Goal: Task Accomplishment & Management: Complete application form

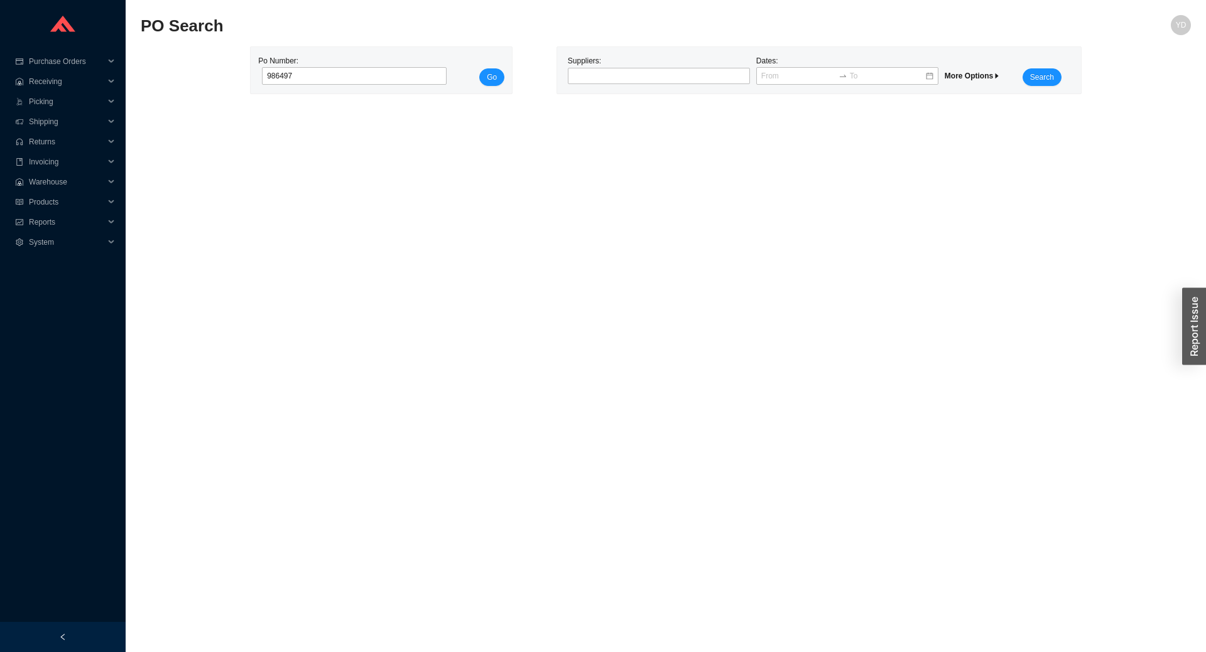
type input "986497"
click button "Go" at bounding box center [491, 77] width 25 height 18
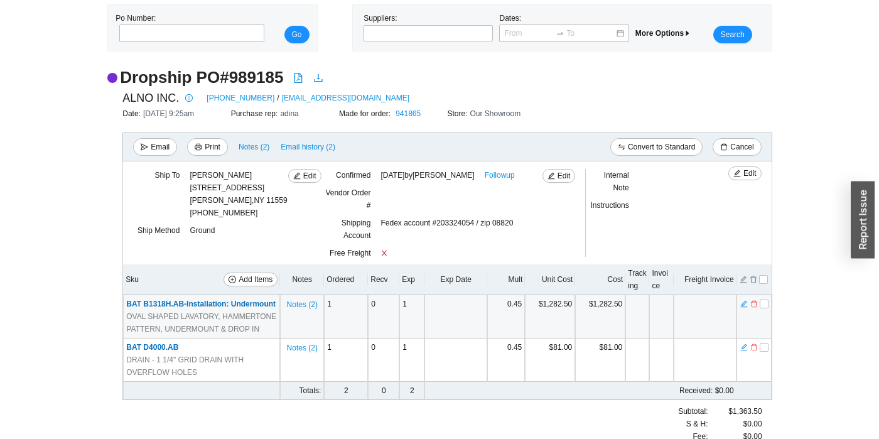
scroll to position [63, 0]
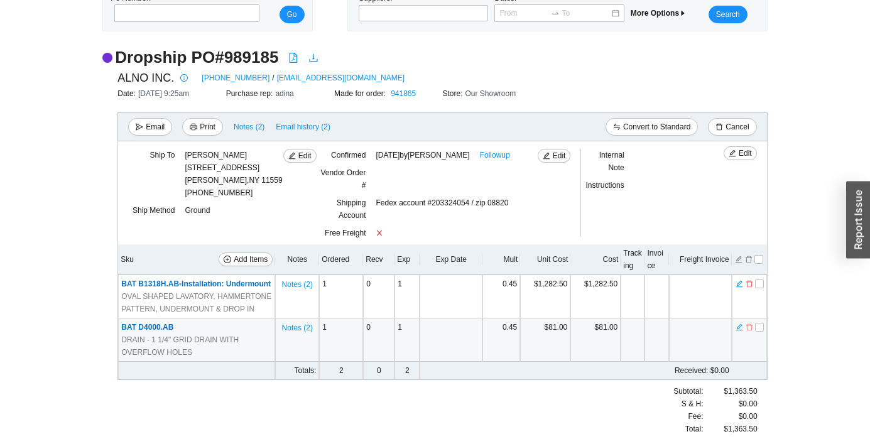
click at [749, 327] on icon "delete" at bounding box center [749, 327] width 8 height 9
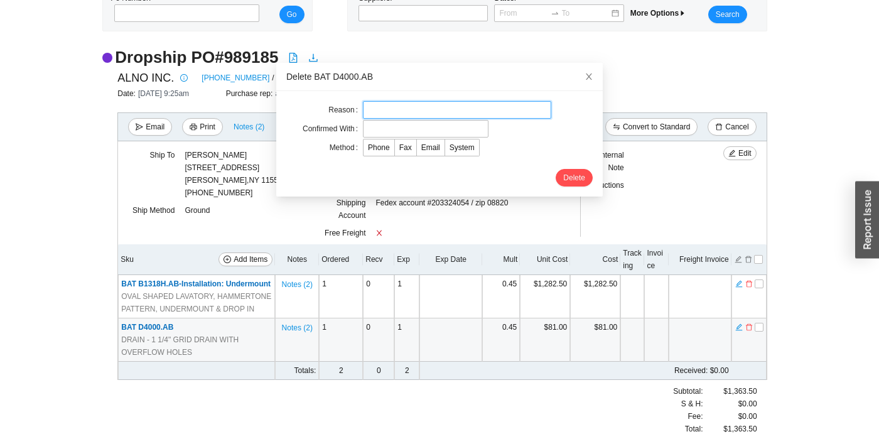
click at [445, 107] on input "text" at bounding box center [457, 110] width 188 height 18
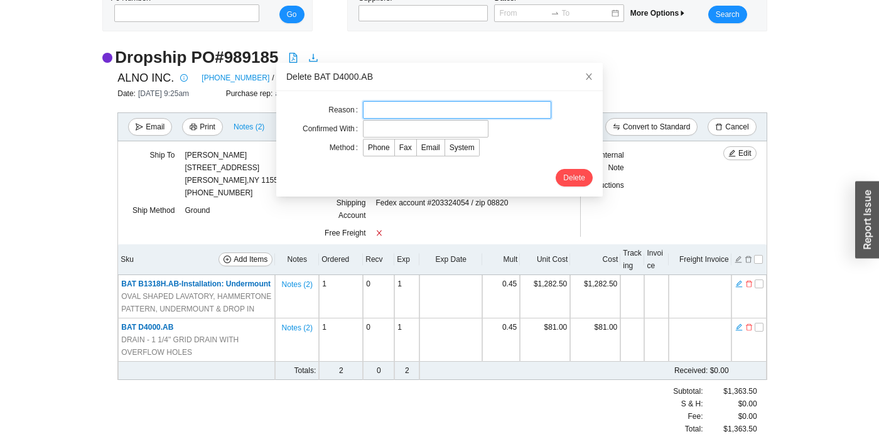
type input "cc"
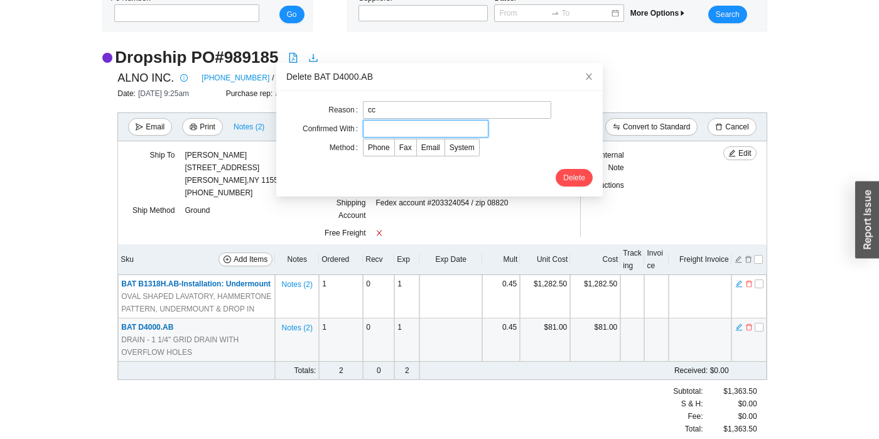
click at [399, 123] on input "text" at bounding box center [426, 129] width 126 height 18
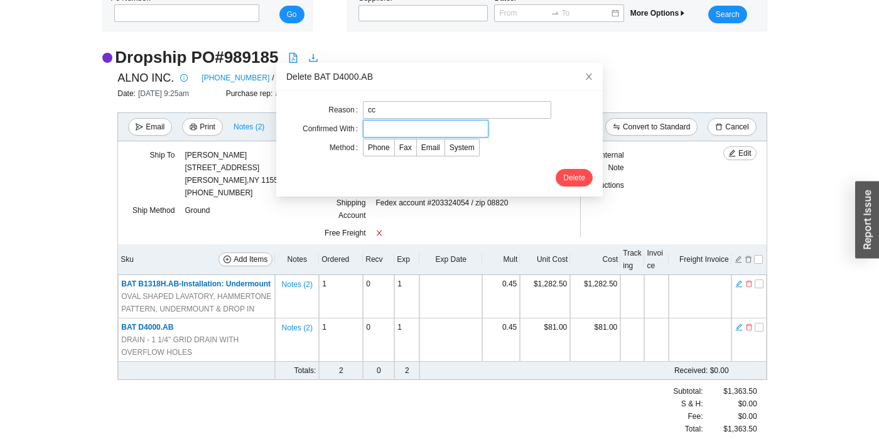
type input "rachelli"
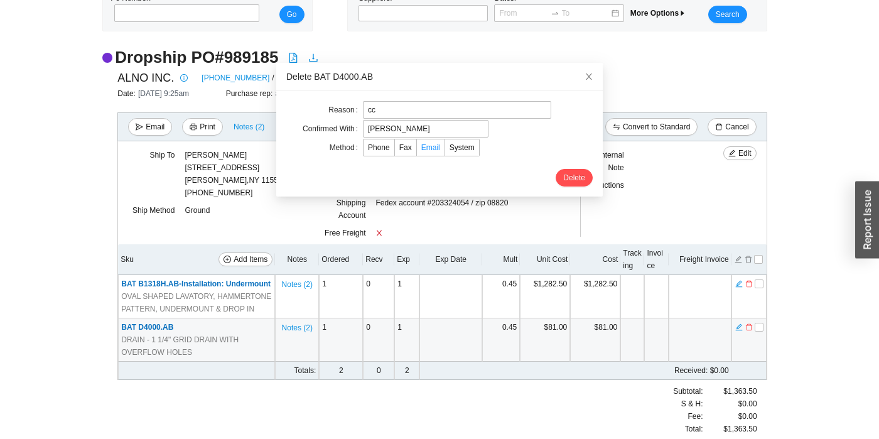
click at [428, 149] on span "Email" at bounding box center [430, 147] width 19 height 9
click at [417, 150] on input "Email" at bounding box center [417, 150] width 0 height 0
click at [563, 178] on span "Delete" at bounding box center [574, 177] width 22 height 13
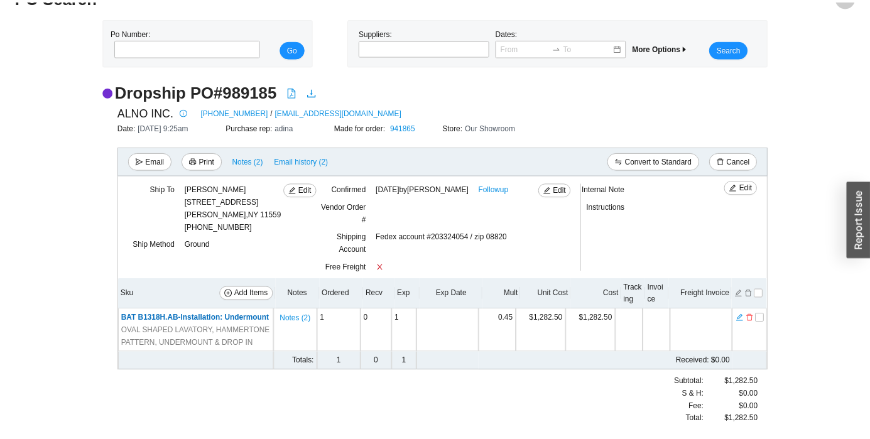
scroll to position [0, 0]
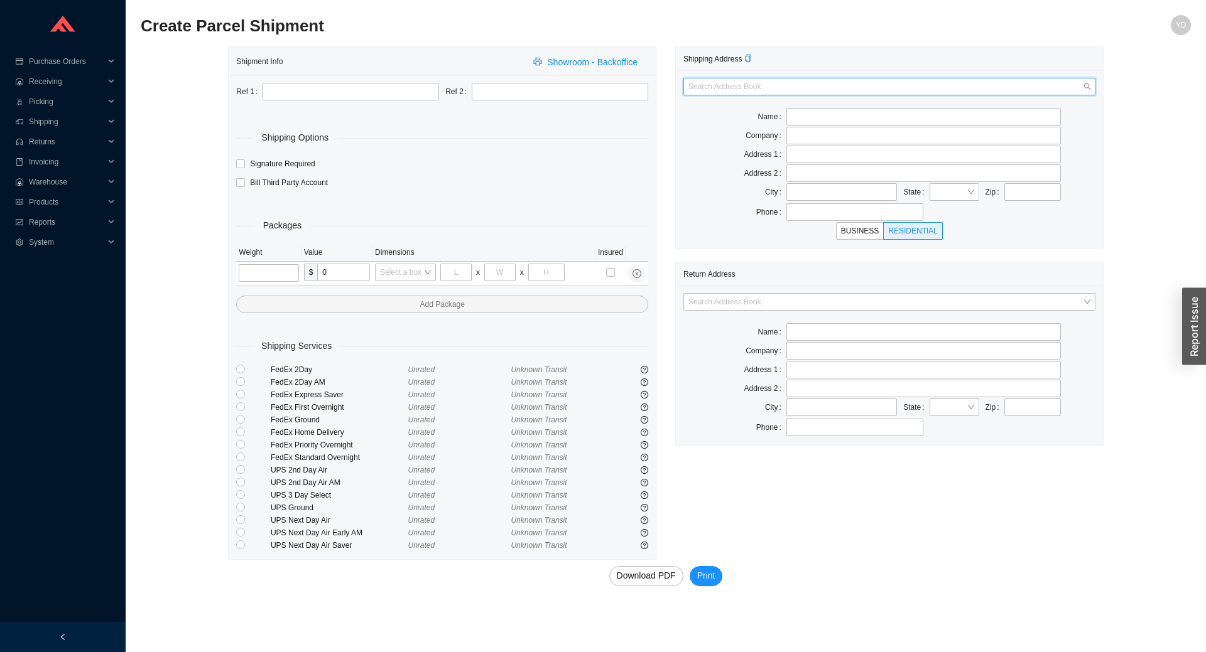
click at [818, 82] on input "search" at bounding box center [885, 86] width 394 height 16
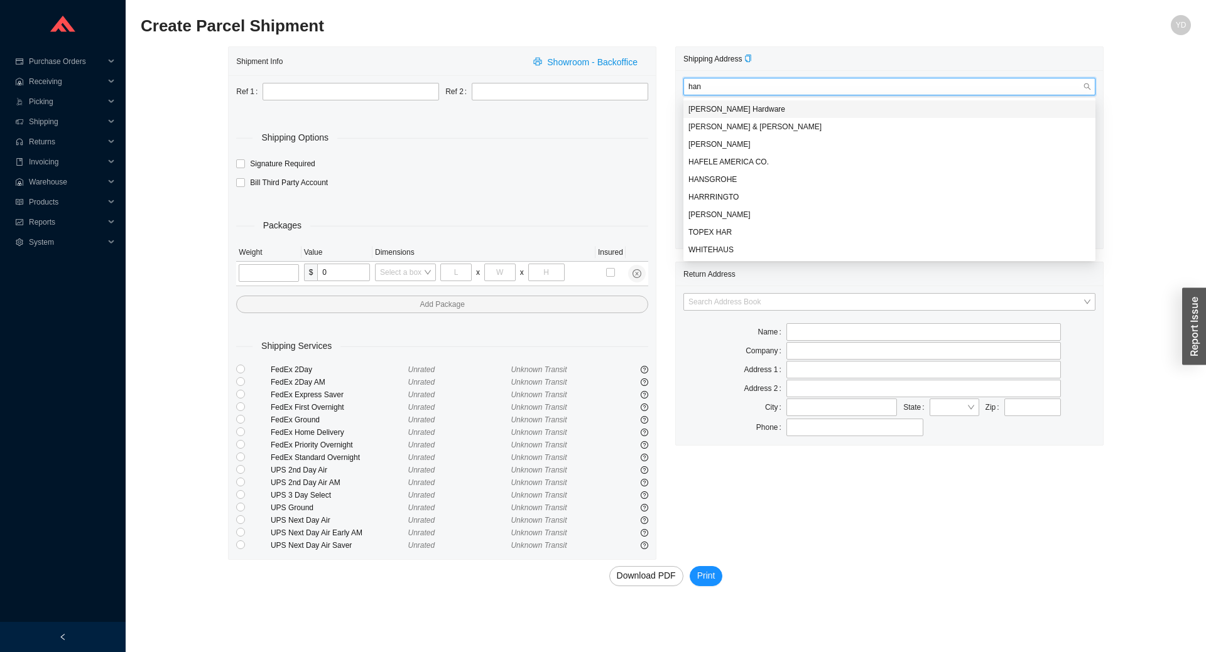
type input "hans"
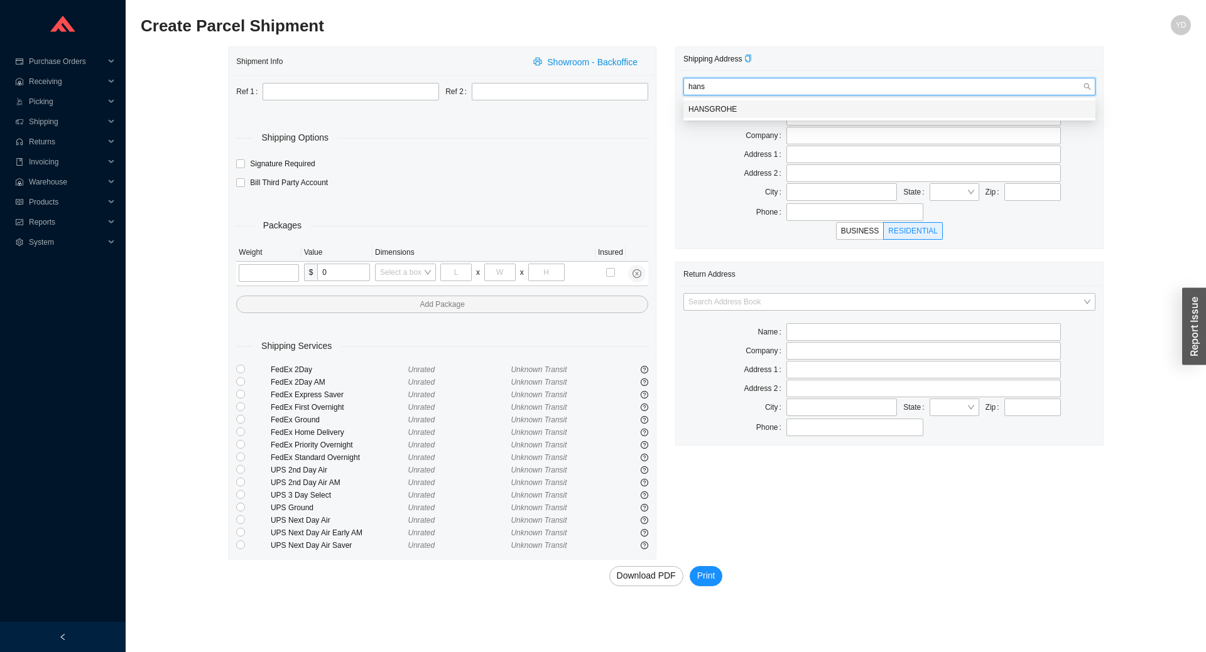
click at [788, 106] on div "HANSGROHE" at bounding box center [889, 109] width 402 height 11
type input "HANSGROHE"
type input "1492 BLUEGRASS LAKES PKWY"
type input "ALPHARETTA"
type input "30004-7710"
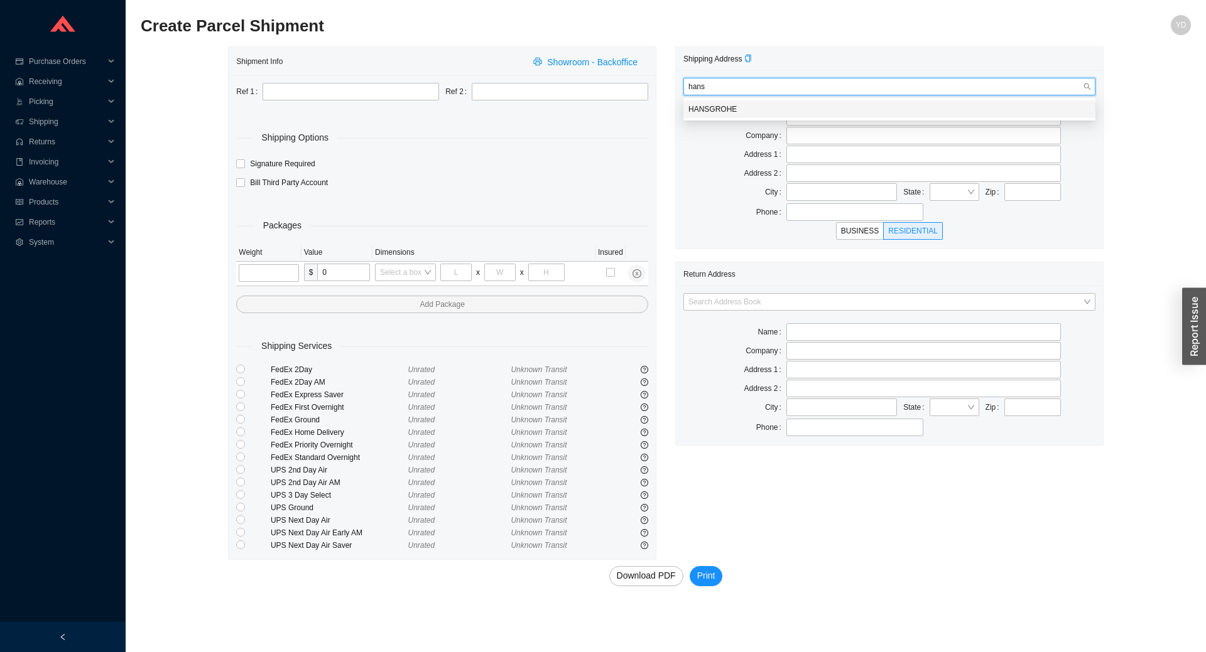
type input "7703609880"
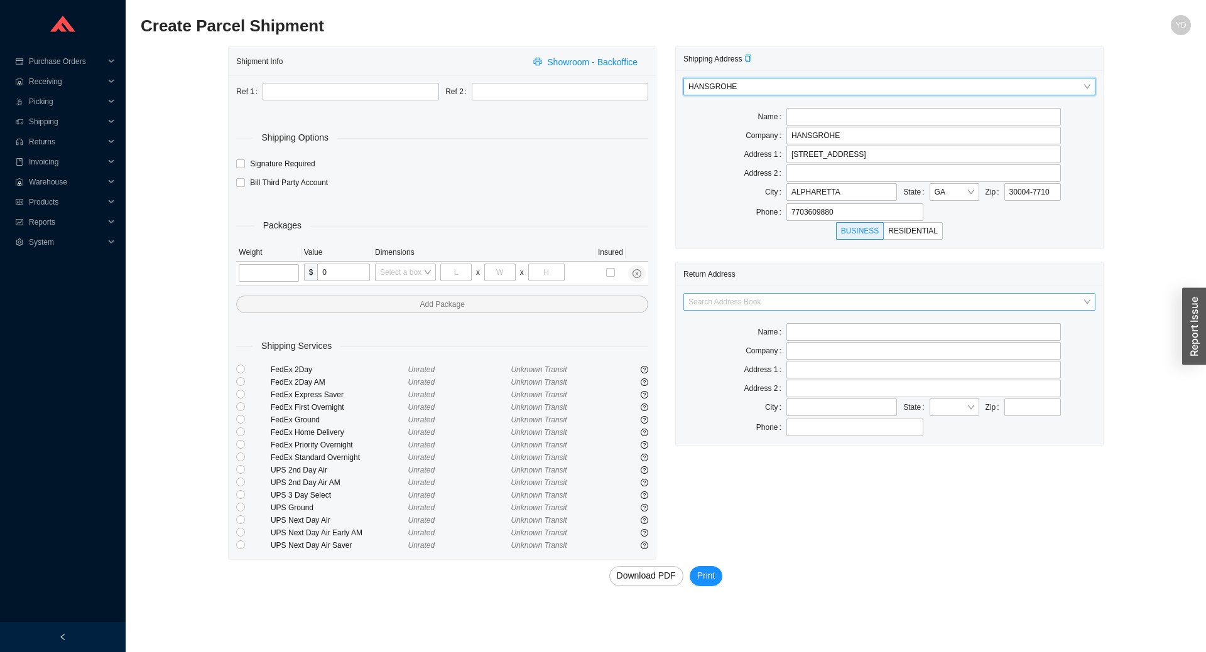
click at [831, 304] on input "search" at bounding box center [885, 302] width 394 height 16
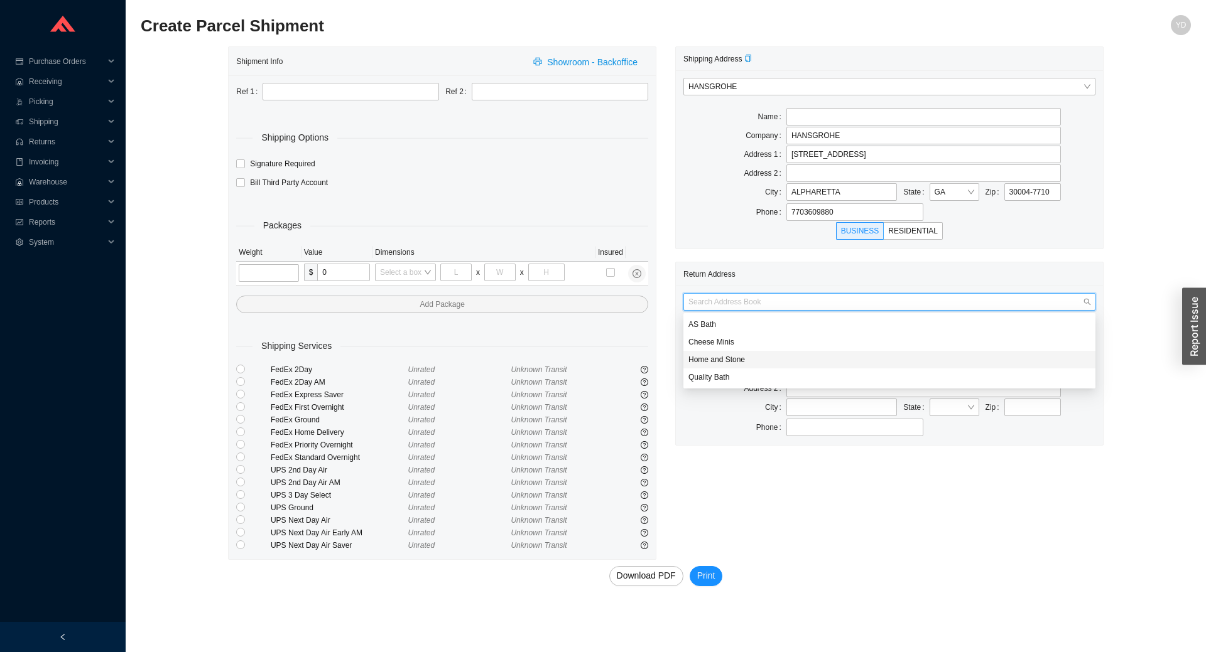
click at [820, 362] on div "Home and Stone" at bounding box center [889, 359] width 402 height 11
type input "Home and Stone"
type input "1663 Coney Island Ave."
type input "Brooklyn"
type input "11230"
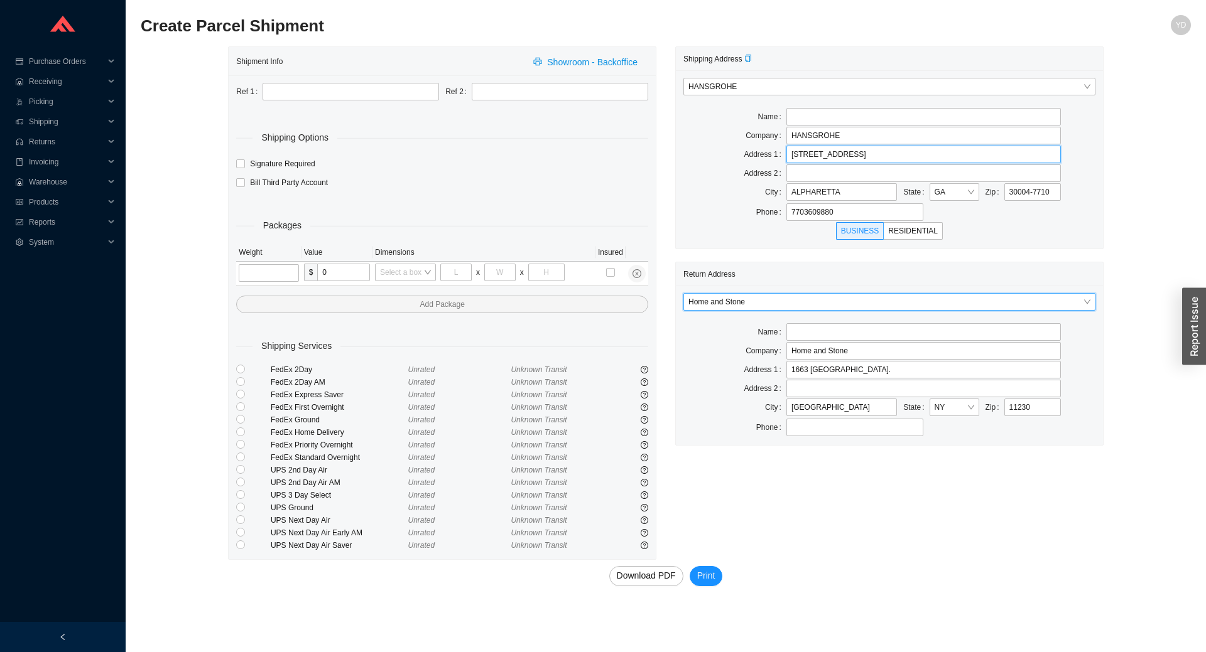
click at [808, 158] on input "1492 BLUEGRASS LAKES PKWY" at bounding box center [923, 155] width 274 height 18
type input "1490 BLUEGRASS LAKES PKWY"
click at [892, 204] on input "7703609880" at bounding box center [855, 212] width 138 height 18
click at [354, 92] on input "text" at bounding box center [350, 92] width 176 height 18
type input "RGA"
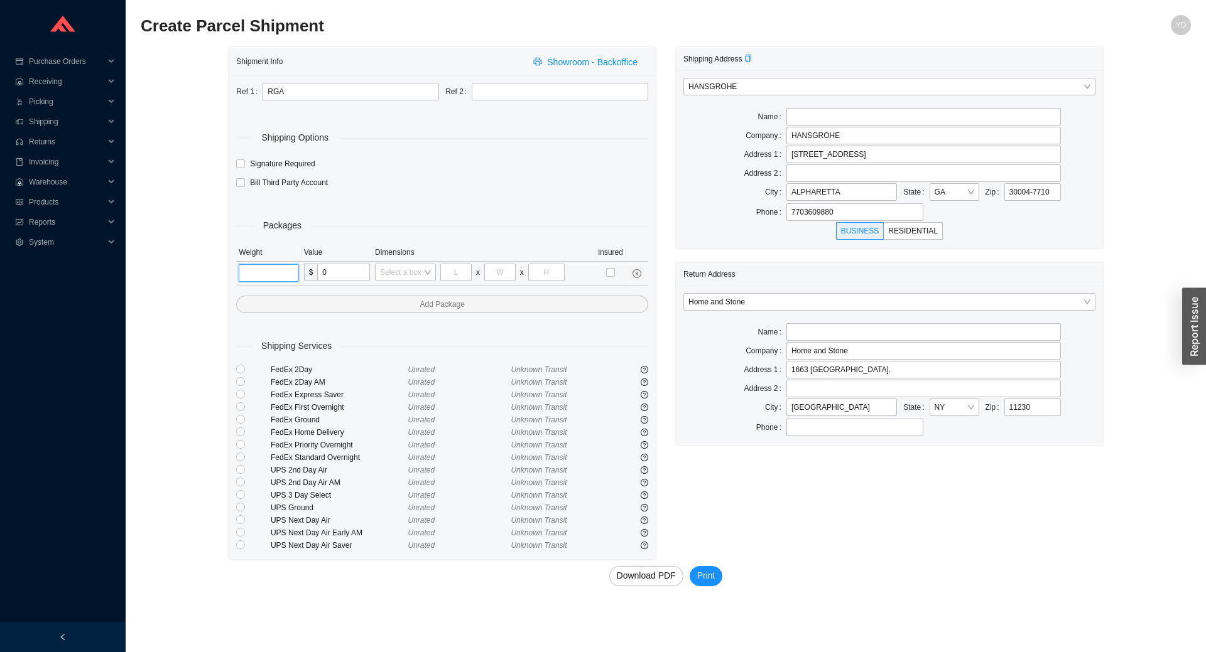
click at [273, 273] on input "tel" at bounding box center [269, 273] width 60 height 18
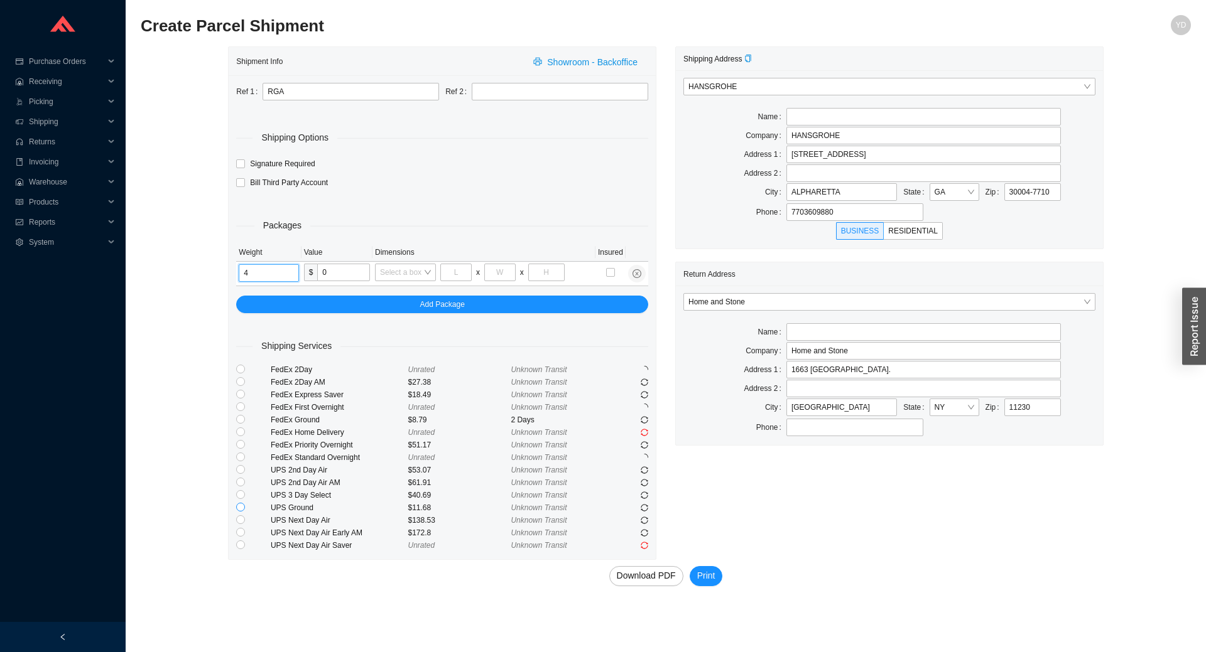
type input "4"
click at [239, 509] on input "radio" at bounding box center [240, 507] width 9 height 9
radio input "true"
click at [713, 576] on span "Print" at bounding box center [706, 576] width 18 height 14
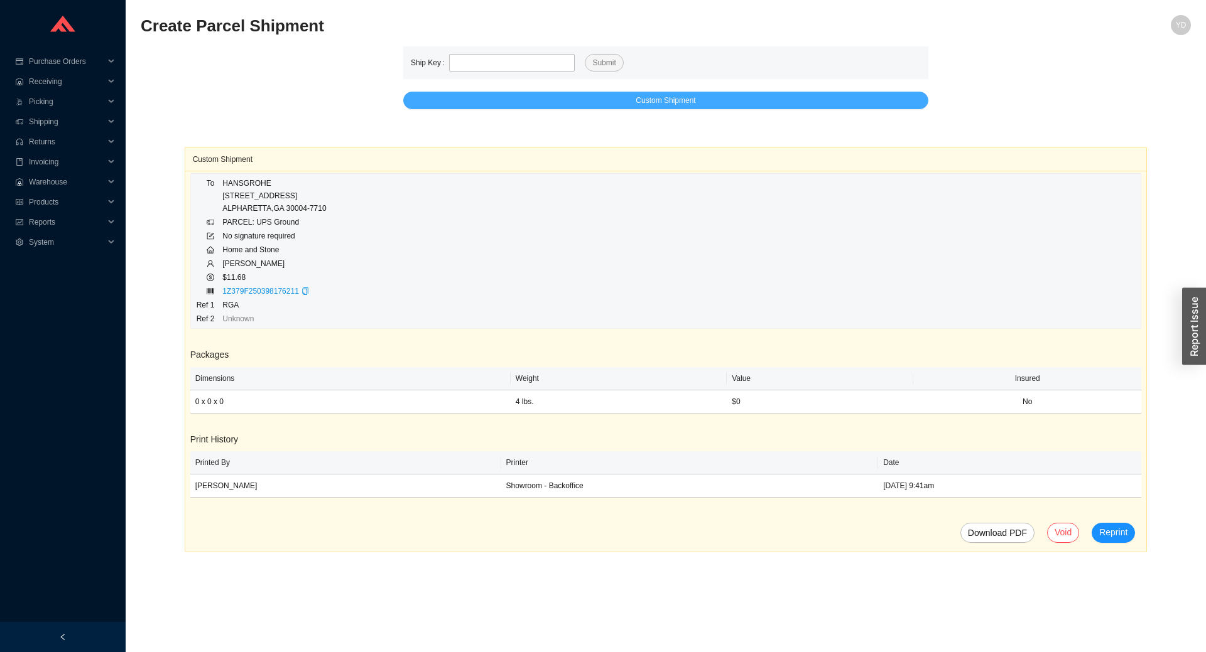
click at [728, 92] on button "Custom Shipment" at bounding box center [665, 101] width 525 height 18
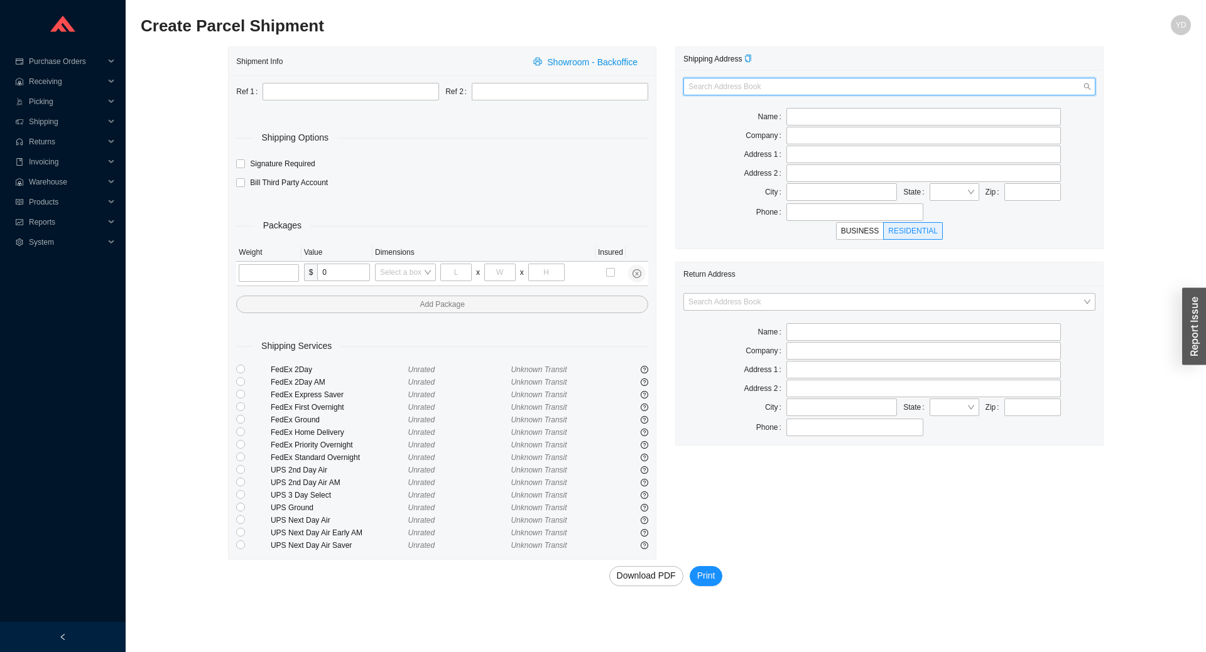
click at [811, 92] on input "search" at bounding box center [885, 86] width 394 height 16
type input "rohl"
click at [786, 109] on div "ROHL" at bounding box center [889, 109] width 402 height 11
type input "Customer Returns, Dock 24"
type input "ROHL LLC"
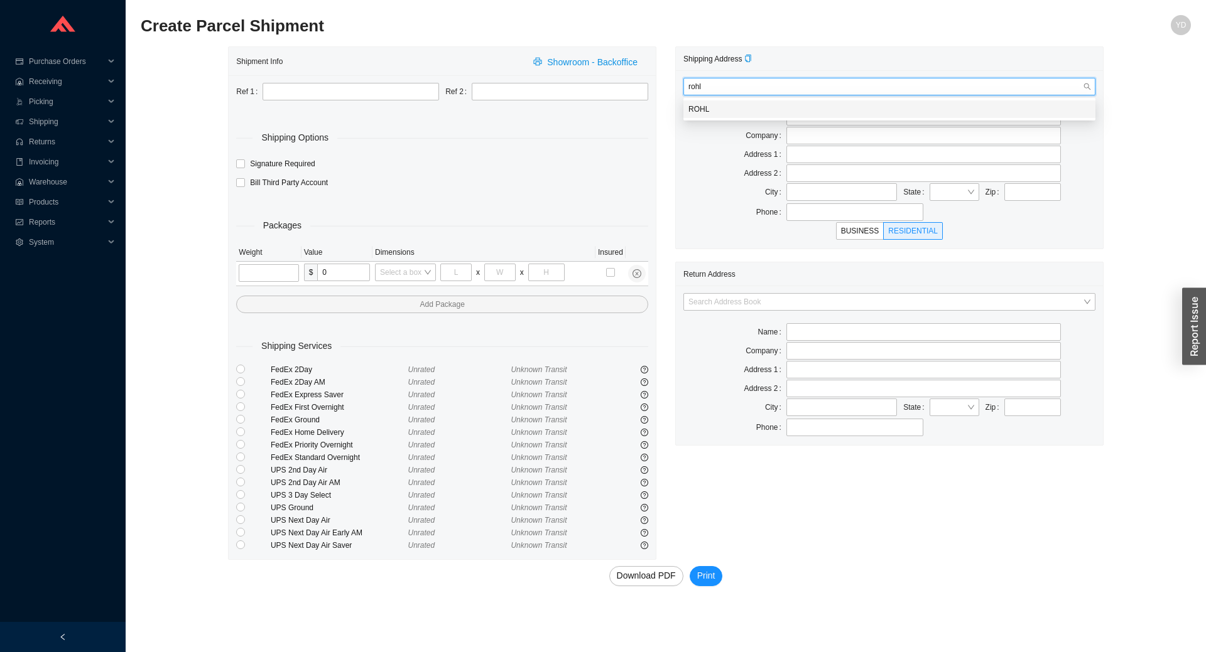
type input "2609 COX MILL RD"
type input "SANFORD"
type input "27332"
type input "1-800-777-9762"
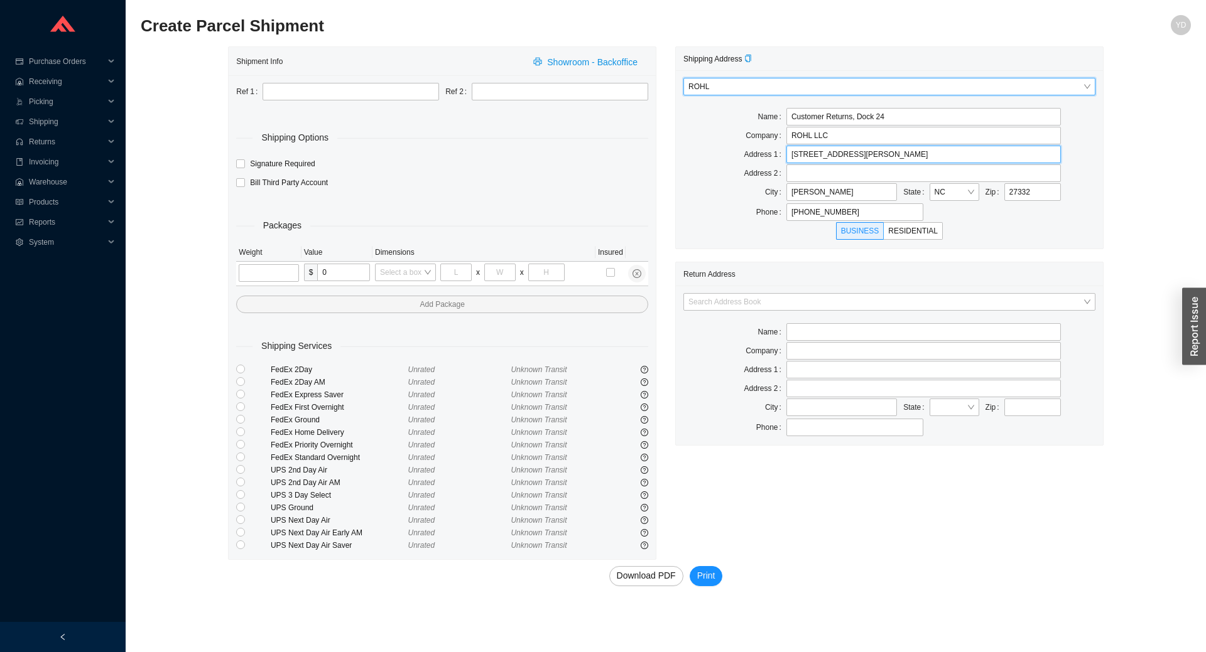
click at [885, 153] on input "2609 COX MILL RD" at bounding box center [923, 155] width 274 height 18
type input "4269 crosspoint dr"
click at [1034, 189] on input "27332" at bounding box center [1032, 192] width 57 height 18
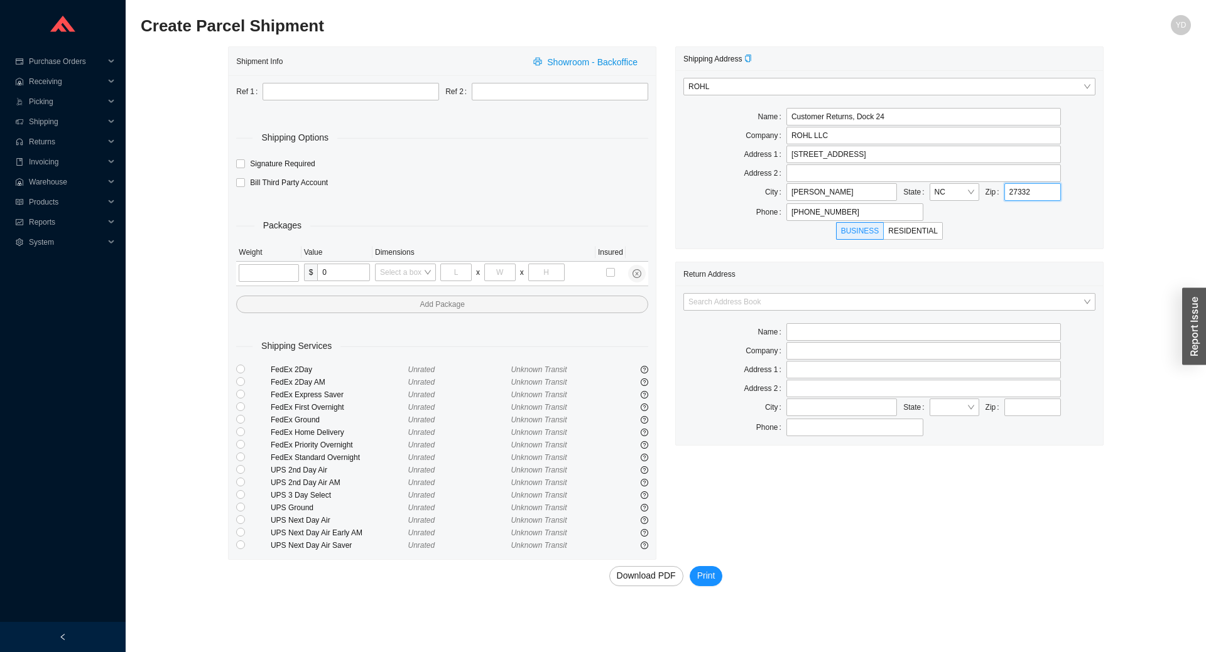
click at [1034, 189] on input "27332" at bounding box center [1032, 192] width 57 height 18
type input "29456"
click at [1110, 246] on div "Shipping Address ROHL Name Customer Returns, Dock 24 Company ROHL LLC Address 1…" at bounding box center [889, 303] width 447 height 514
type input "LADSON"
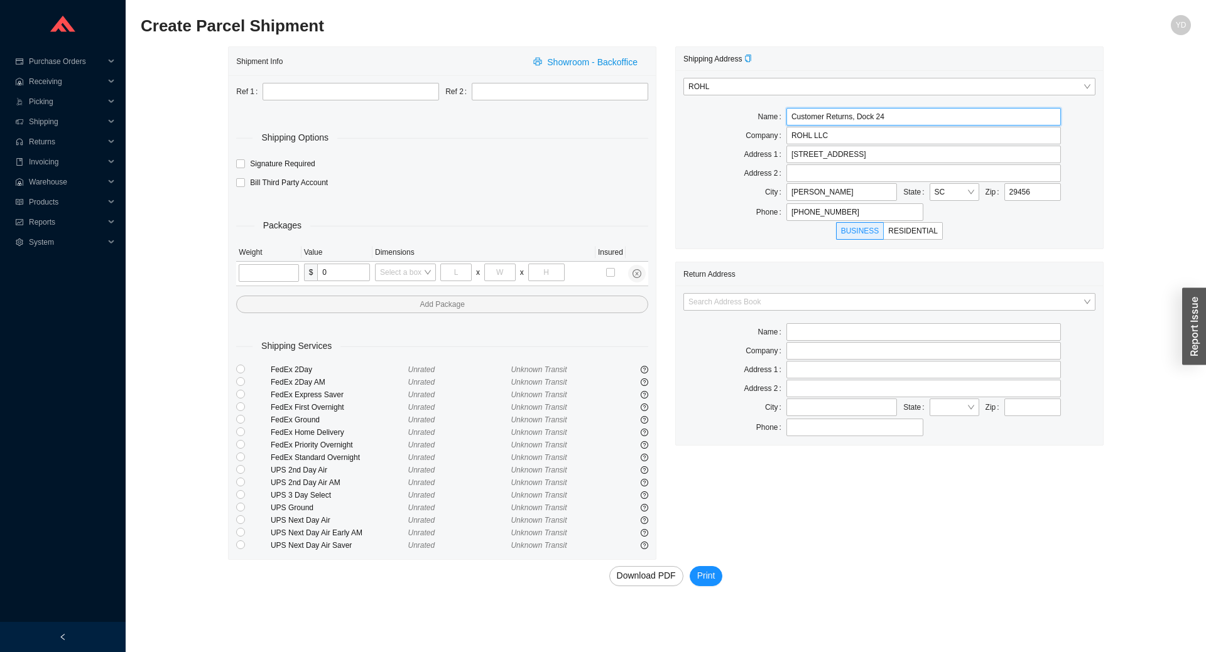
drag, startPoint x: 902, startPoint y: 111, endPoint x: 855, endPoint y: 114, distance: 46.6
click at [855, 114] on input "Customer Returns, Dock 24" at bounding box center [923, 117] width 274 height 18
type input "Customer Returns"
click at [1120, 184] on div "Shipment Info Showroom - Backoffice Ref 1 Ref 2 Shipping Options Signature Requ…" at bounding box center [666, 325] width 1050 height 559
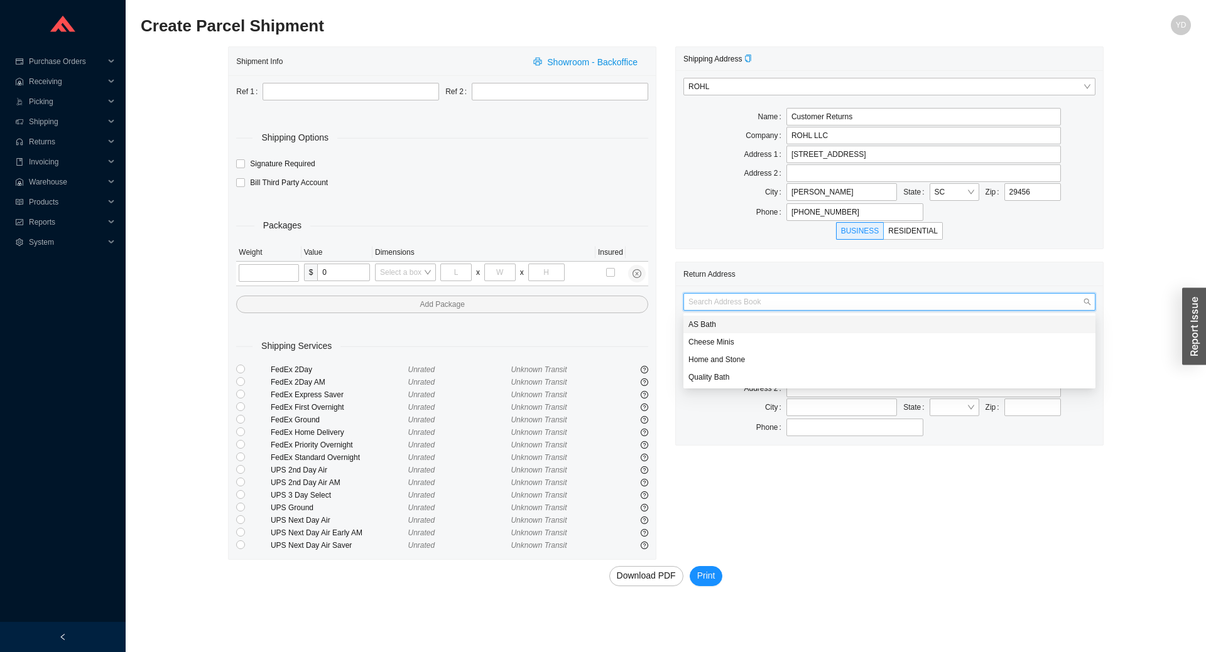
click at [931, 300] on input "search" at bounding box center [885, 302] width 394 height 16
click at [759, 362] on div "Home and Stone" at bounding box center [889, 359] width 402 height 11
type input "Home and Stone"
type input "1663 Coney Island Ave."
type input "[GEOGRAPHIC_DATA]"
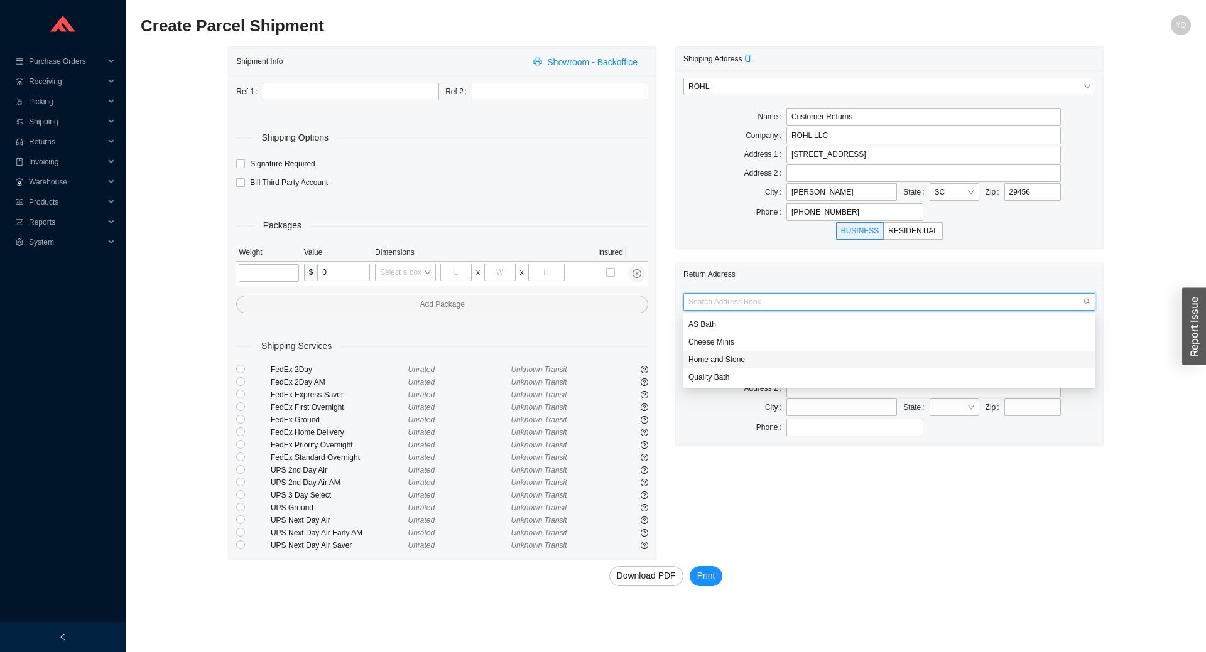
type input "11230"
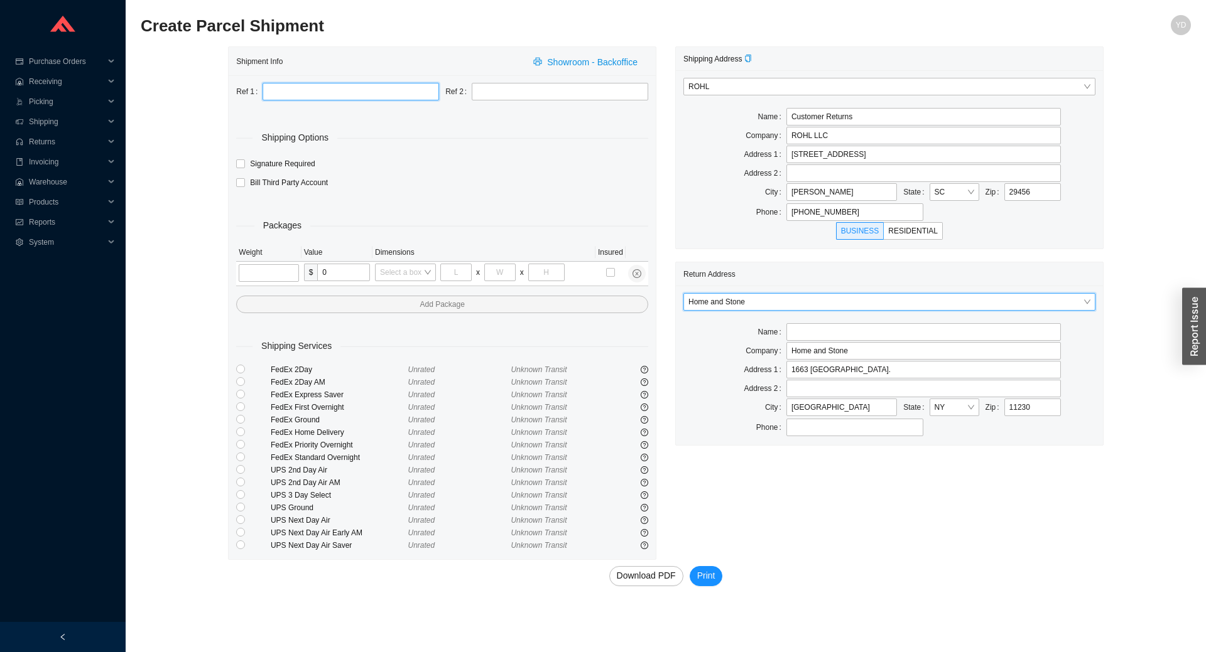
click at [345, 95] on input "text" at bounding box center [350, 92] width 176 height 18
type input "RGA"
click at [507, 136] on div "Shipping Options" at bounding box center [442, 138] width 412 height 14
click at [247, 268] on input "tel" at bounding box center [269, 273] width 60 height 18
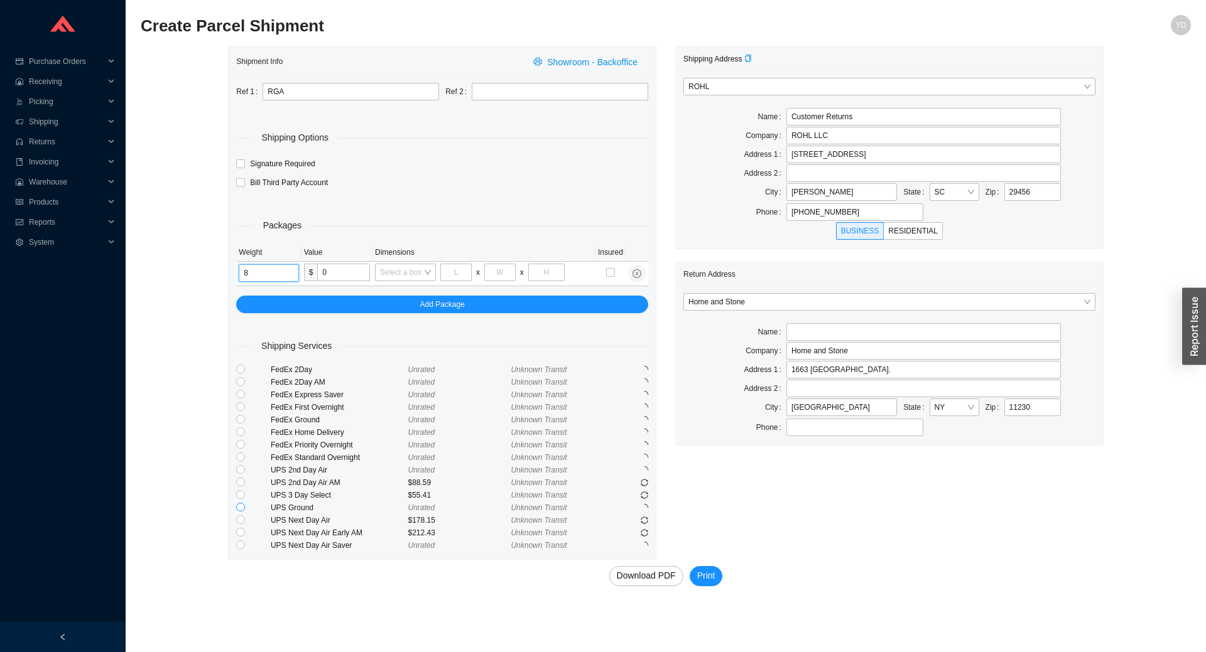
type input "8"
click at [239, 508] on input "radio" at bounding box center [240, 507] width 9 height 9
radio input "true"
click at [704, 575] on span "Print" at bounding box center [706, 576] width 18 height 14
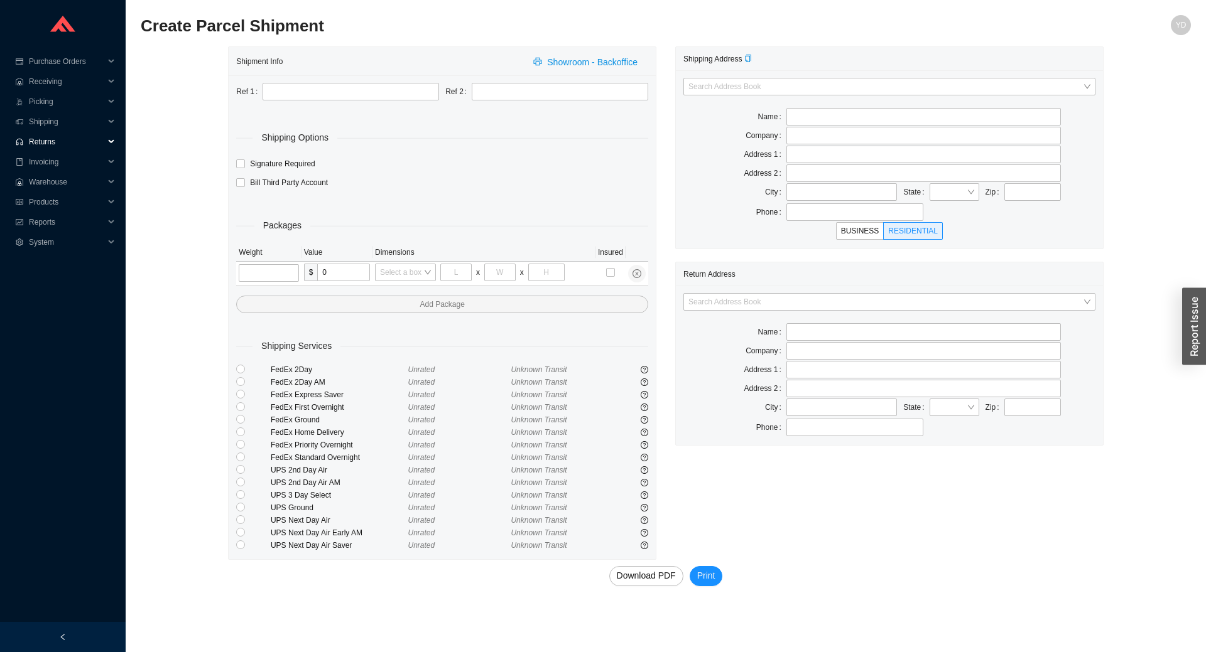
click at [53, 139] on span "Returns" at bounding box center [66, 142] width 75 height 20
click at [67, 178] on link "Create RMA" at bounding box center [50, 182] width 41 height 9
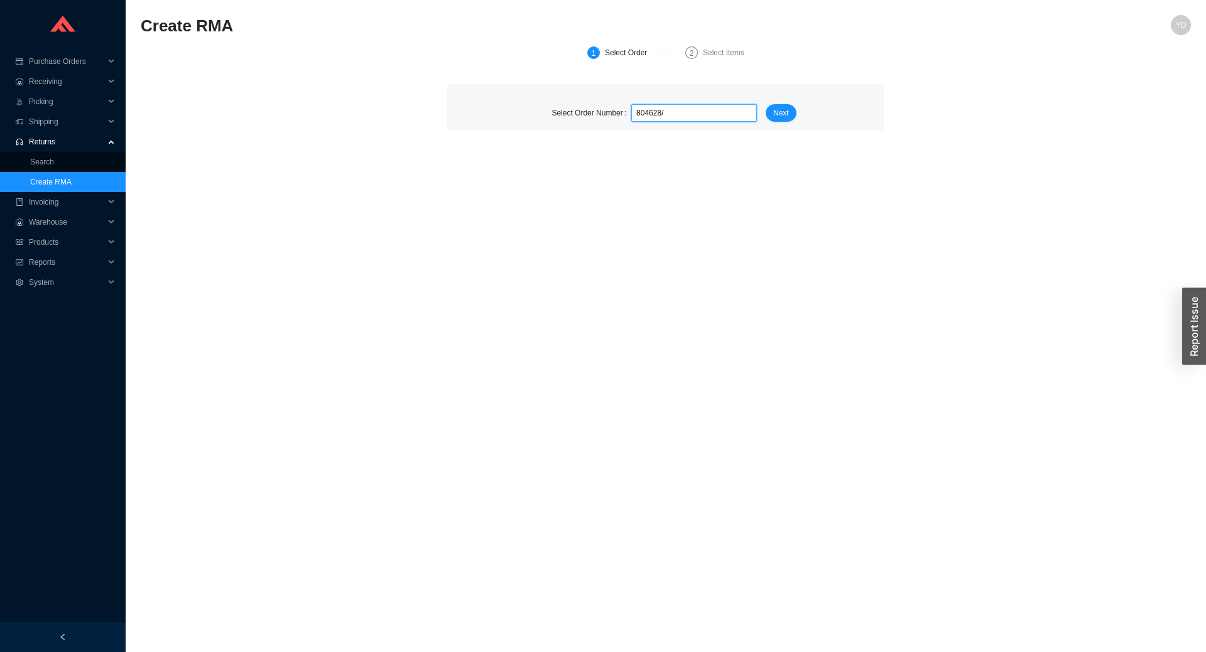
type input "804628"
click at [715, 156] on span "Fulcrum Order # 1031494" at bounding box center [731, 153] width 84 height 9
click at [789, 114] on button "Next" at bounding box center [780, 113] width 31 height 18
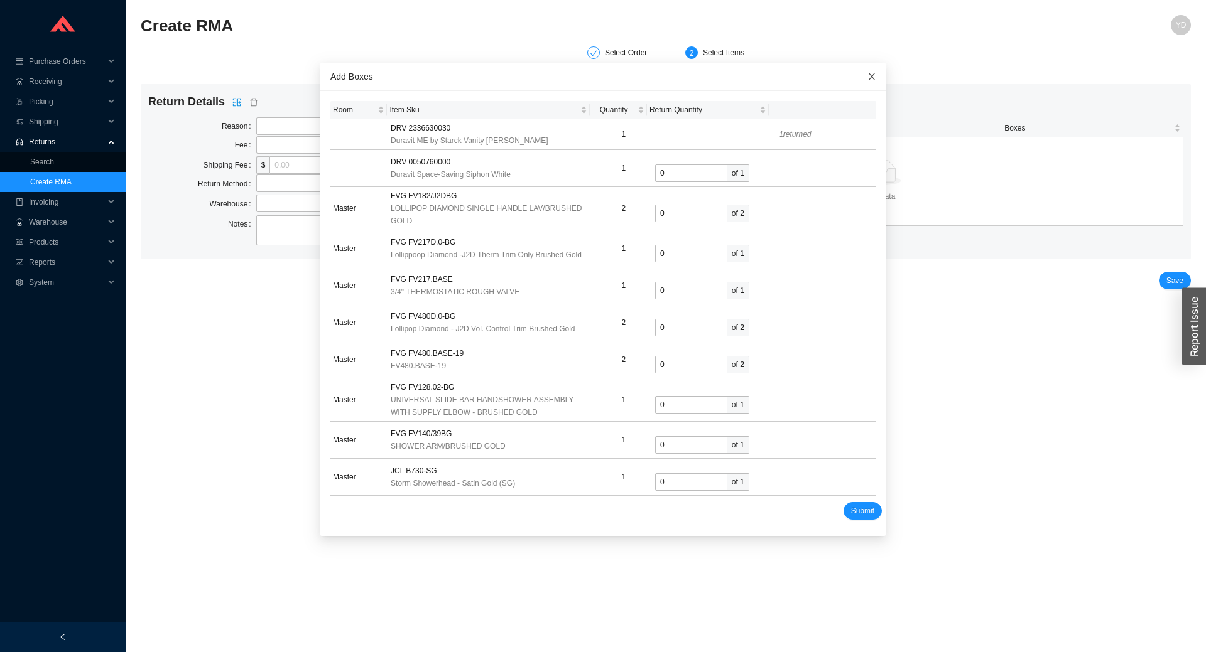
click at [868, 77] on icon "close" at bounding box center [871, 76] width 6 height 6
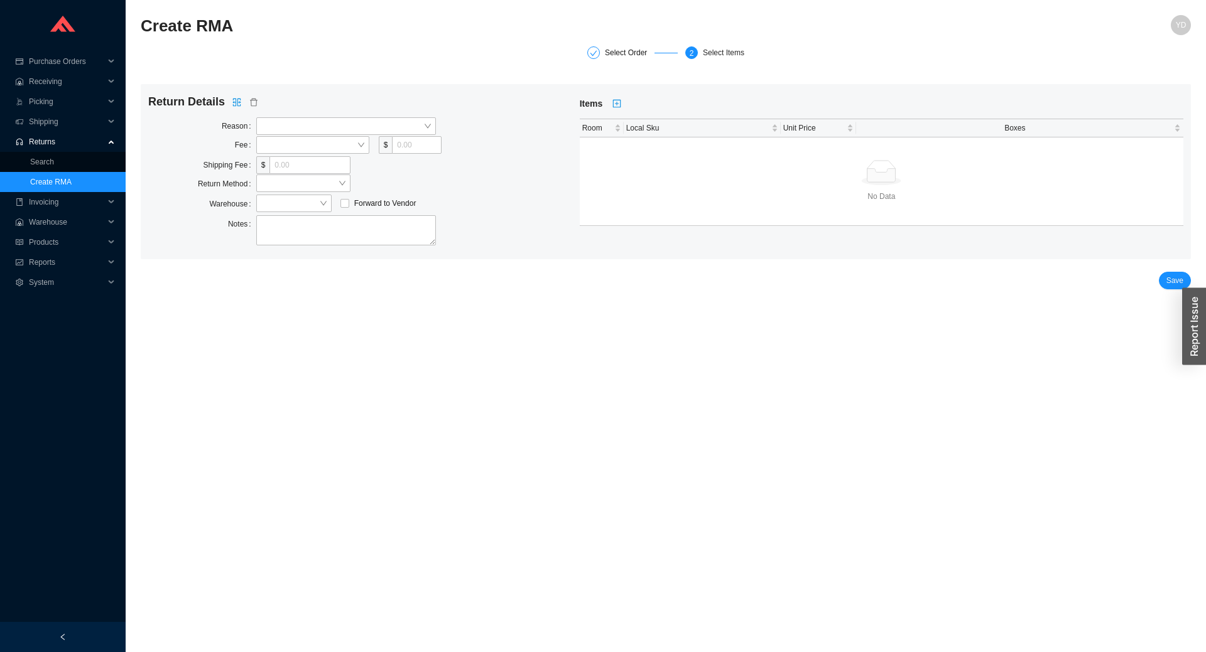
click at [72, 182] on link "Create RMA" at bounding box center [50, 182] width 41 height 9
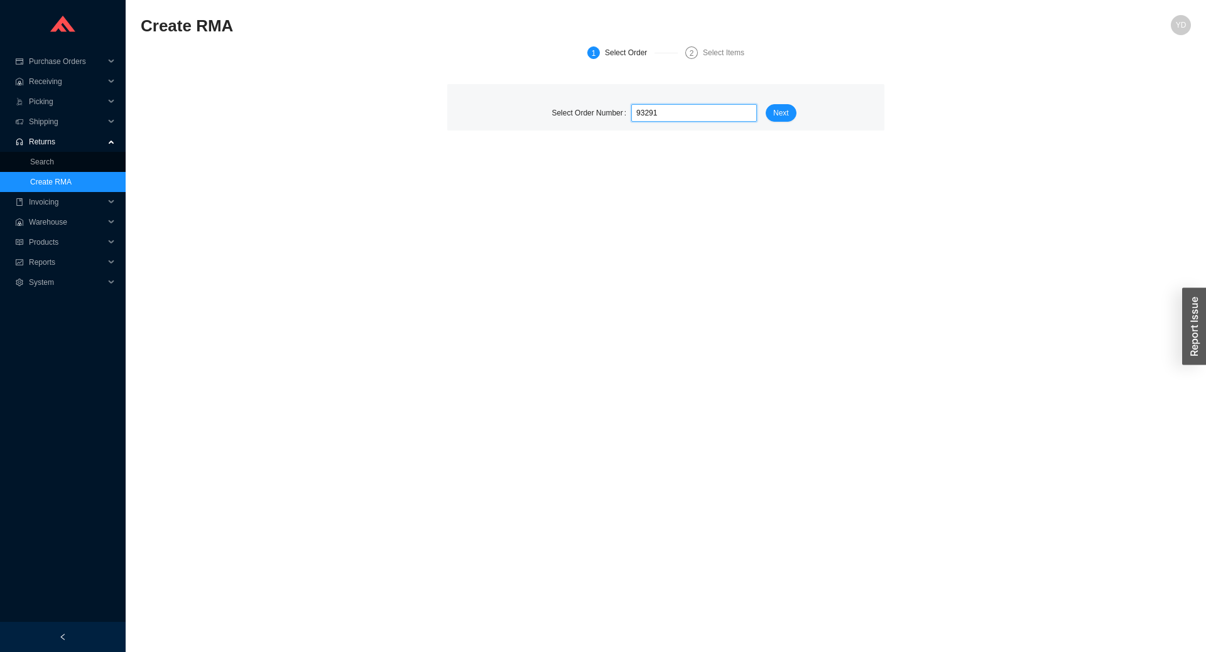
type input "932919"
click at [726, 109] on span "Fulcrum Order # 501681" at bounding box center [725, 113] width 80 height 9
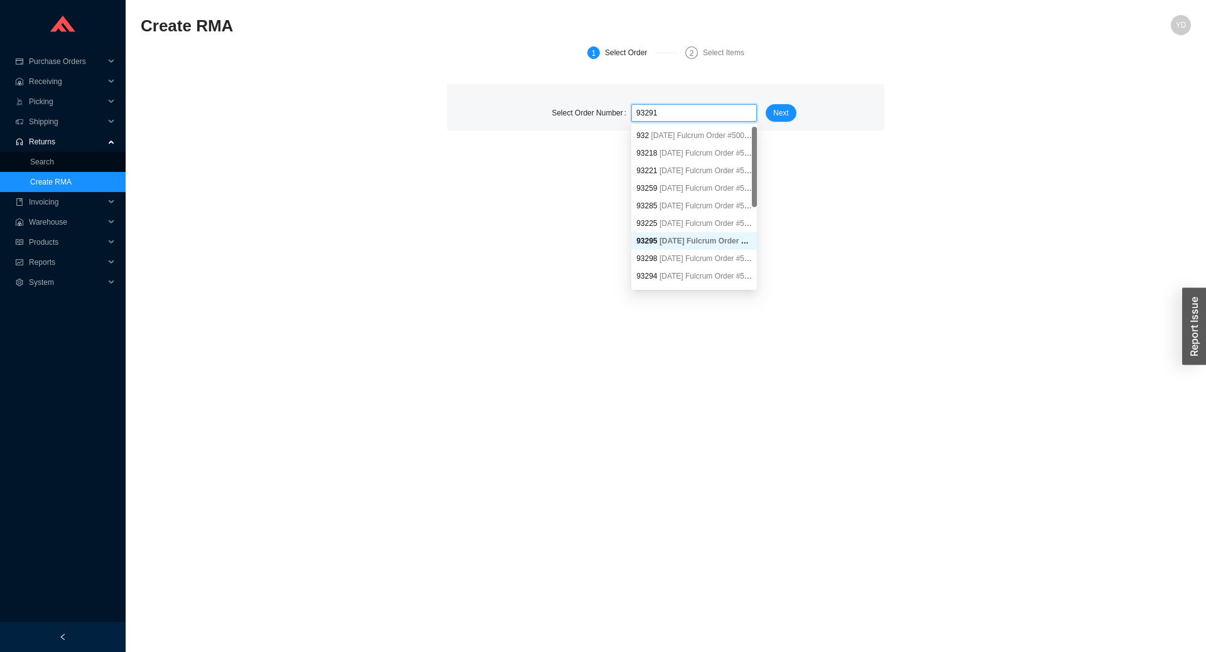
type input "932919"
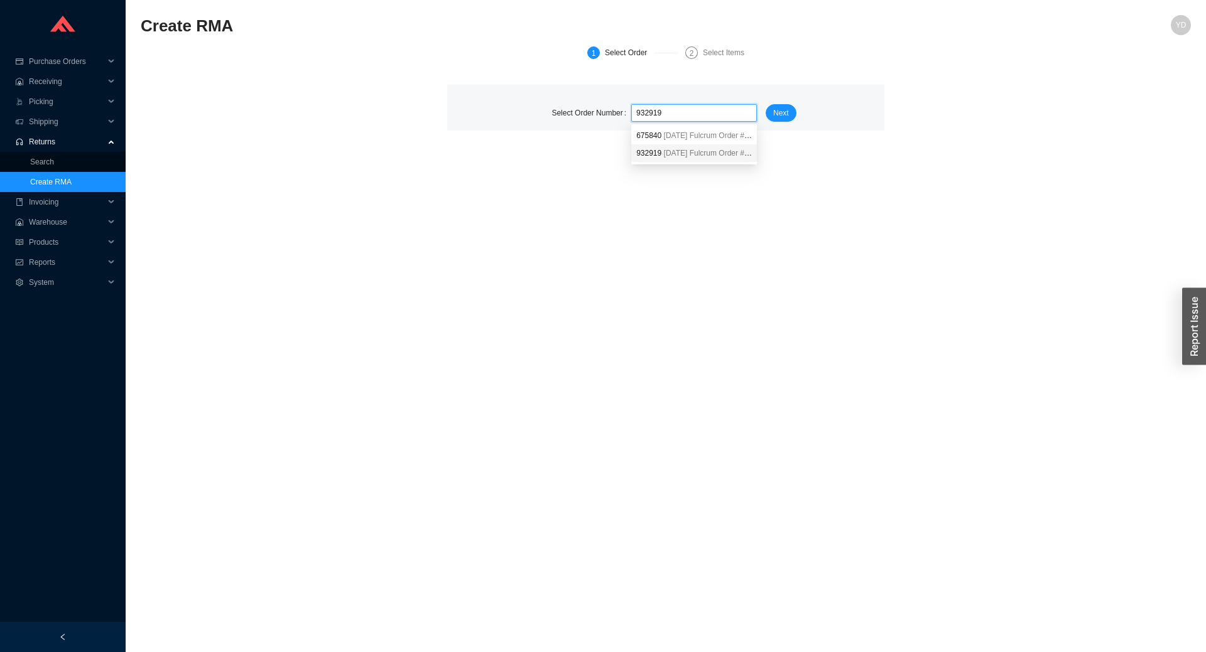
click at [715, 153] on span "Fulcrum Order # 1094795" at bounding box center [731, 153] width 84 height 9
click at [774, 117] on span "Next" at bounding box center [781, 113] width 16 height 13
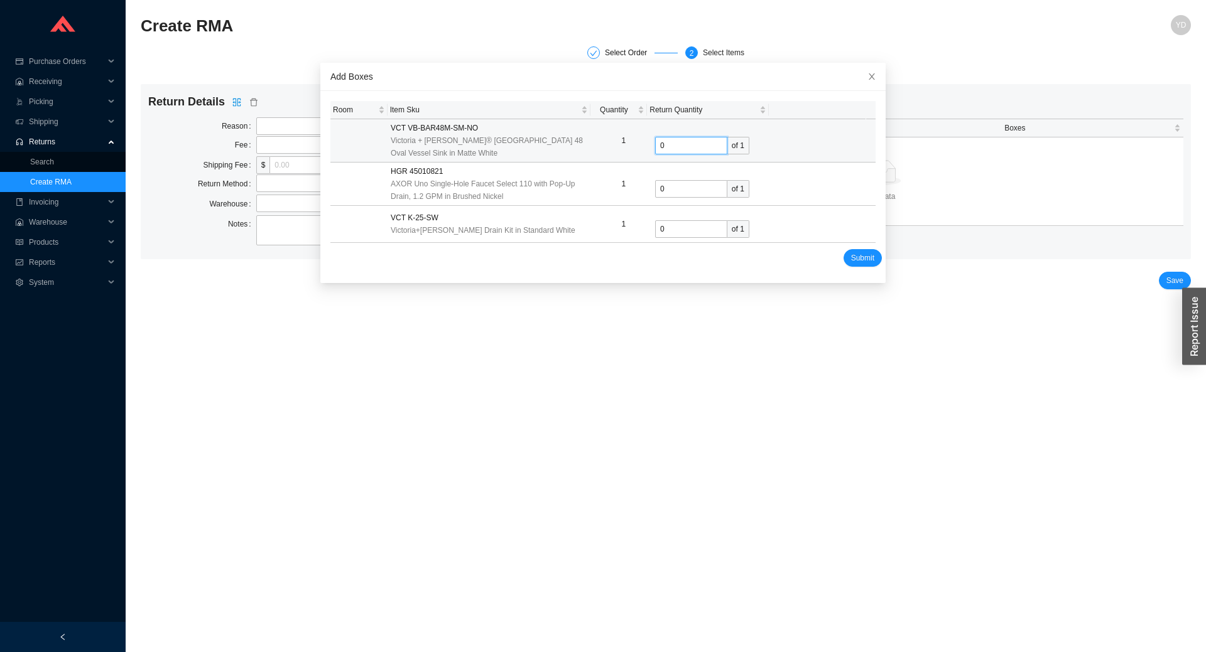
click at [678, 144] on input "0" at bounding box center [691, 146] width 72 height 18
click at [677, 144] on input "0" at bounding box center [691, 146] width 72 height 18
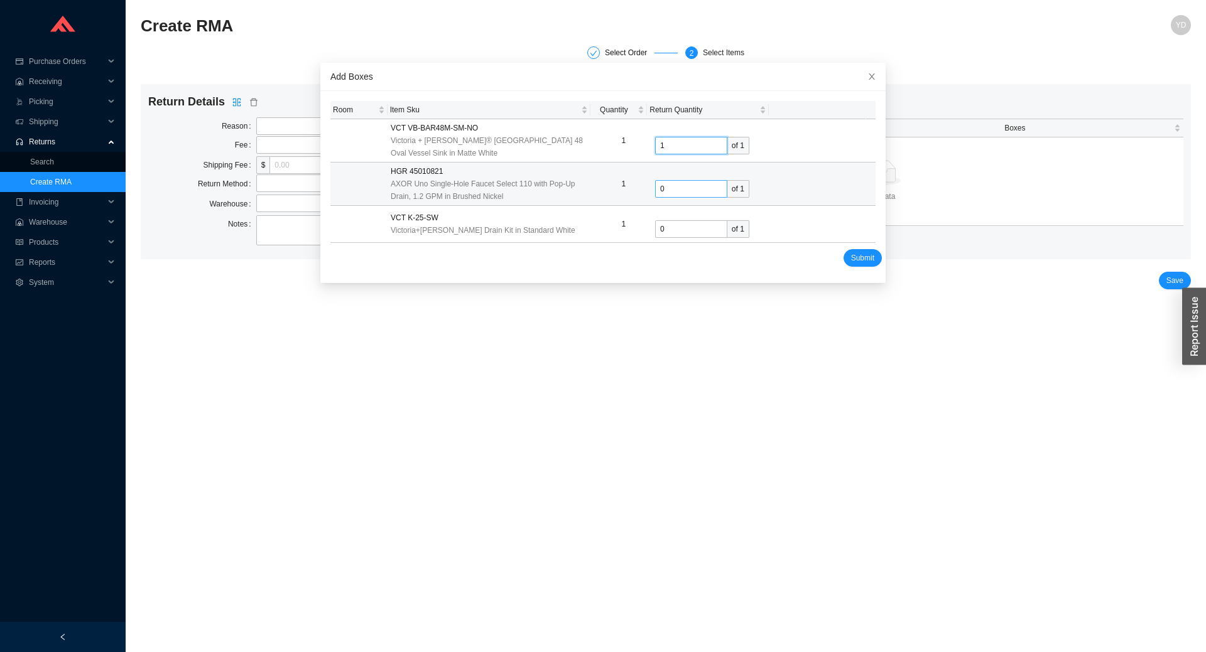
type input "1"
click at [655, 195] on input "0" at bounding box center [691, 189] width 72 height 18
type input "1"
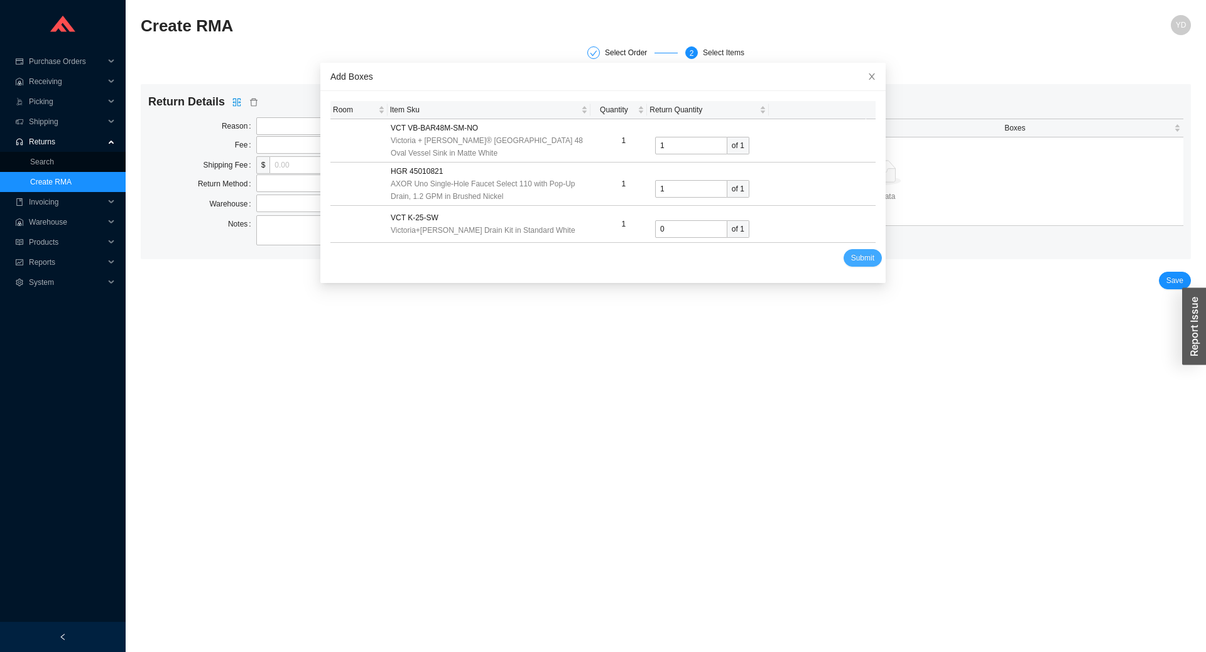
click at [852, 260] on span "Submit" at bounding box center [862, 258] width 23 height 13
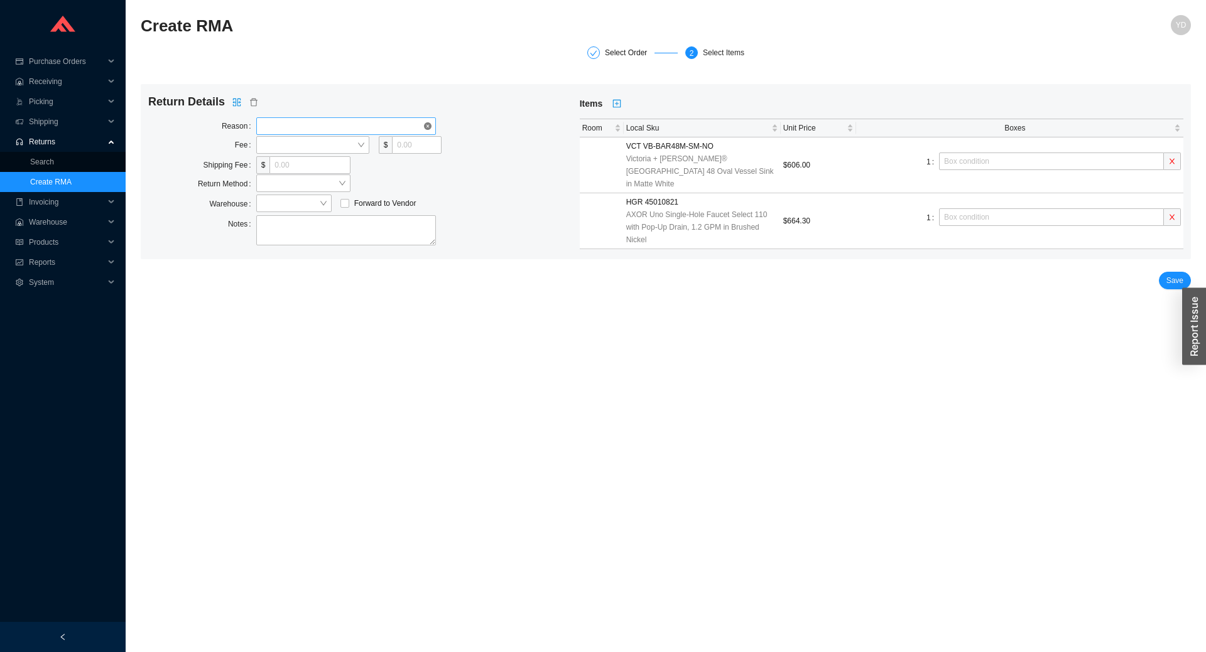
click at [345, 126] on span at bounding box center [346, 126] width 170 height 16
click at [330, 148] on div "Customer Cancel" at bounding box center [346, 148] width 170 height 11
click at [316, 143] on span at bounding box center [312, 145] width 103 height 16
click at [318, 183] on div "Percentage" at bounding box center [312, 185] width 103 height 11
click at [389, 145] on input "tel" at bounding box center [402, 145] width 46 height 18
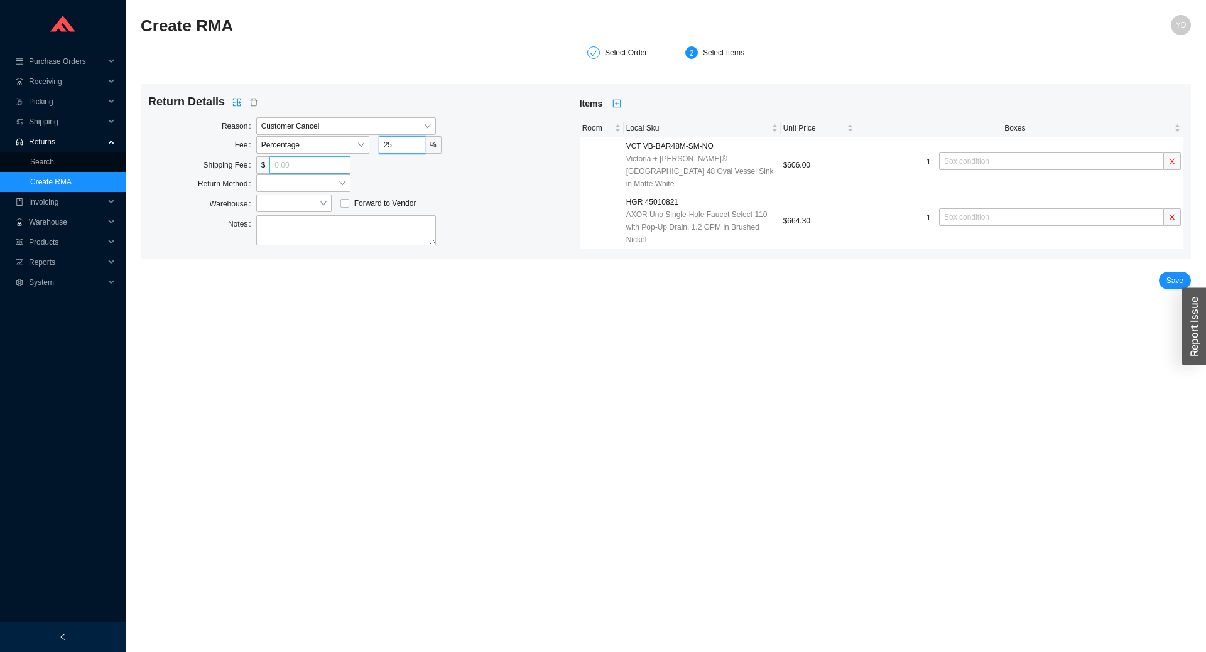
type input "25"
click at [293, 171] on input "tel" at bounding box center [309, 165] width 80 height 18
click at [288, 181] on span at bounding box center [303, 183] width 84 height 16
type input "25"
click at [293, 223] on div "Ship to Vendor" at bounding box center [303, 223] width 84 height 11
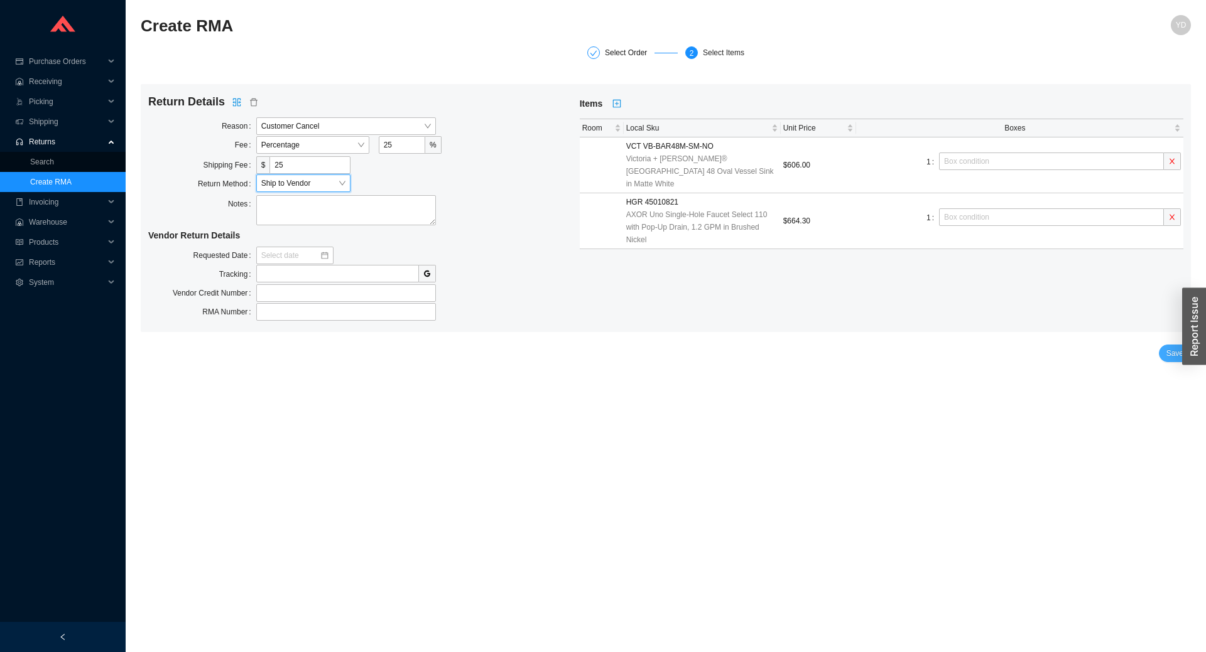
click at [1172, 355] on span "Save" at bounding box center [1174, 353] width 17 height 13
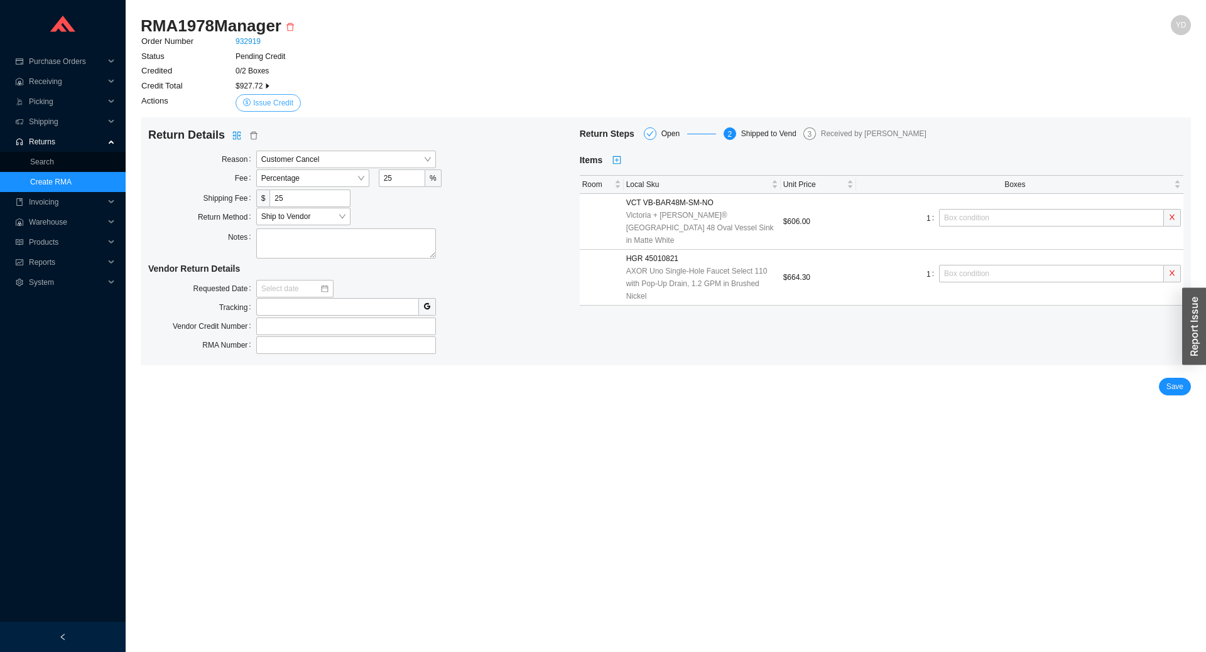
click at [273, 97] on span "Issue Credit" at bounding box center [273, 103] width 40 height 13
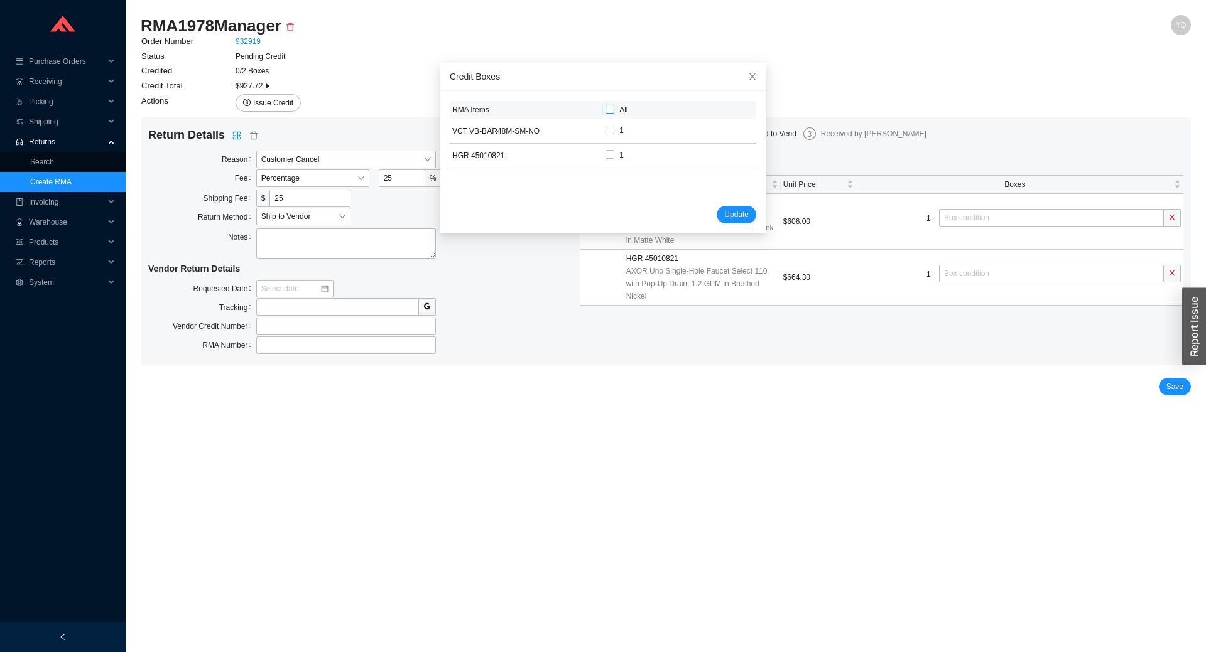
click at [605, 110] on input "All" at bounding box center [609, 109] width 9 height 9
checkbox input "true"
click at [724, 210] on span "Update" at bounding box center [736, 214] width 24 height 13
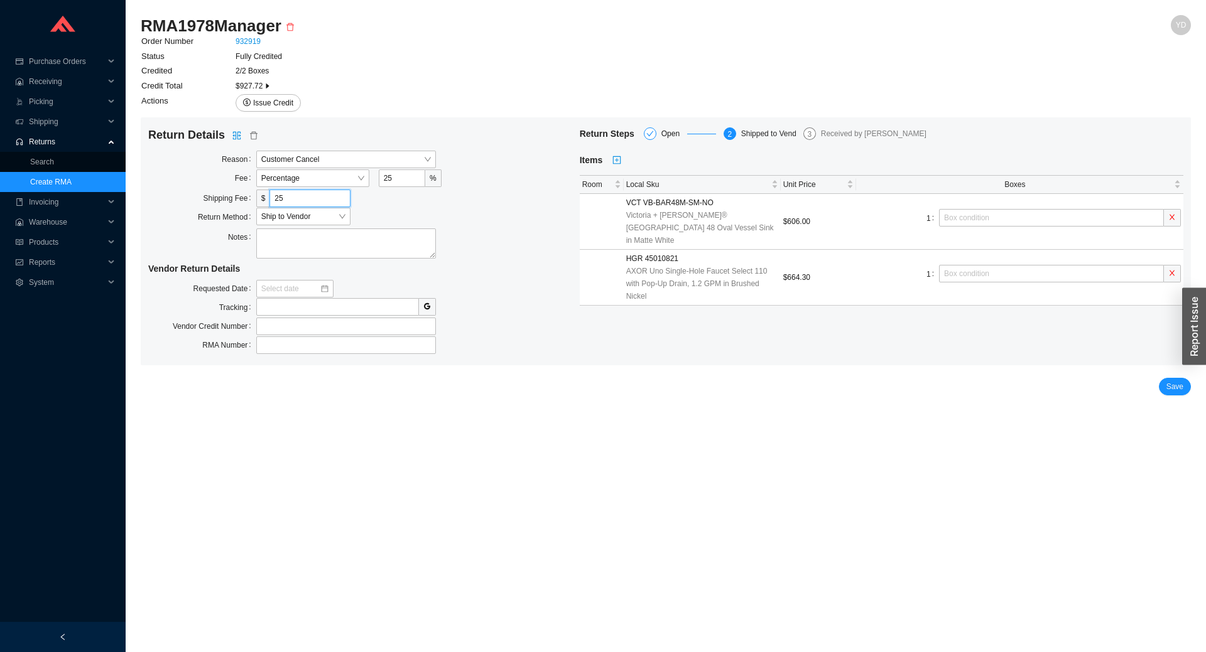
click at [289, 194] on input "25" at bounding box center [309, 199] width 80 height 18
type input "35"
click at [1181, 383] on span "Save" at bounding box center [1174, 387] width 17 height 13
click at [1164, 387] on button "Save" at bounding box center [1175, 387] width 32 height 18
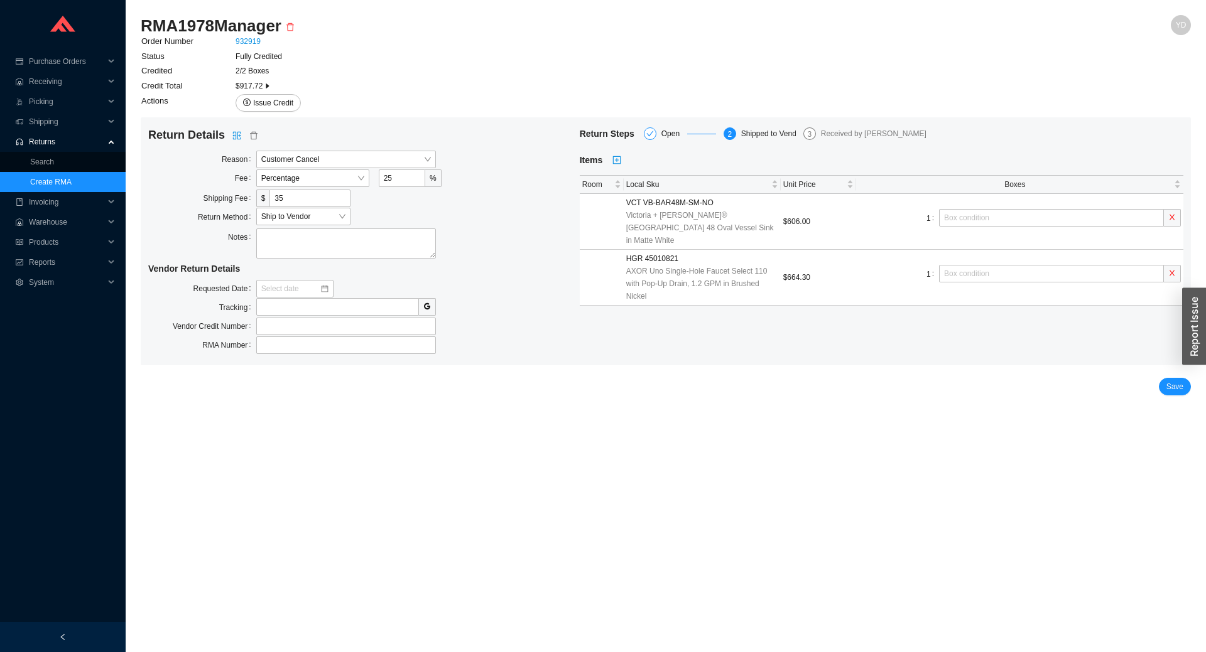
click at [277, 116] on div "Order Number 932919 Status Fully Credited Credited 2/2 Boxes Credit Total $917.…" at bounding box center [666, 220] width 1050 height 349
click at [275, 107] on span "Issue Credit" at bounding box center [273, 103] width 40 height 13
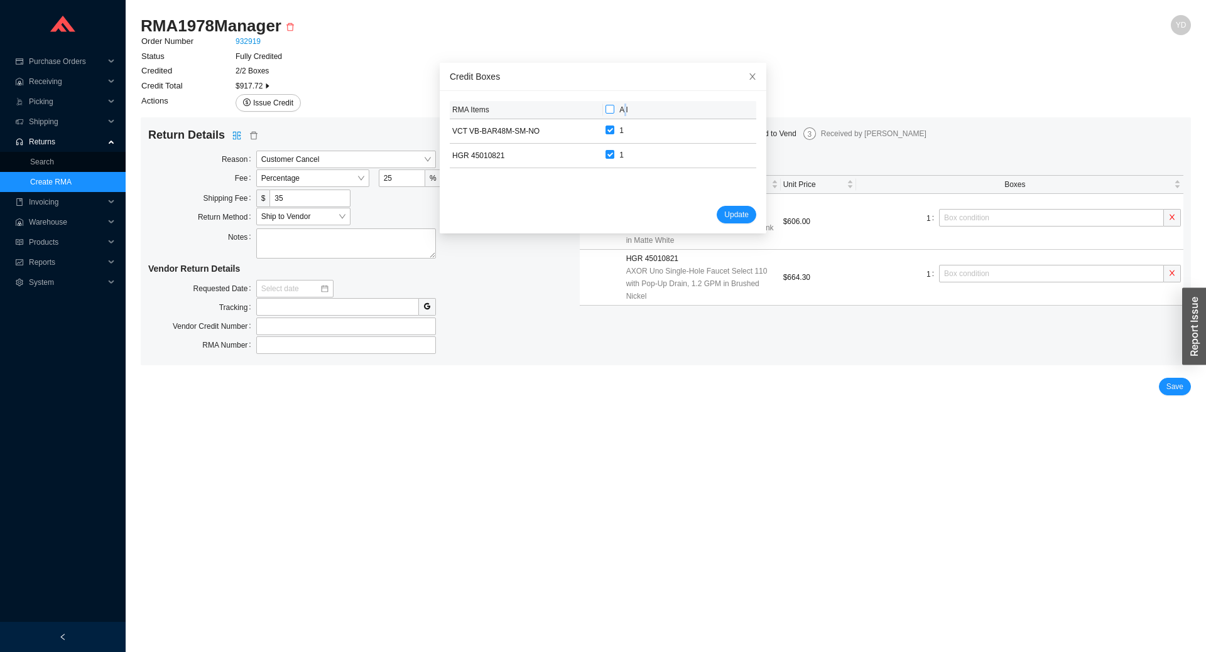
click at [619, 106] on span "All" at bounding box center [623, 109] width 8 height 9
click at [619, 111] on span "All" at bounding box center [623, 109] width 8 height 9
click at [614, 111] on input "All" at bounding box center [609, 109] width 9 height 9
click at [619, 112] on span "All" at bounding box center [623, 109] width 8 height 9
click at [612, 112] on input "All" at bounding box center [609, 109] width 9 height 9
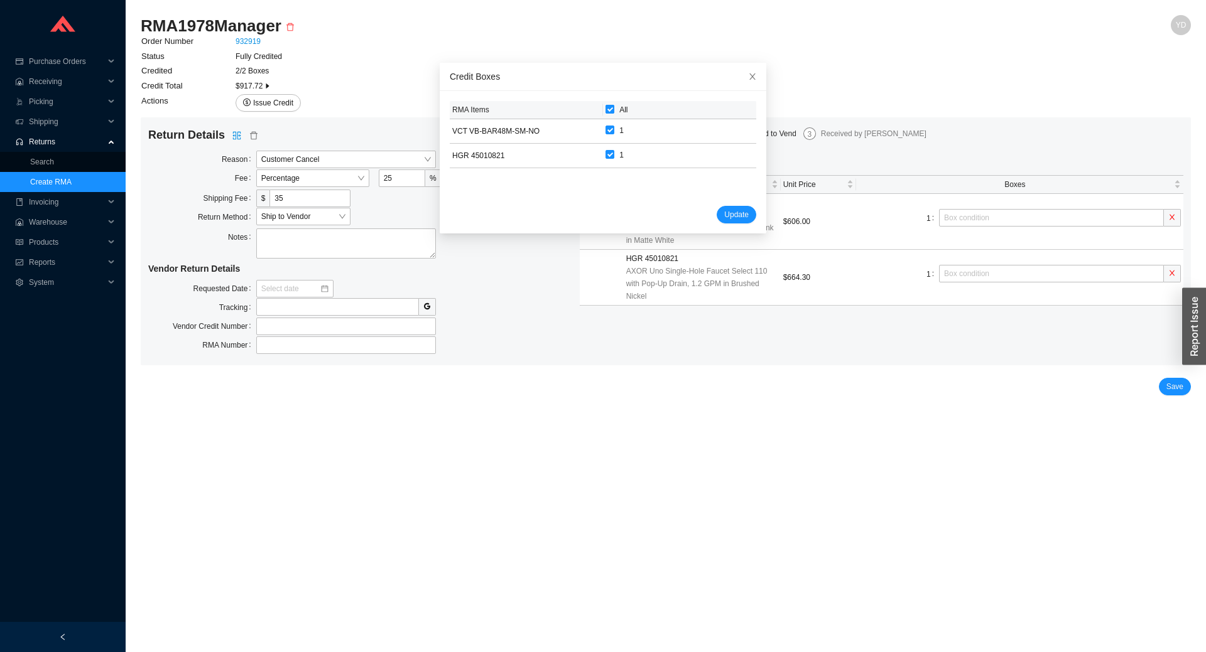
checkbox input "false"
click at [619, 112] on span "All" at bounding box center [623, 109] width 8 height 9
click at [612, 112] on input "All" at bounding box center [609, 109] width 9 height 9
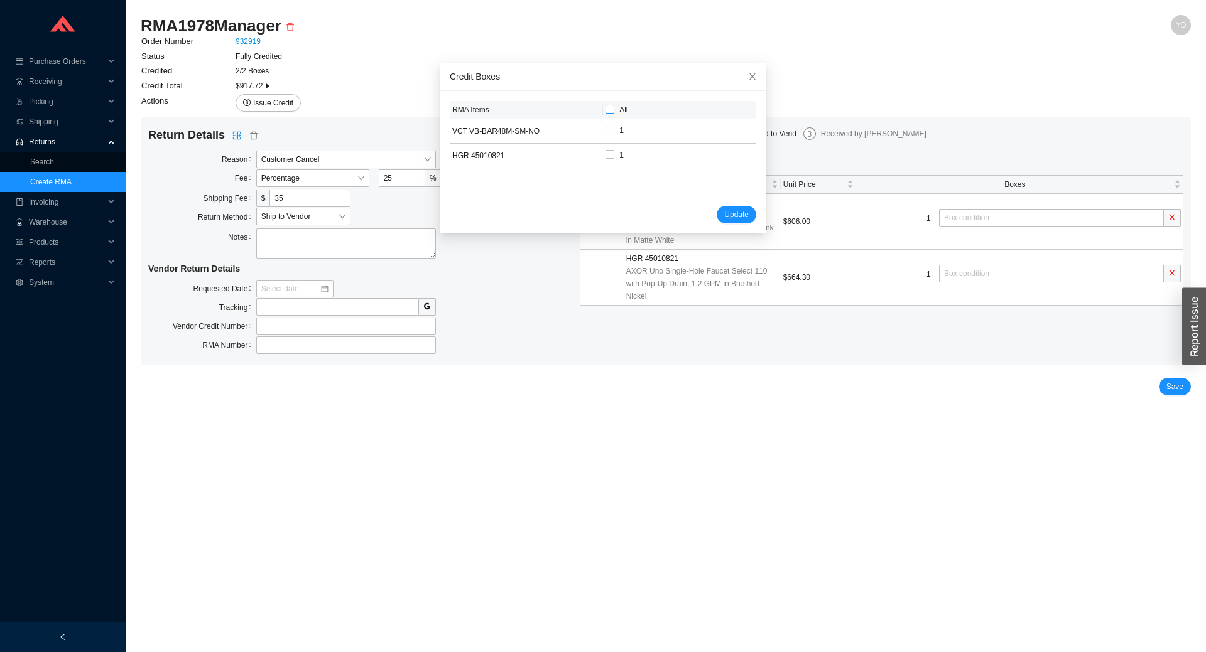
checkbox input "true"
click at [733, 212] on button "Update" at bounding box center [736, 215] width 40 height 18
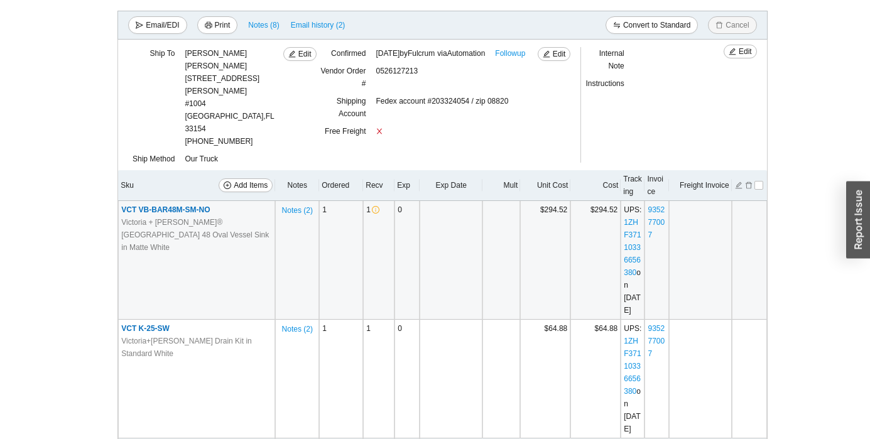
scroll to position [162, 0]
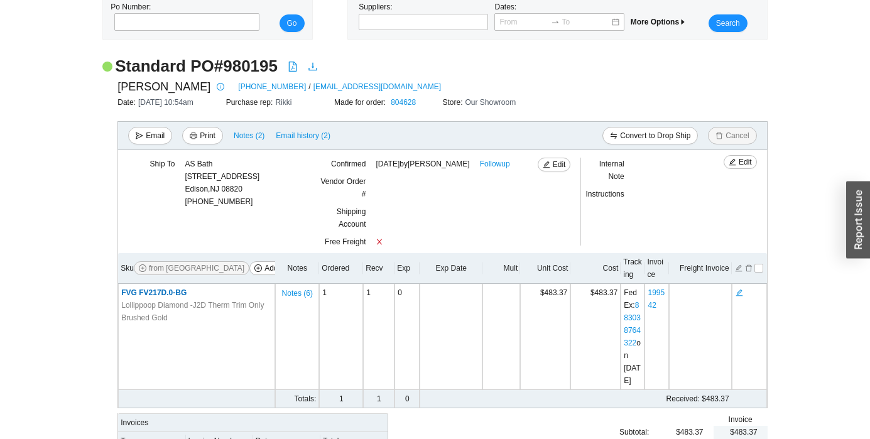
scroll to position [116, 0]
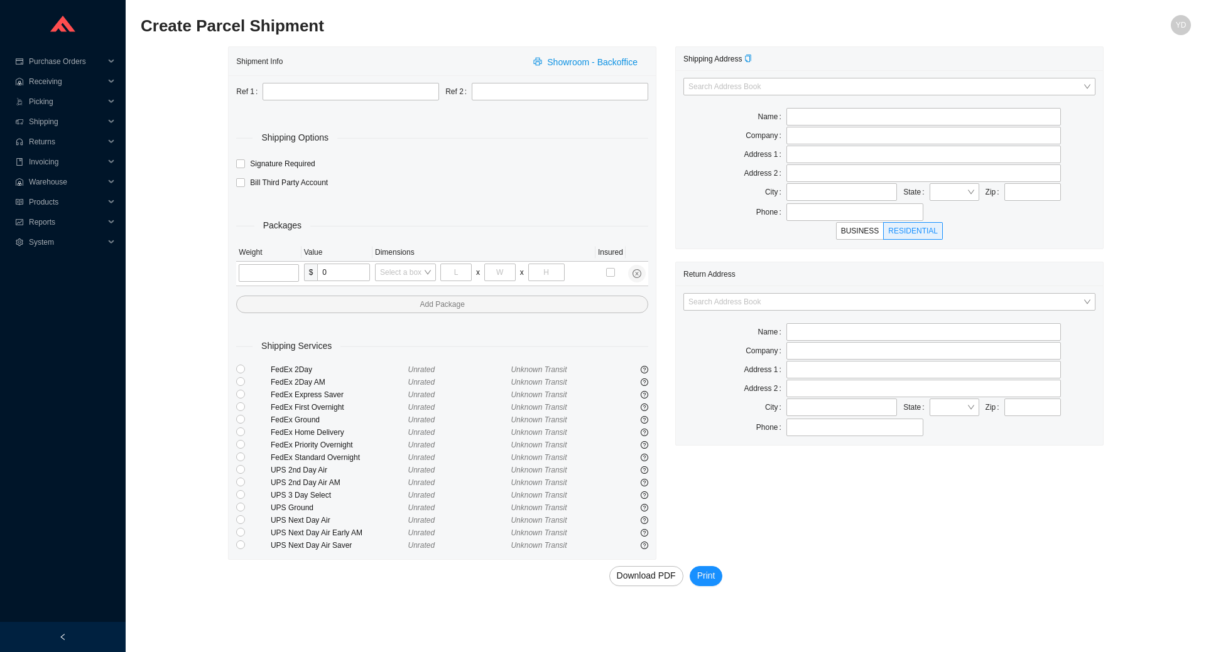
click at [757, 77] on div "Search Address Book Name Company Address 1 Address 2 City State Zip Phone BUSIN…" at bounding box center [889, 159] width 427 height 178
click at [758, 82] on input "search" at bounding box center [885, 86] width 394 height 16
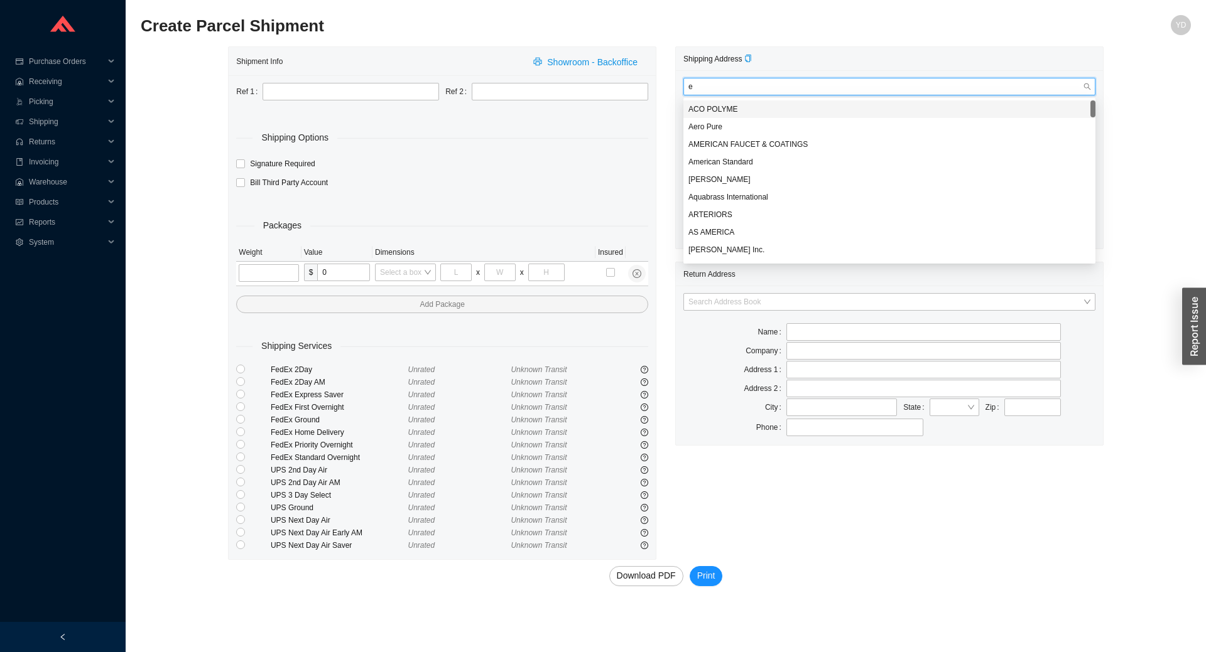
type input "em"
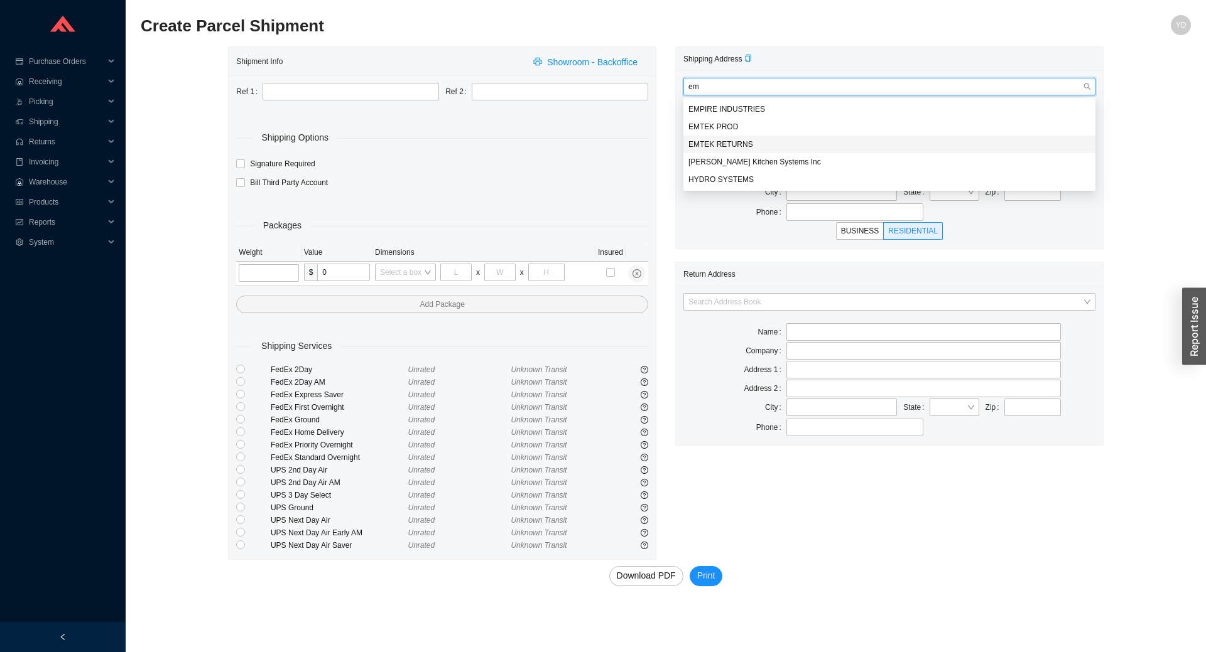
click at [746, 140] on div "EMTEK RETURNS" at bounding box center [889, 144] width 402 height 11
type input "ATTN: RETURN GOODS DEPT."
type input "Emtek Products Group, LLC – RGA Center"
type input "13285 TEMPLE AVE"
type input "City of Industry"
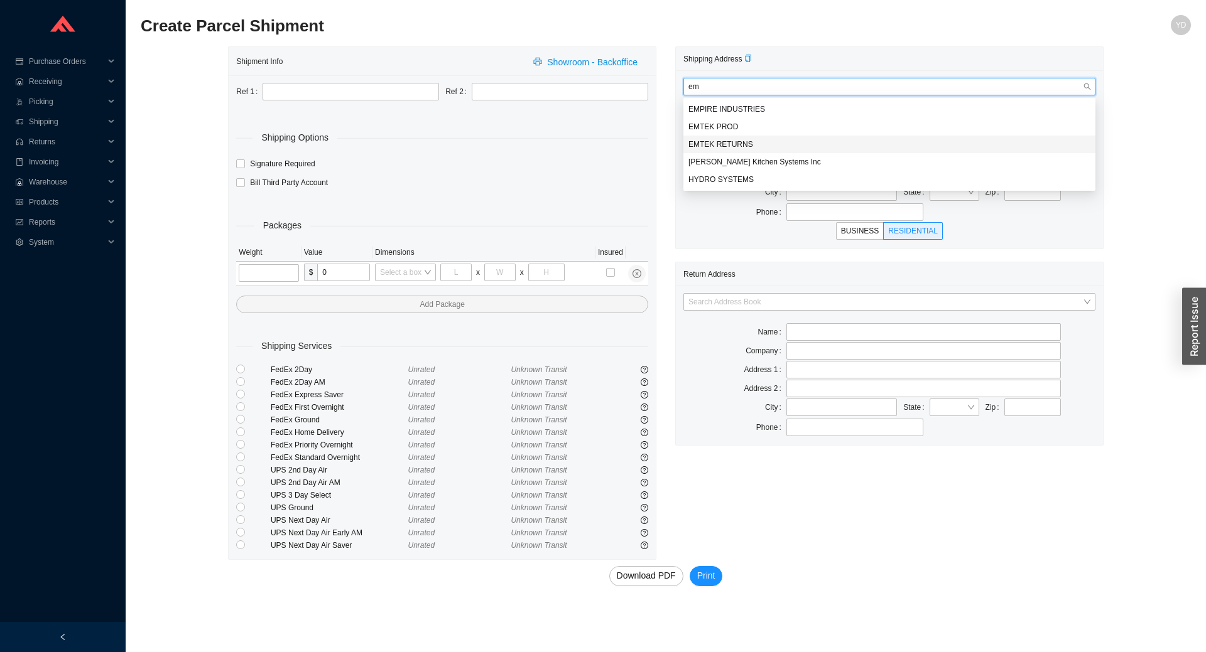
type input "91746"
type input "6269610413"
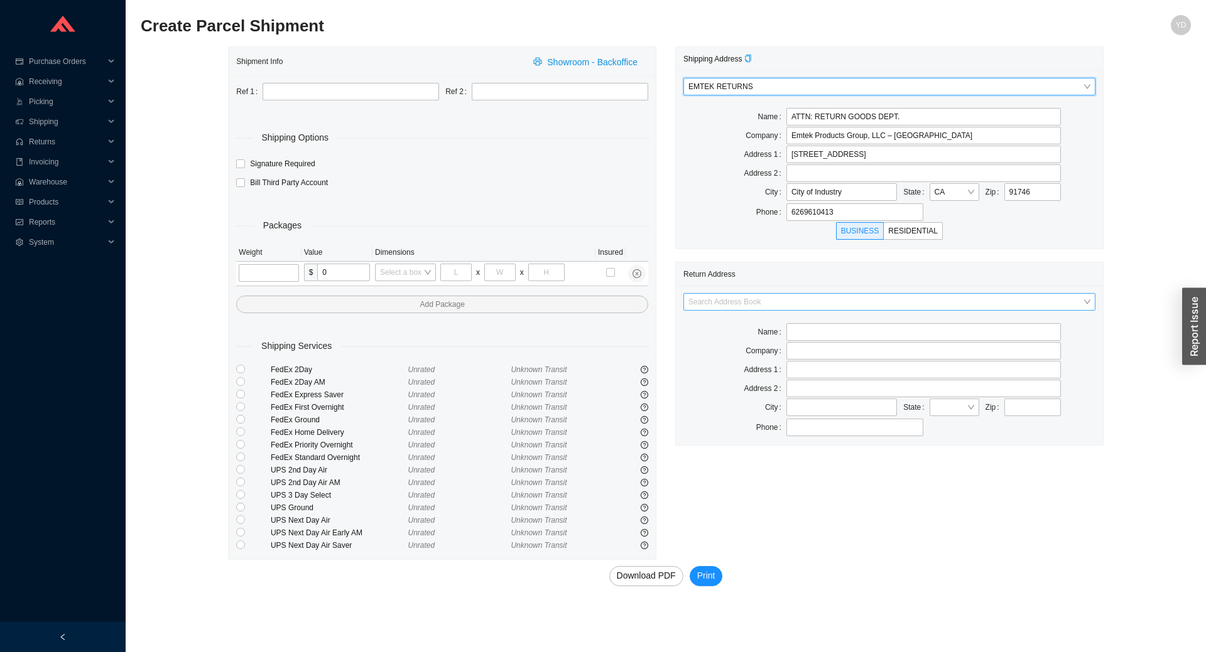
type input "LA PUENTE"
click at [828, 308] on input "search" at bounding box center [885, 302] width 394 height 16
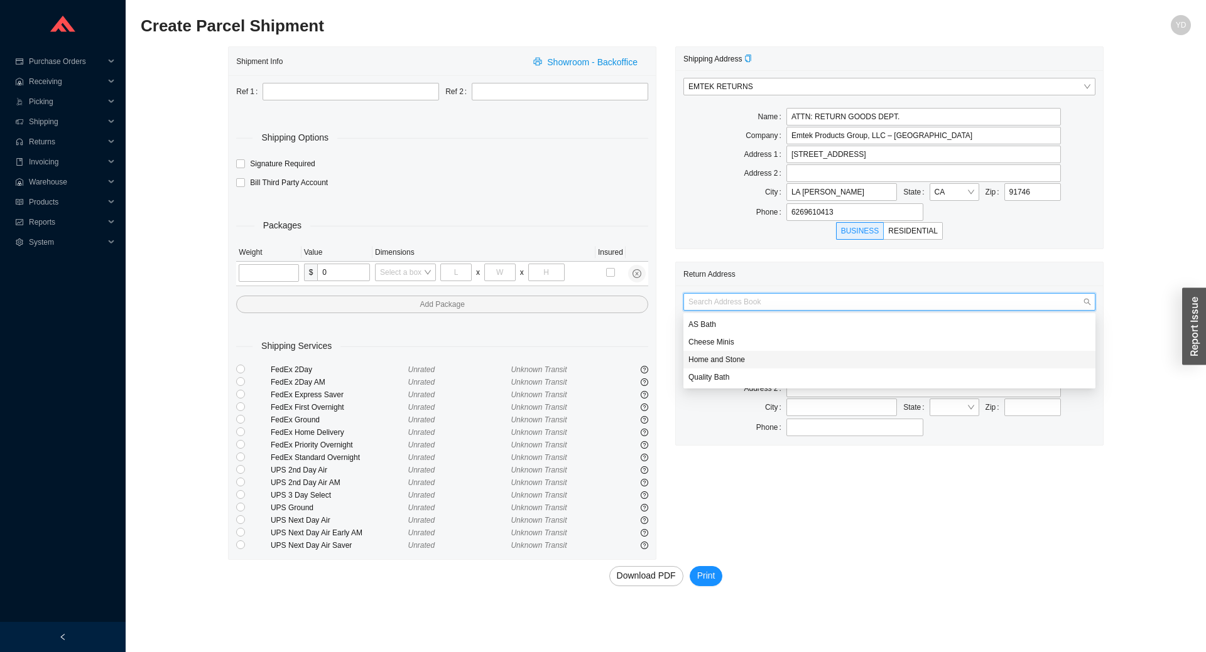
click at [773, 359] on div "Home and Stone" at bounding box center [889, 359] width 402 height 11
type input "Home and Stone"
type input "1663 Coney Island Ave."
type input "[GEOGRAPHIC_DATA]"
type input "11230"
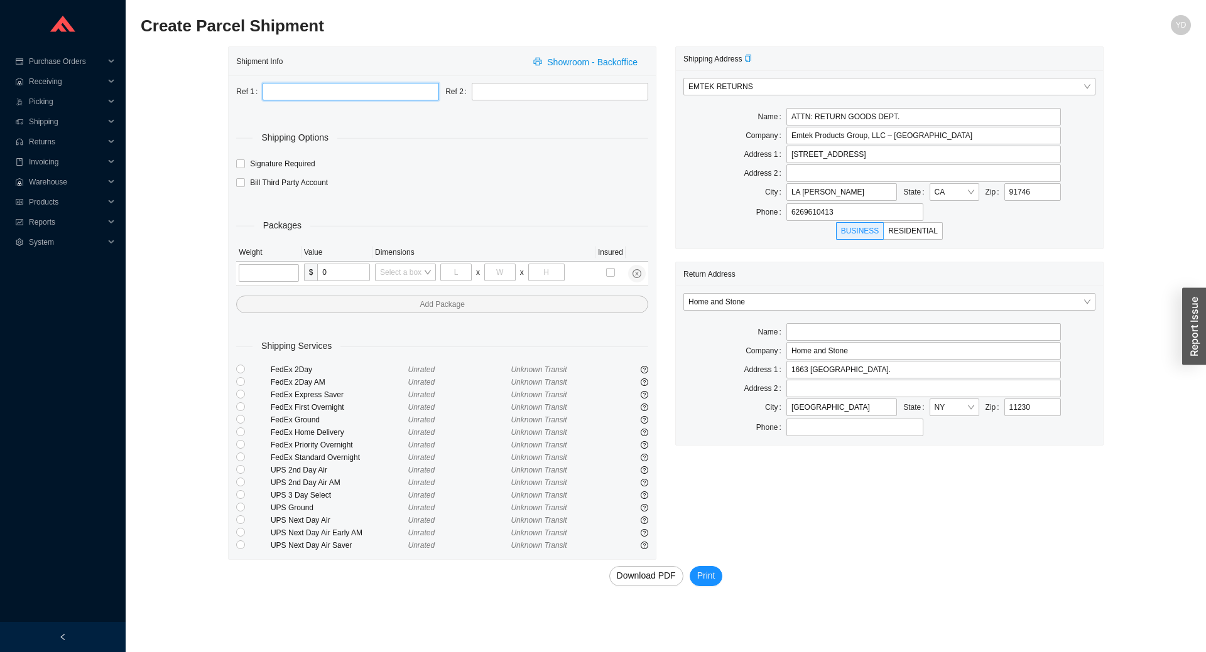
click at [377, 94] on input "text" at bounding box center [350, 92] width 176 height 18
type input "RGA"
click at [261, 273] on input "tel" at bounding box center [269, 273] width 60 height 18
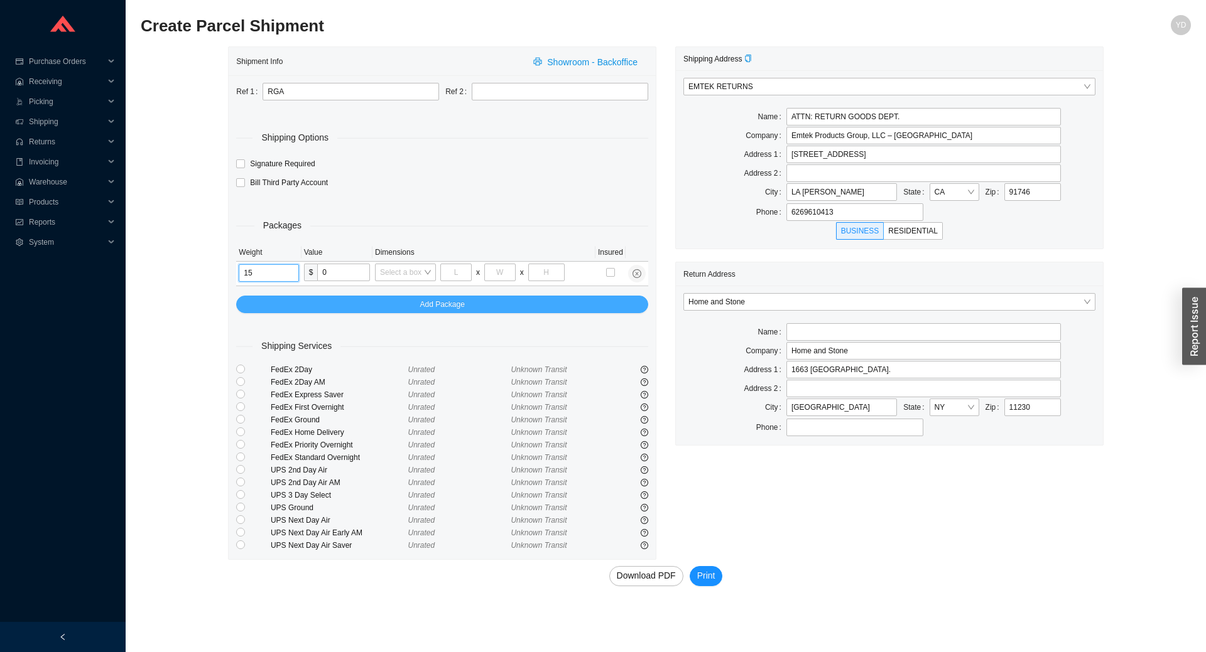
type input "15"
click at [309, 301] on button "Add Package" at bounding box center [442, 305] width 412 height 18
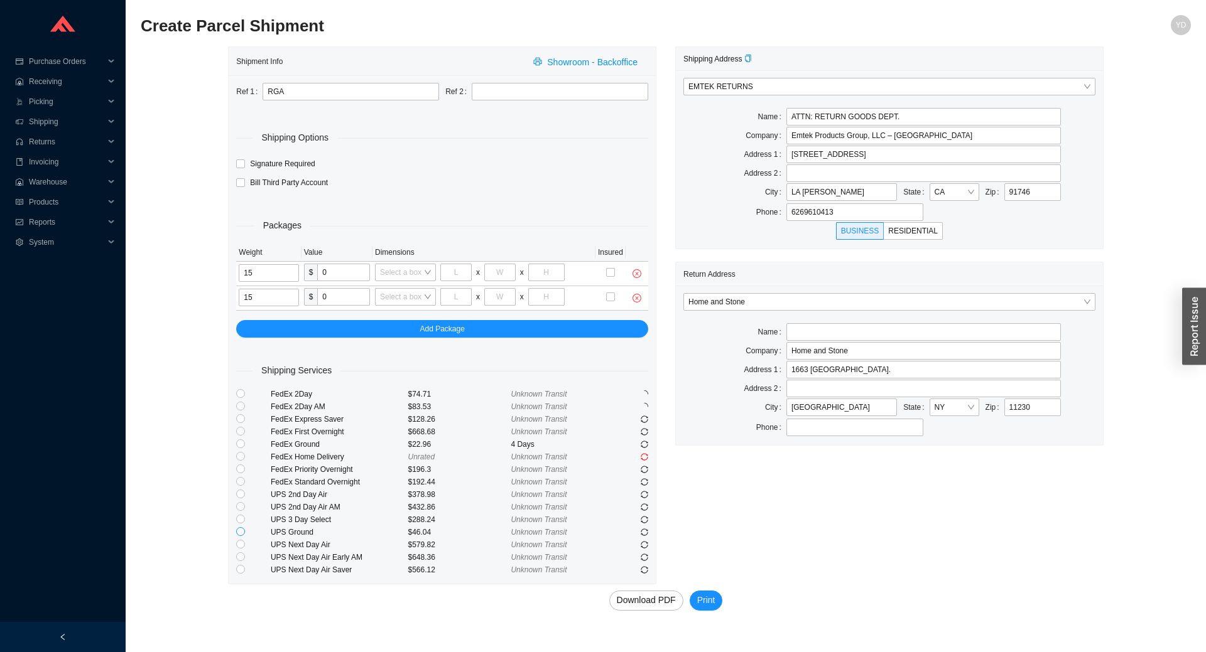
type input "15"
click at [242, 534] on input "radio" at bounding box center [240, 531] width 9 height 9
radio input "true"
click at [710, 600] on span "Print" at bounding box center [706, 600] width 18 height 14
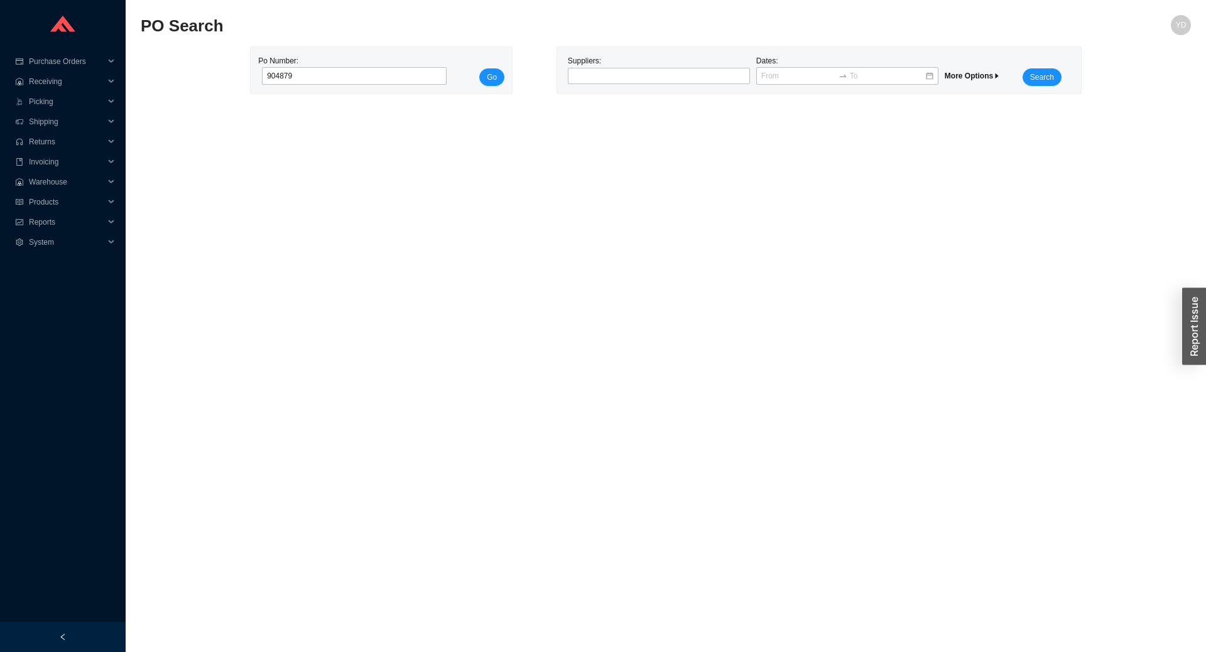
type input "904879"
click at [479, 68] on button "Go" at bounding box center [491, 77] width 25 height 18
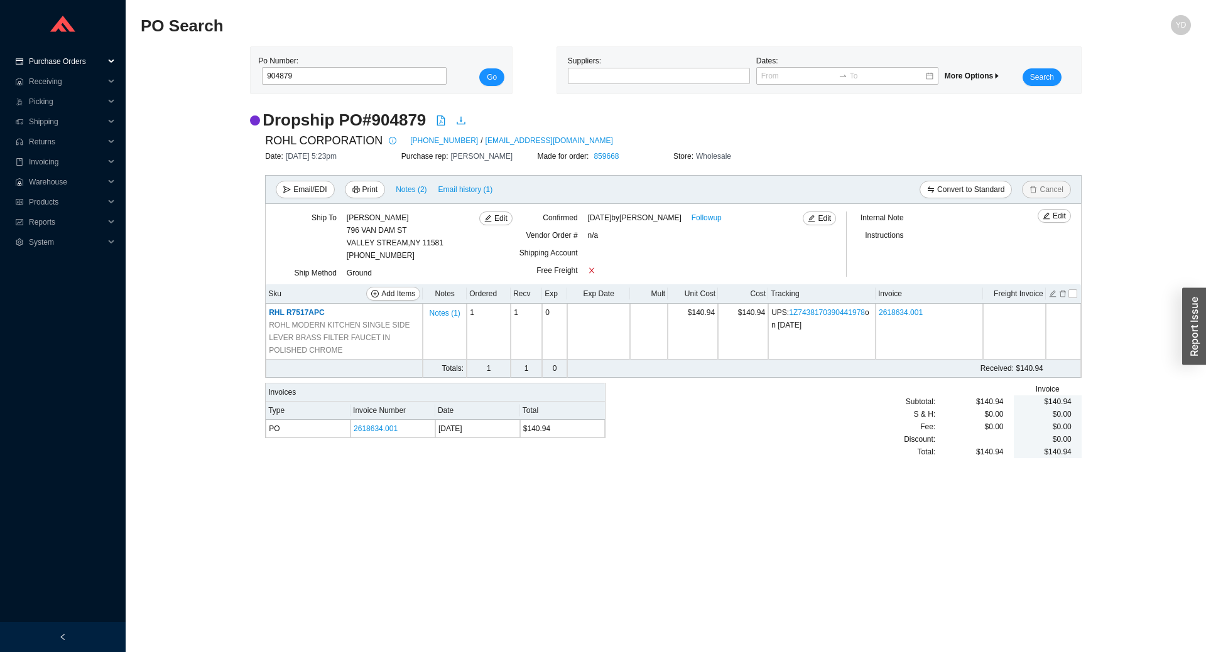
click at [70, 63] on span "Purchase Orders" at bounding box center [66, 61] width 75 height 20
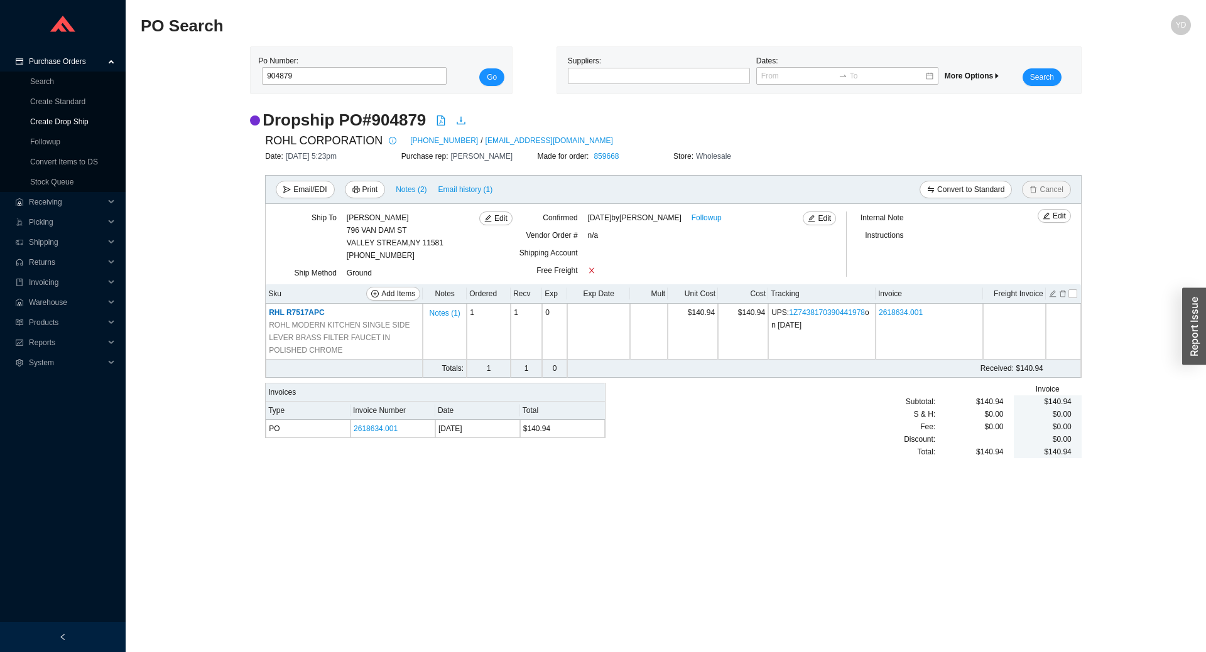
click at [67, 121] on link "Create Drop Ship" at bounding box center [59, 121] width 58 height 9
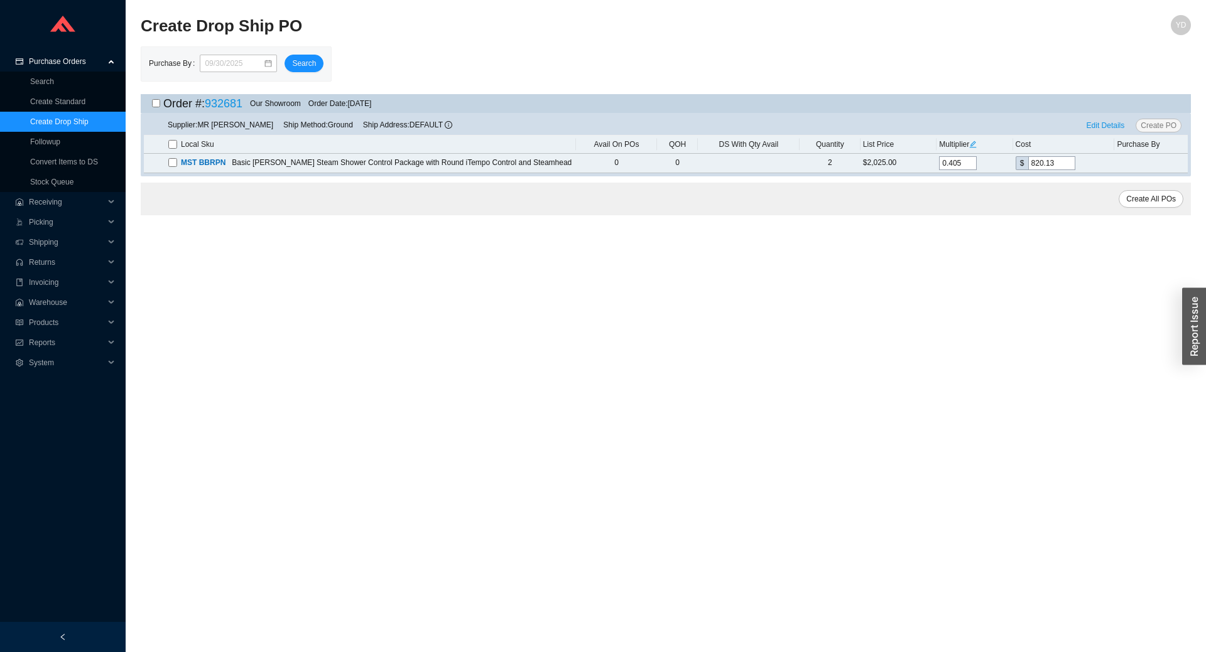
click at [156, 104] on input "checkbox" at bounding box center [156, 103] width 8 height 8
checkbox input "true"
click at [1159, 126] on span "Create PO" at bounding box center [1158, 125] width 36 height 13
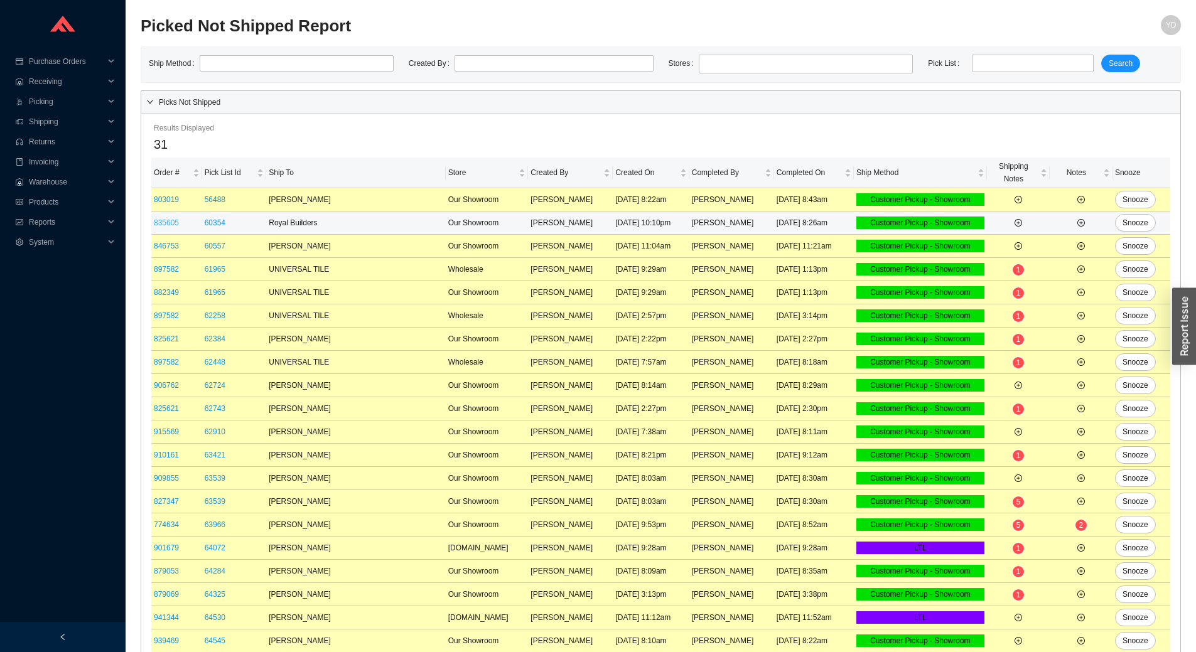
click at [174, 224] on link "835605" at bounding box center [166, 223] width 25 height 9
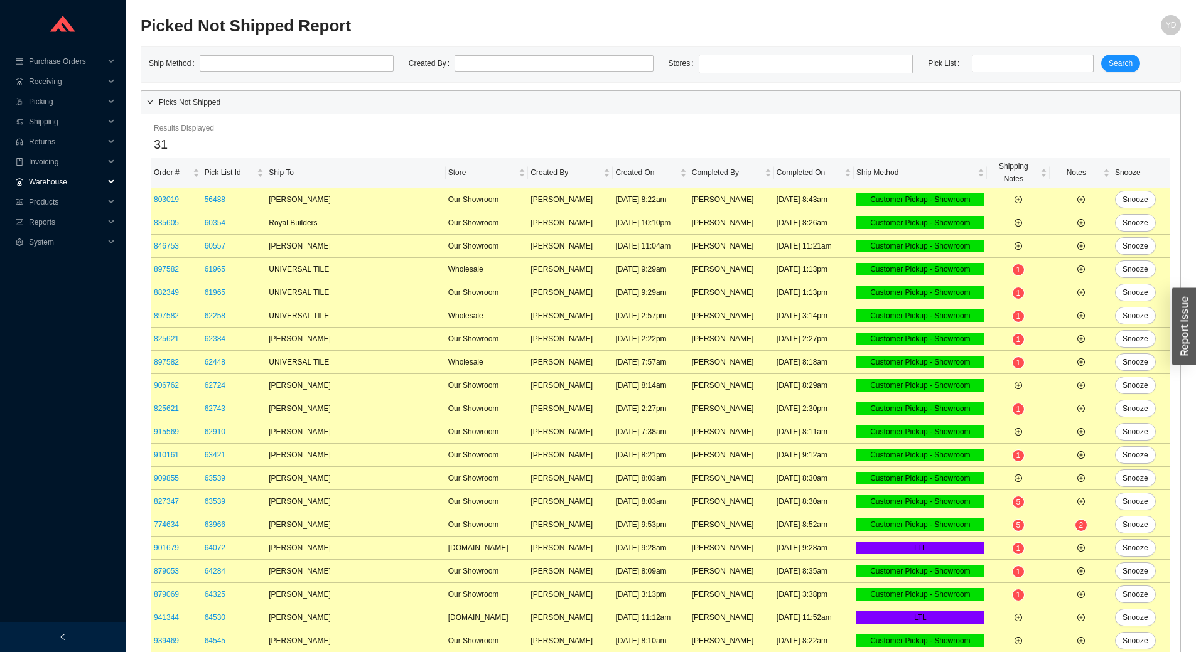
click at [73, 183] on span "Warehouse" at bounding box center [66, 182] width 75 height 20
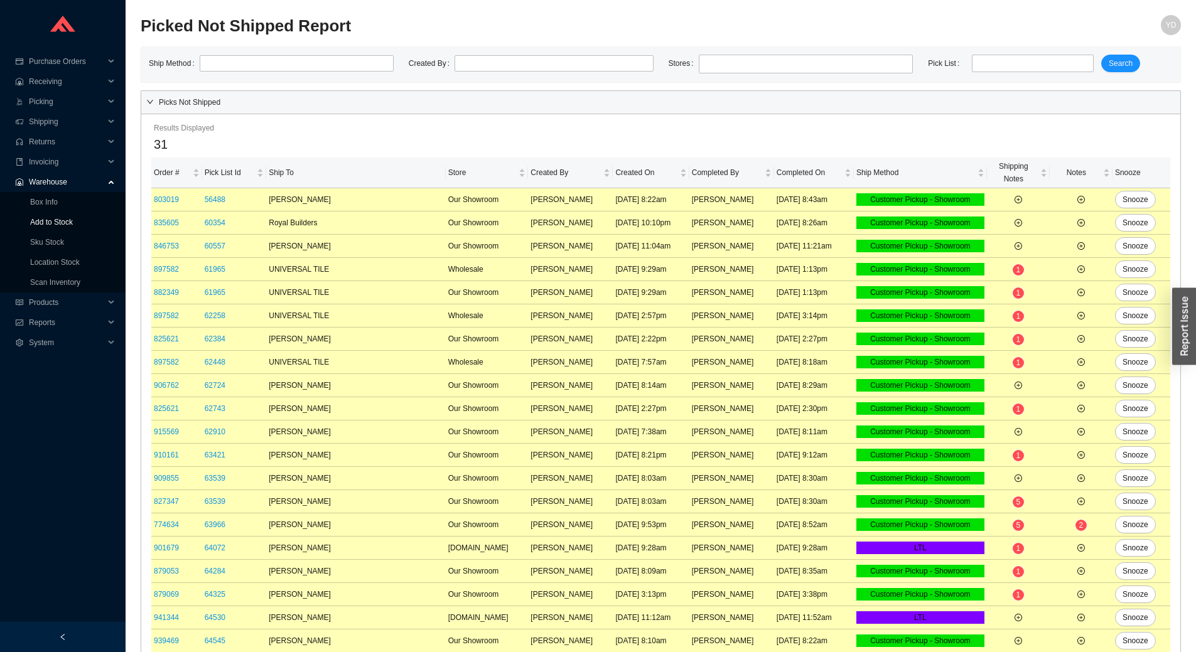
click at [67, 223] on link "Add to Stock" at bounding box center [51, 222] width 43 height 9
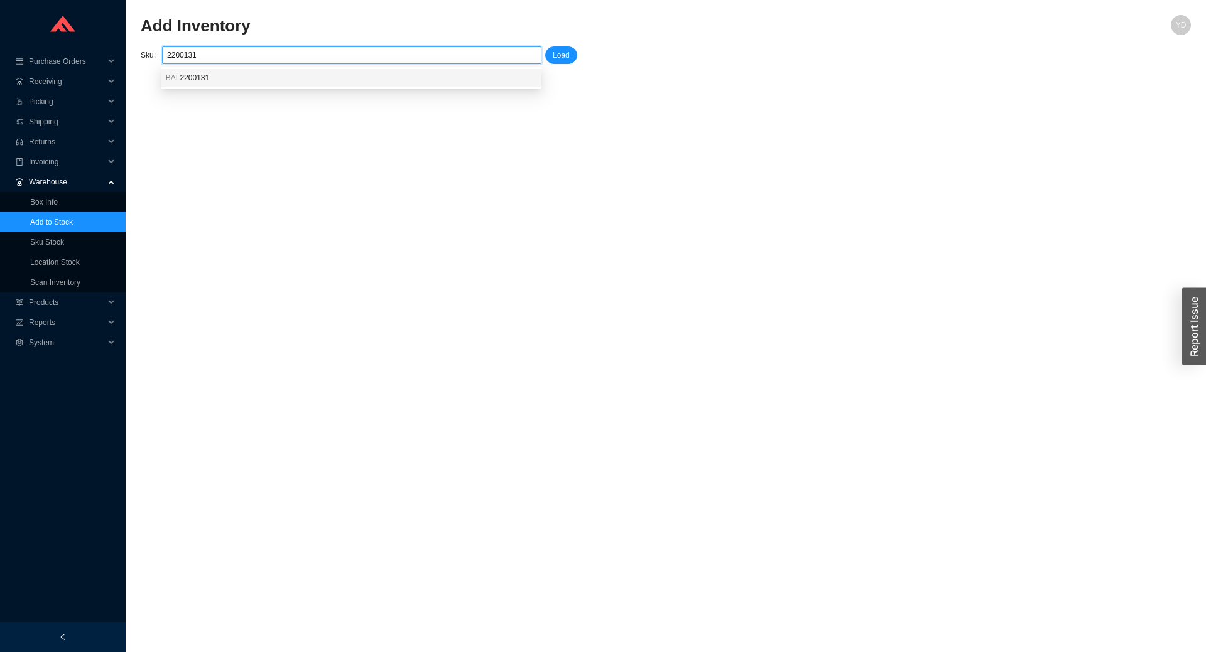
click at [340, 81] on div "BAI 2200131" at bounding box center [351, 77] width 370 height 11
type input "BAI 2200131"
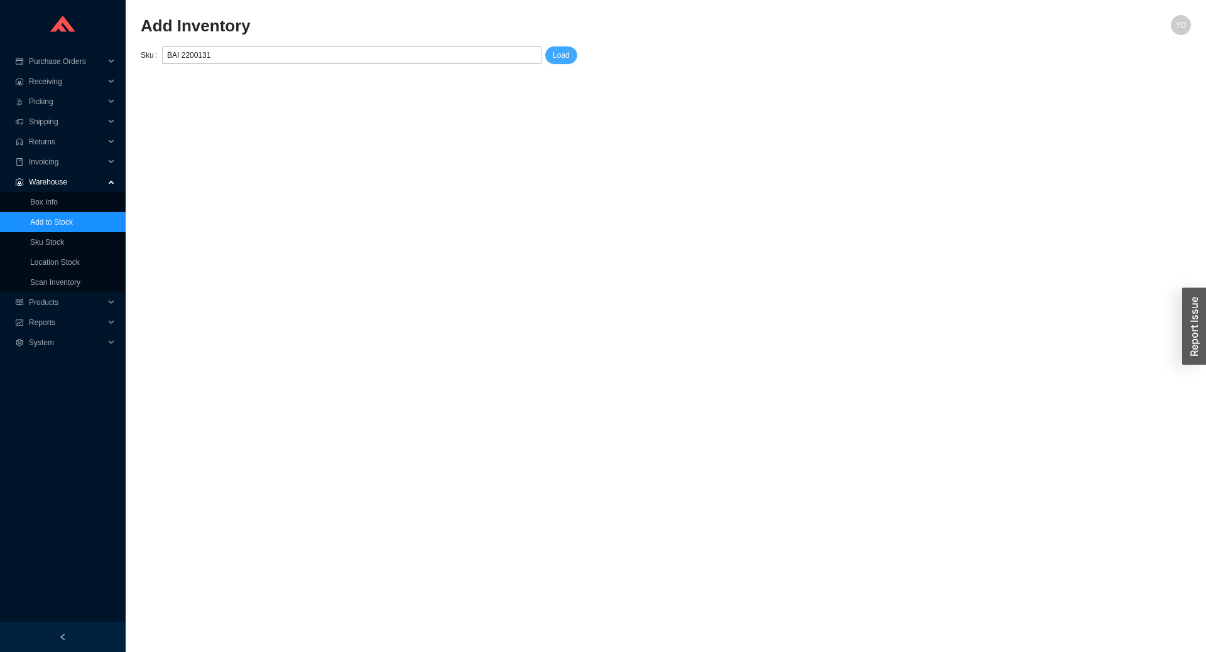
click at [552, 57] on button "Load" at bounding box center [561, 55] width 32 height 18
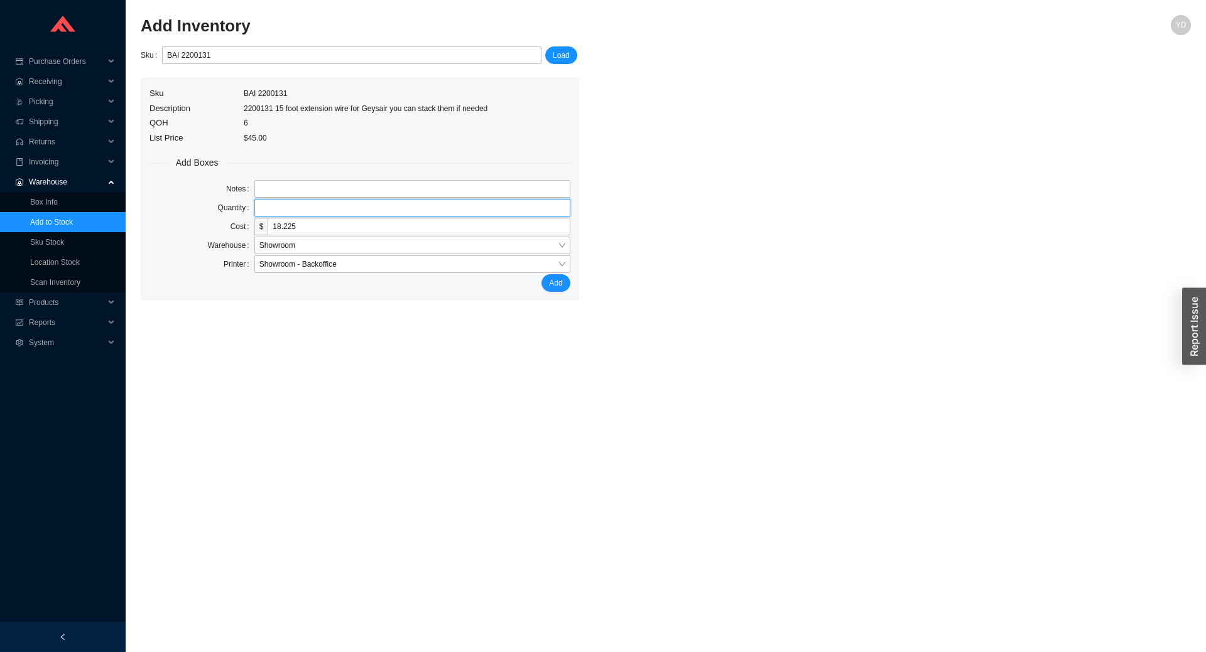
click at [283, 217] on input "tel" at bounding box center [412, 208] width 316 height 18
type input "1"
click at [645, 268] on div "Sku BAI 2200131 Load Sku BAI 2200131 Description 2200131 15 foot extension wire…" at bounding box center [666, 173] width 1050 height 254
click at [564, 286] on button "Add" at bounding box center [555, 283] width 28 height 18
click at [293, 63] on input "BAI 2200131" at bounding box center [351, 55] width 369 height 16
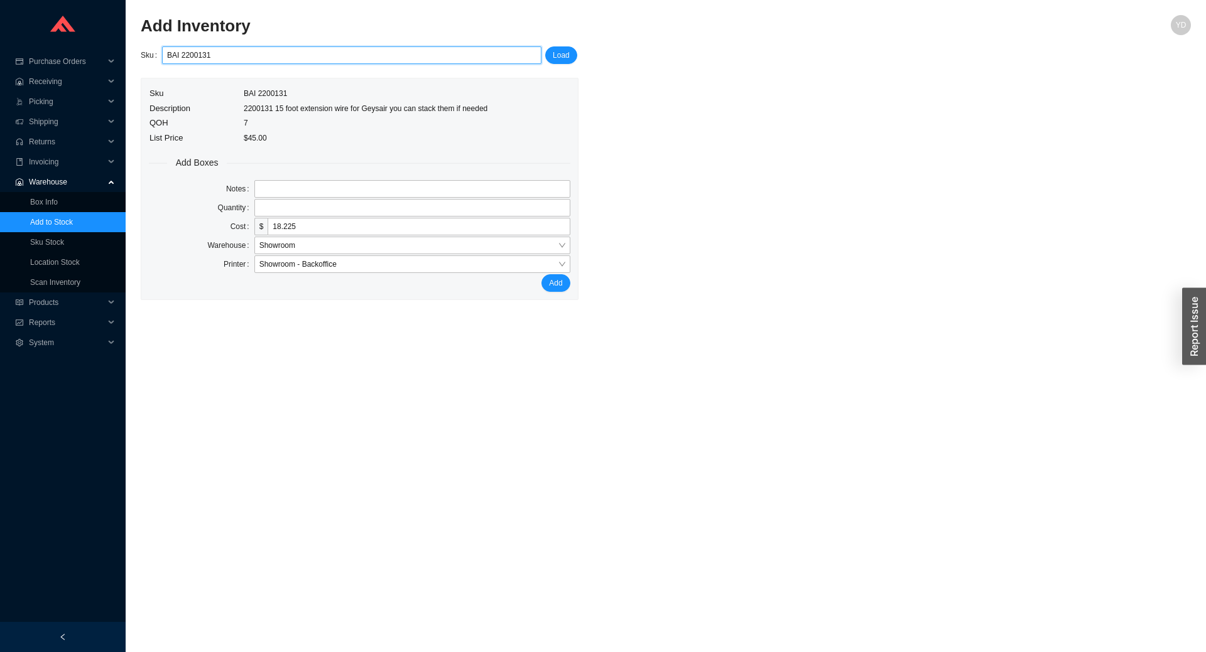
click at [293, 62] on input "BAI 2200131" at bounding box center [351, 55] width 369 height 16
click at [336, 80] on div "TOT THU805" at bounding box center [351, 77] width 370 height 11
type input "TOT THU805"
click at [559, 57] on span "Load" at bounding box center [561, 55] width 17 height 13
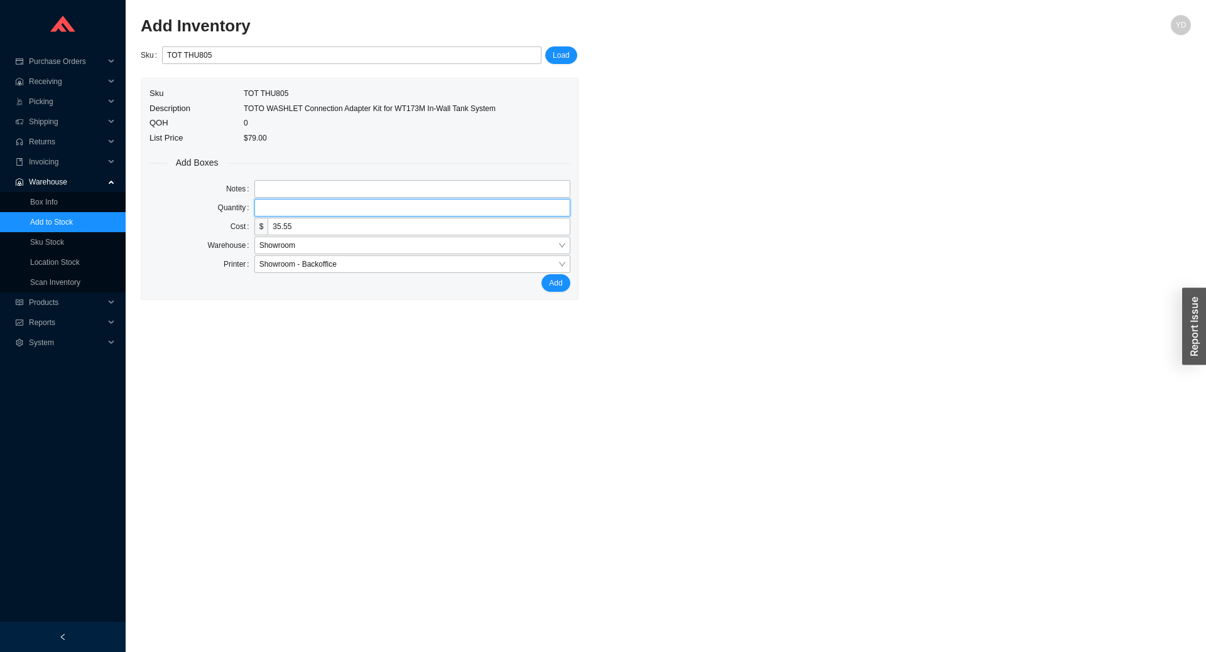
click at [310, 202] on input "tel" at bounding box center [412, 208] width 316 height 18
type input "1"
click at [553, 284] on span "Add" at bounding box center [555, 283] width 13 height 13
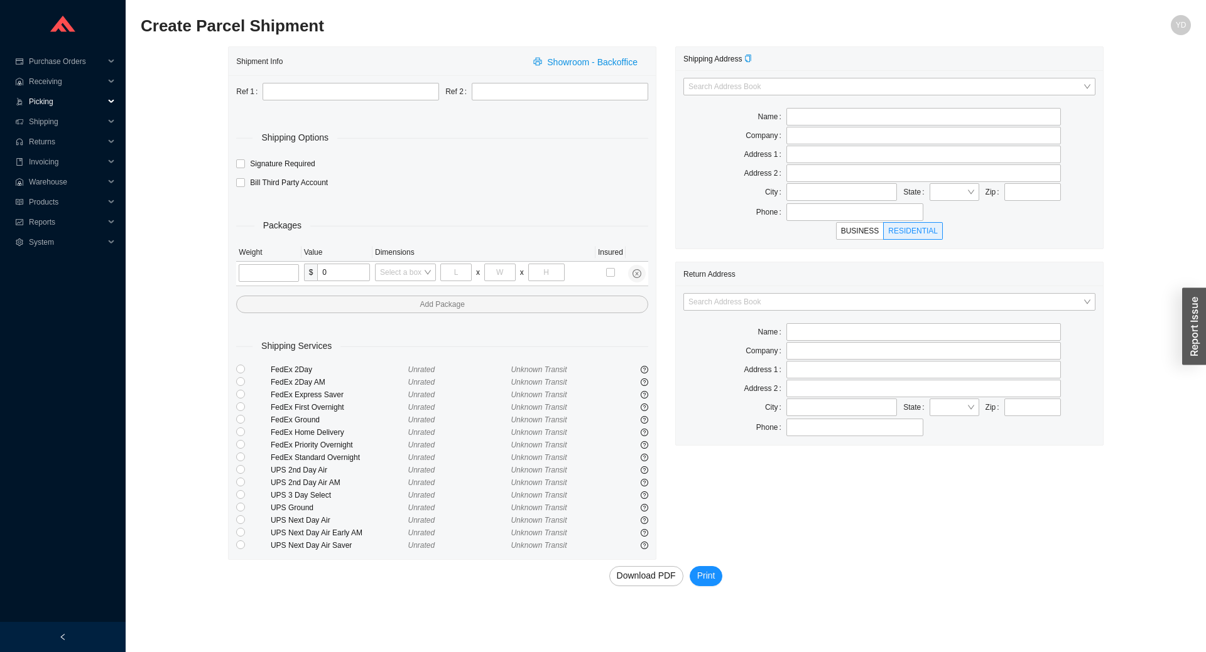
click at [50, 102] on span "Picking" at bounding box center [66, 102] width 75 height 20
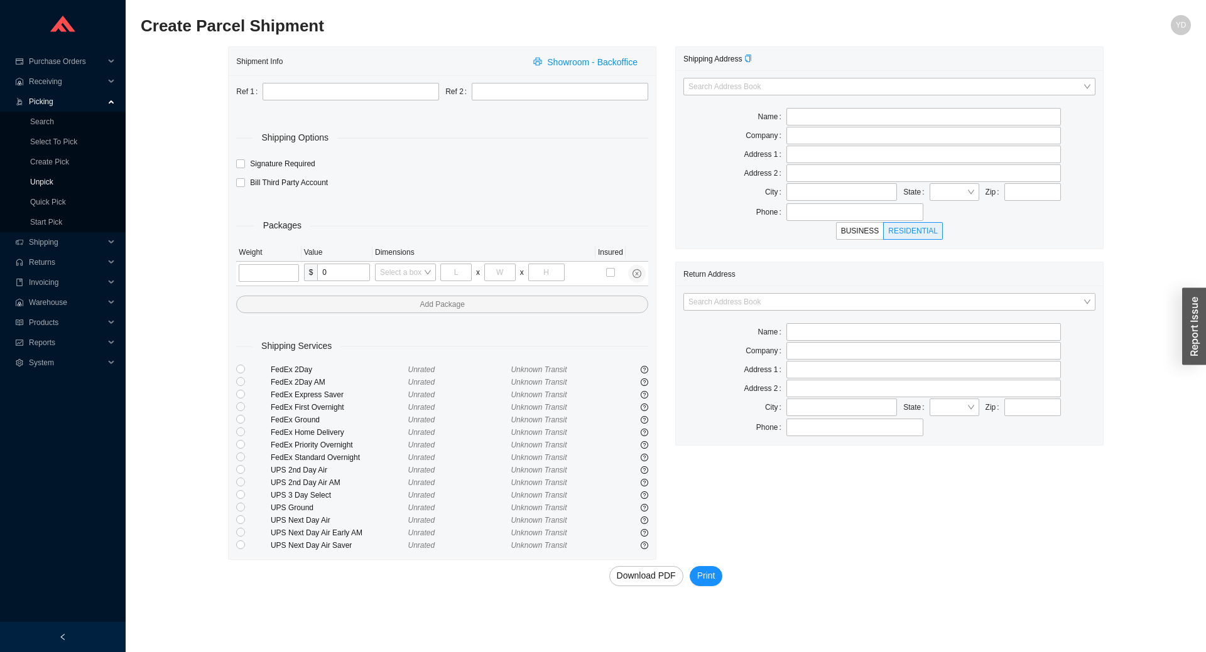
click at [53, 179] on link "Unpick" at bounding box center [41, 182] width 23 height 9
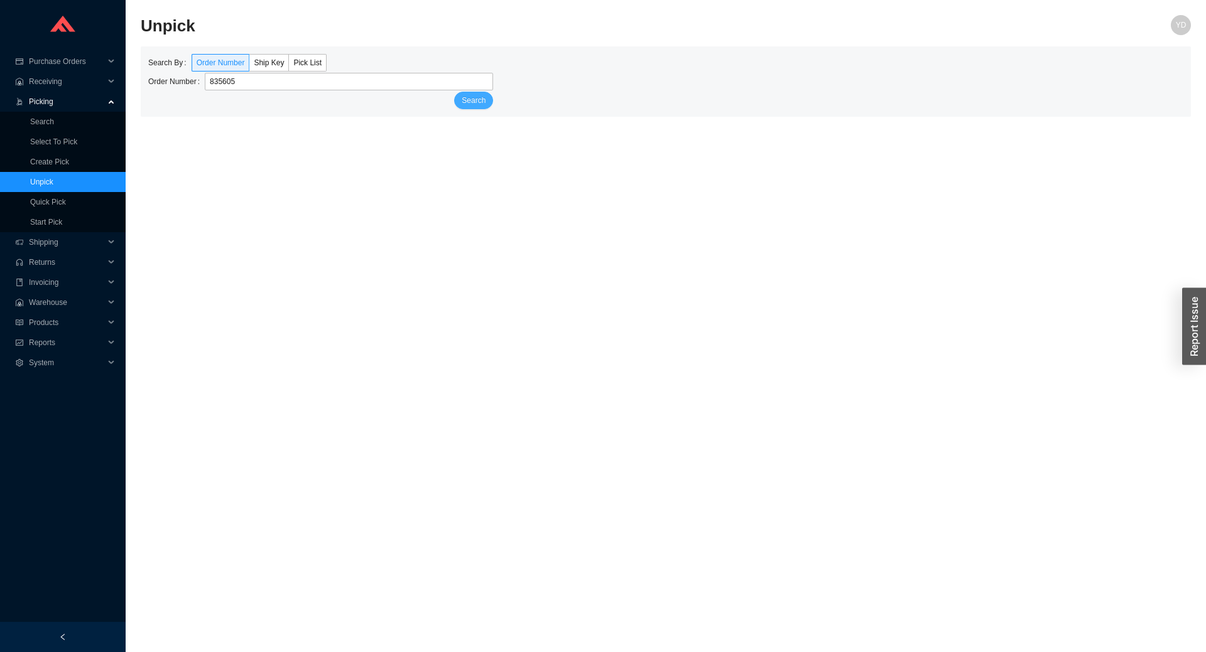
type input "835605"
click at [467, 95] on span "Search" at bounding box center [474, 100] width 24 height 13
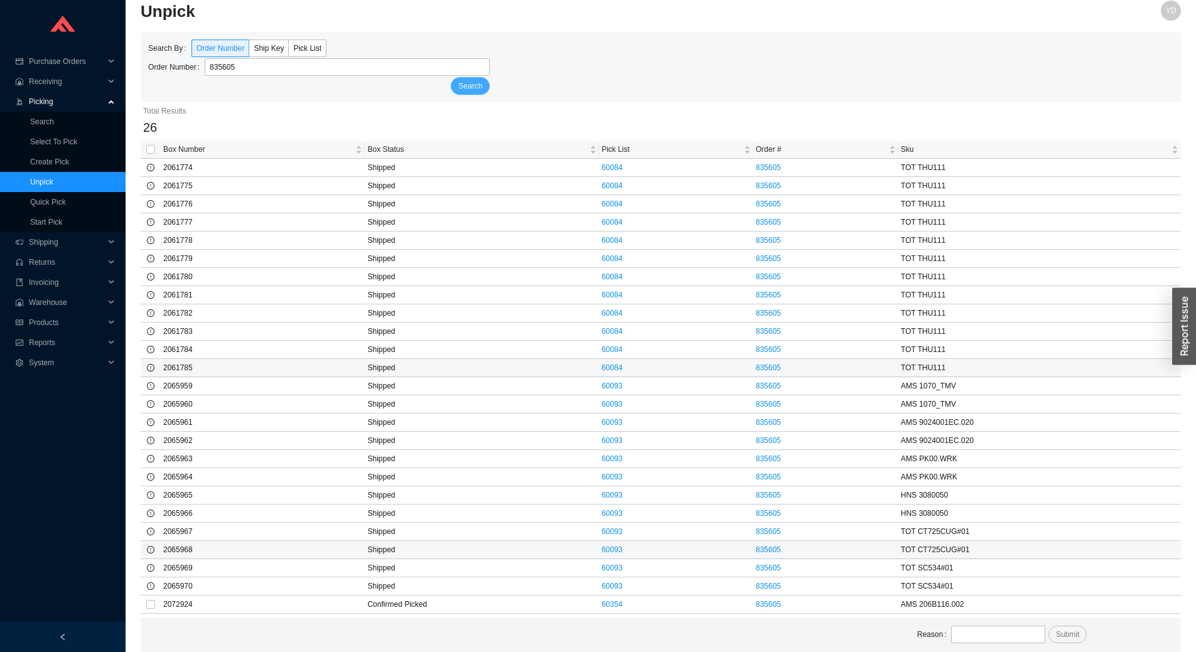
scroll to position [28, 0]
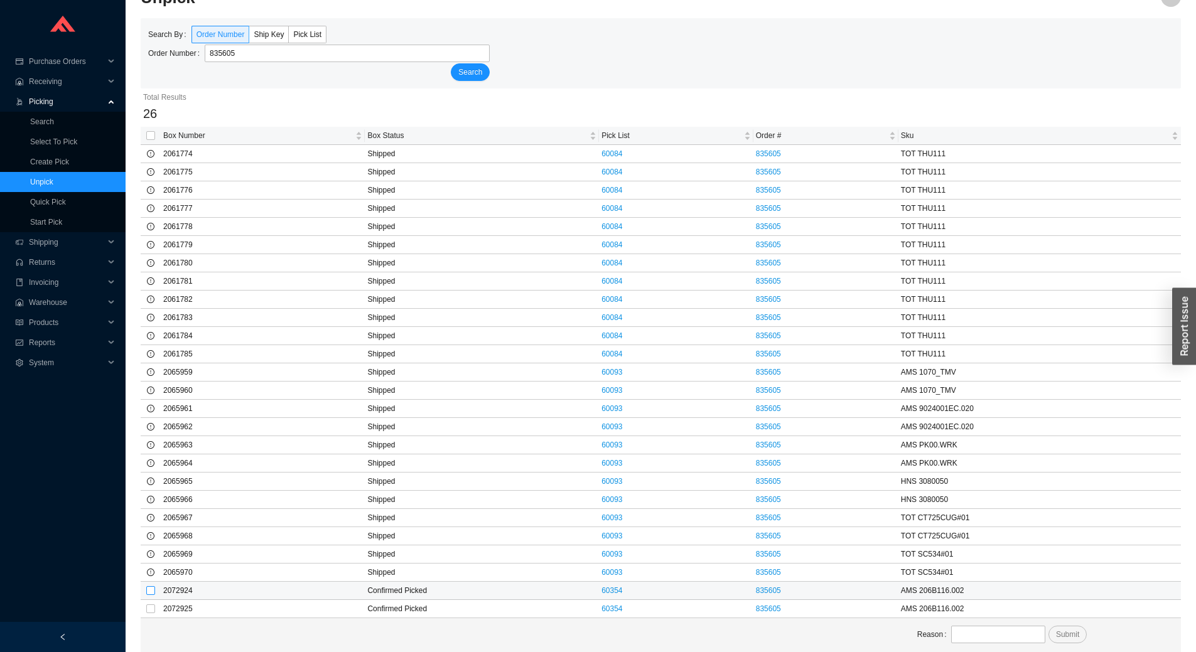
click at [150, 591] on input "checkbox" at bounding box center [150, 590] width 9 height 9
checkbox input "true"
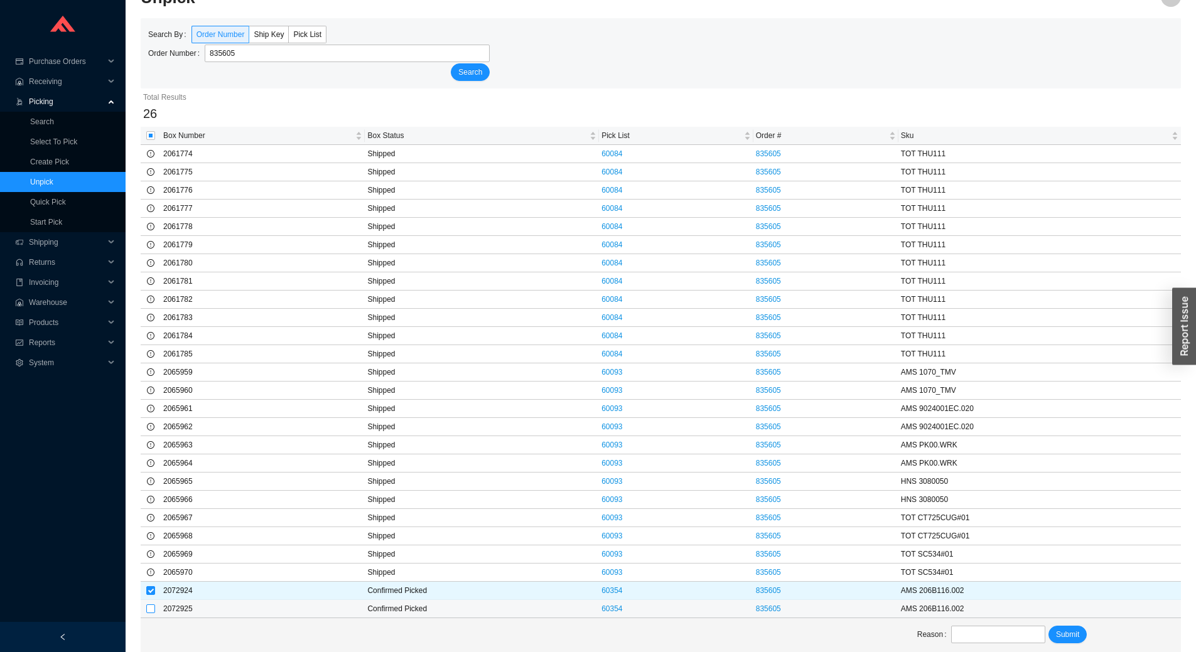
click at [150, 612] on input "checkbox" at bounding box center [150, 609] width 9 height 9
checkbox input "true"
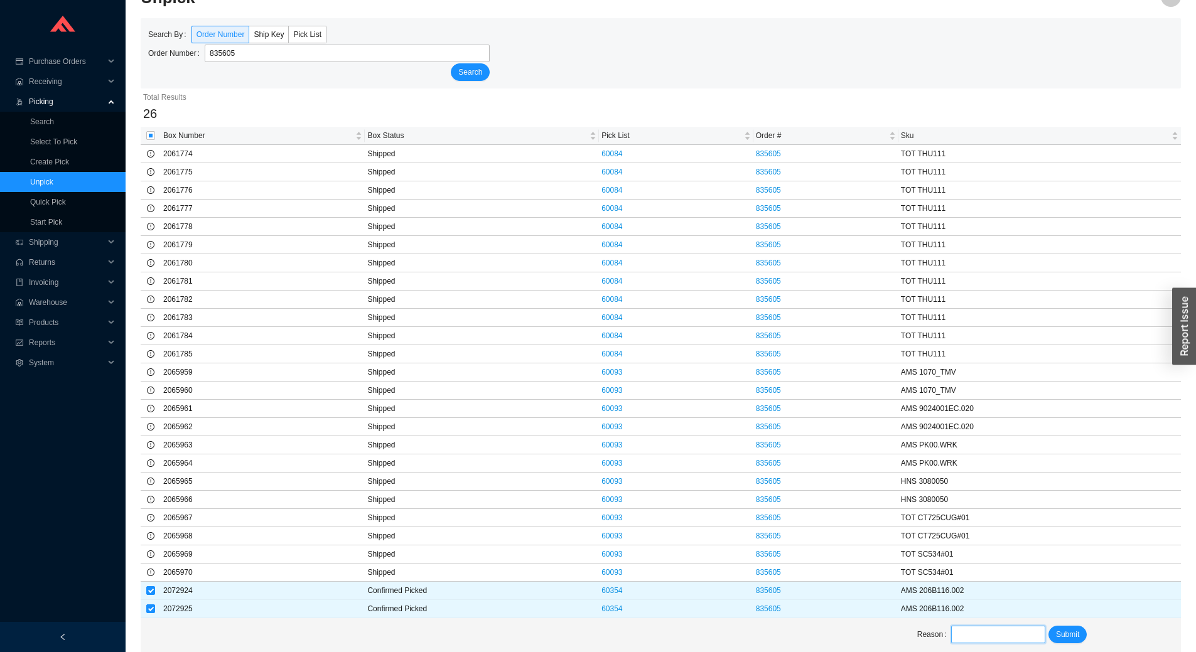
click at [985, 637] on input "text" at bounding box center [998, 635] width 94 height 18
type input "back to warehouse"
click at [1068, 632] on span "Submit" at bounding box center [1067, 635] width 23 height 13
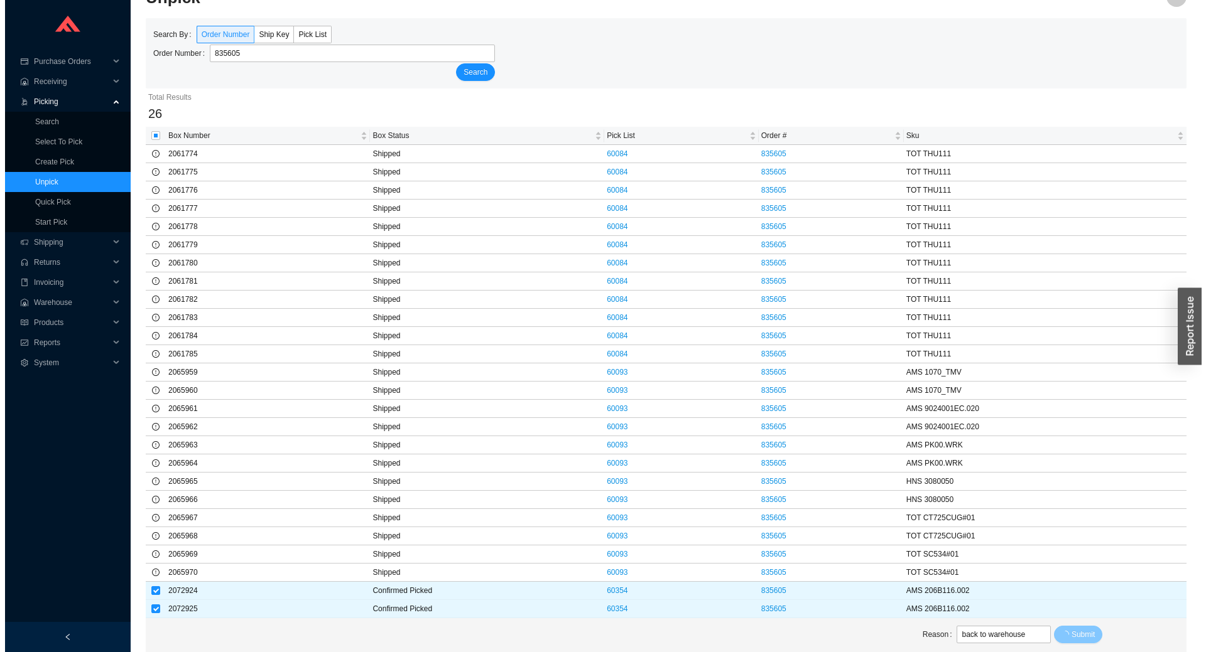
scroll to position [0, 0]
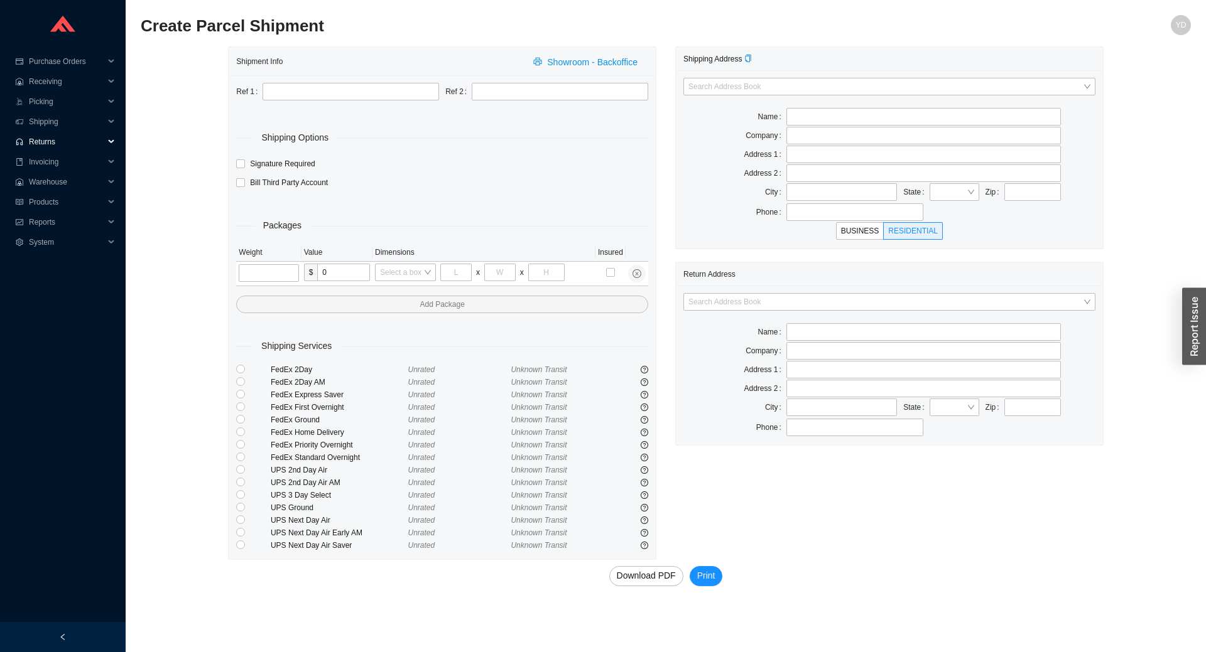
click at [46, 137] on span "Returns" at bounding box center [66, 142] width 75 height 20
click at [72, 178] on link "Create RMA" at bounding box center [50, 182] width 41 height 9
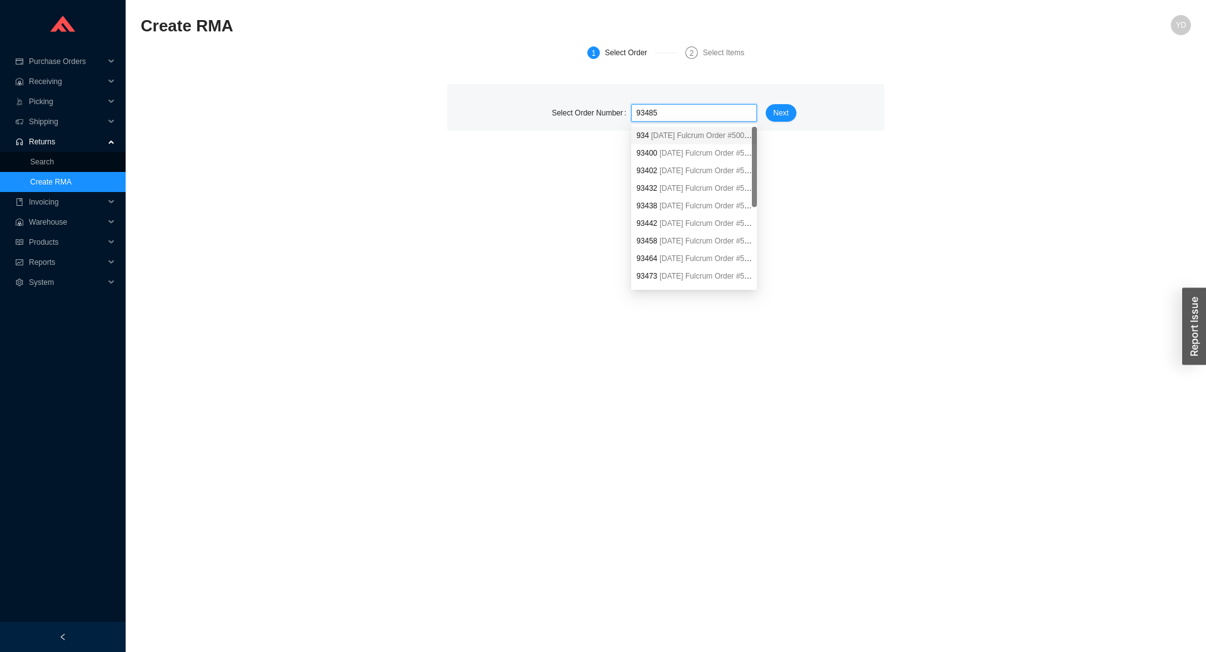
type input "934857"
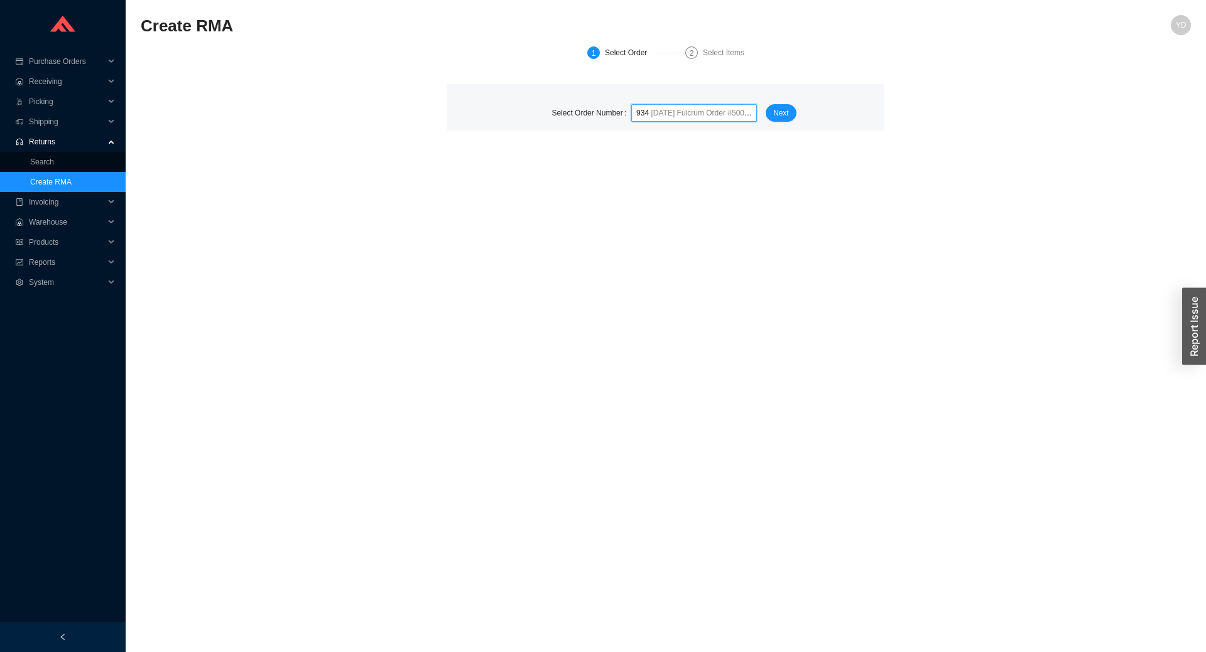
click at [649, 106] on span "934 [DATE] Fulcrum Order # 500738" at bounding box center [694, 113] width 116 height 16
click at [674, 120] on span "934 [DATE] Fulcrum Order # 500738" at bounding box center [694, 113] width 116 height 16
click at [674, 117] on span "[DATE]" at bounding box center [663, 113] width 24 height 9
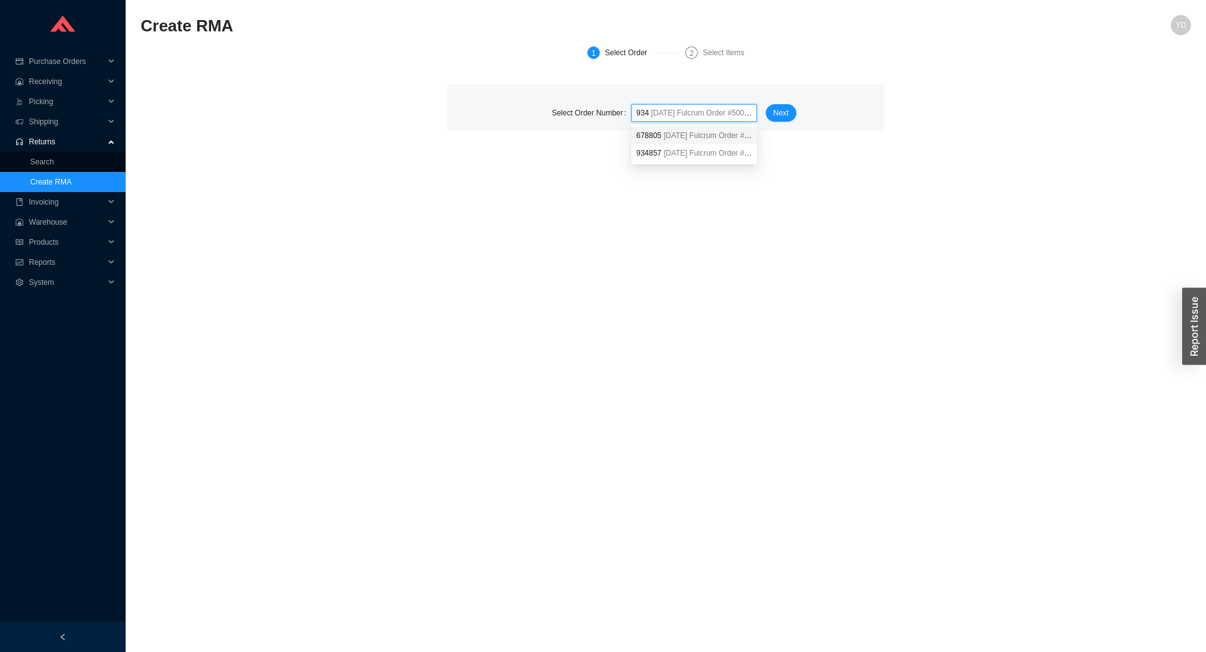
click at [674, 117] on span "[DATE]" at bounding box center [663, 113] width 24 height 9
click at [654, 115] on span "[DATE]" at bounding box center [663, 113] width 24 height 9
drag, startPoint x: 654, startPoint y: 115, endPoint x: 617, endPoint y: 106, distance: 38.1
click at [617, 106] on div "Select Order Number 934 [DATE] Fulcrum Order # 500738" at bounding box center [650, 113] width 230 height 18
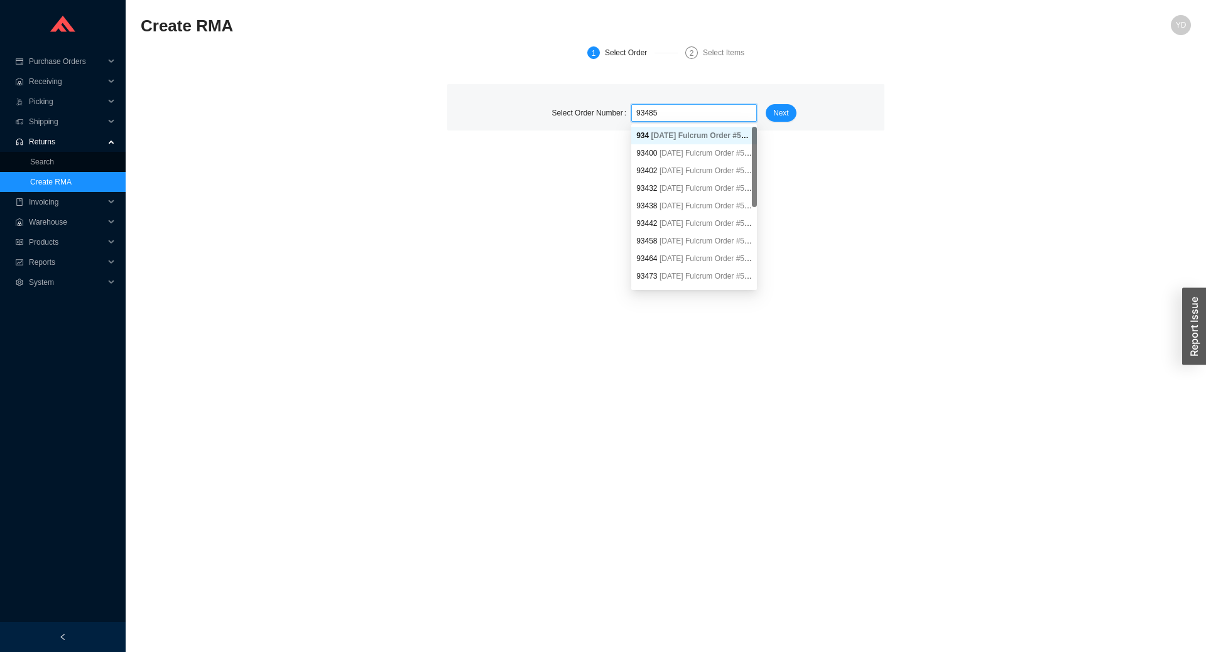
type input "934857"
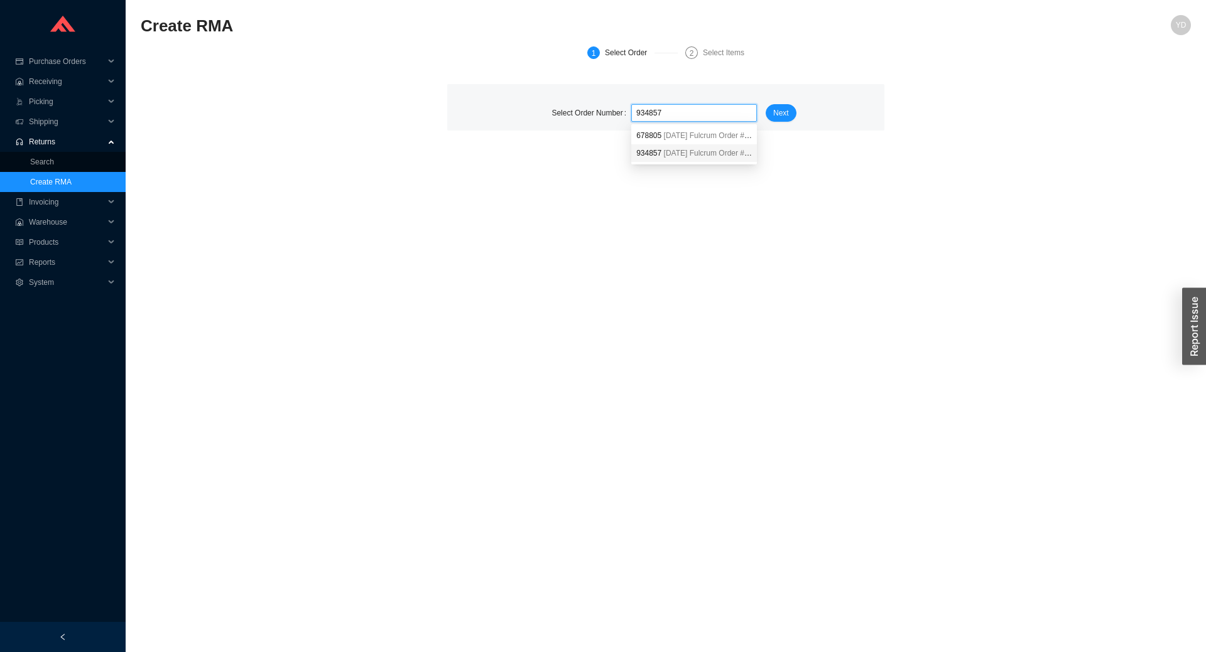
click at [672, 154] on span "[DATE]" at bounding box center [676, 153] width 24 height 9
click at [783, 111] on span "Next" at bounding box center [781, 113] width 16 height 13
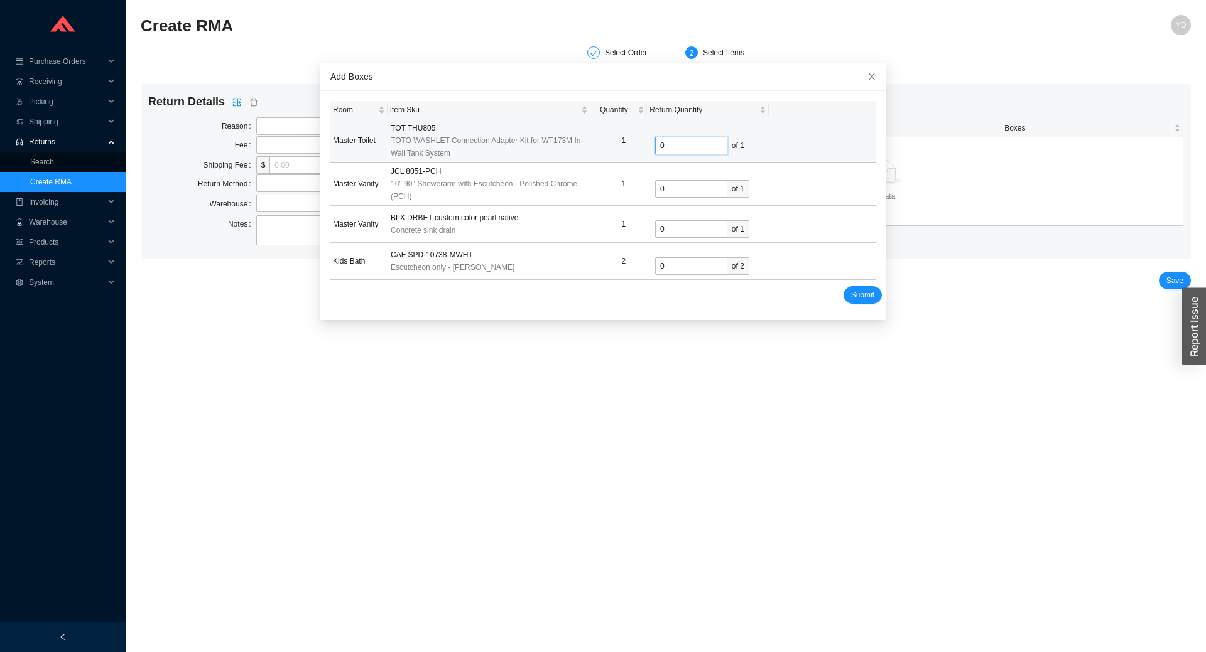
click at [691, 144] on input "0" at bounding box center [691, 146] width 72 height 18
type input "1"
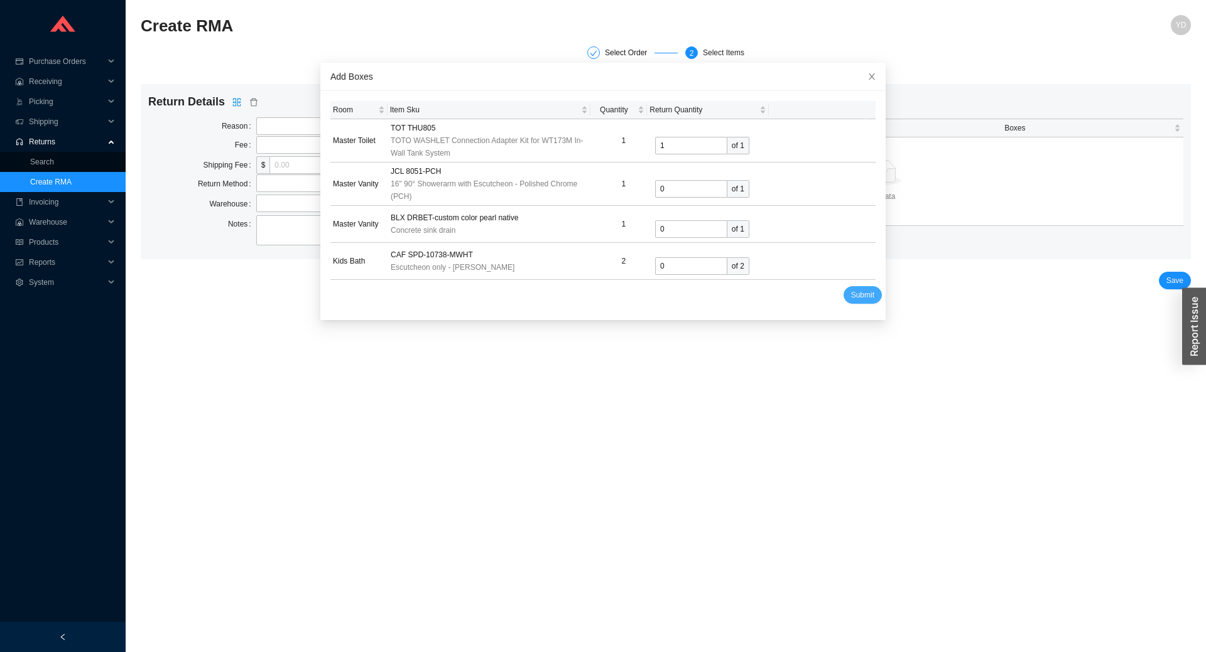
click at [851, 293] on span "Submit" at bounding box center [862, 295] width 23 height 13
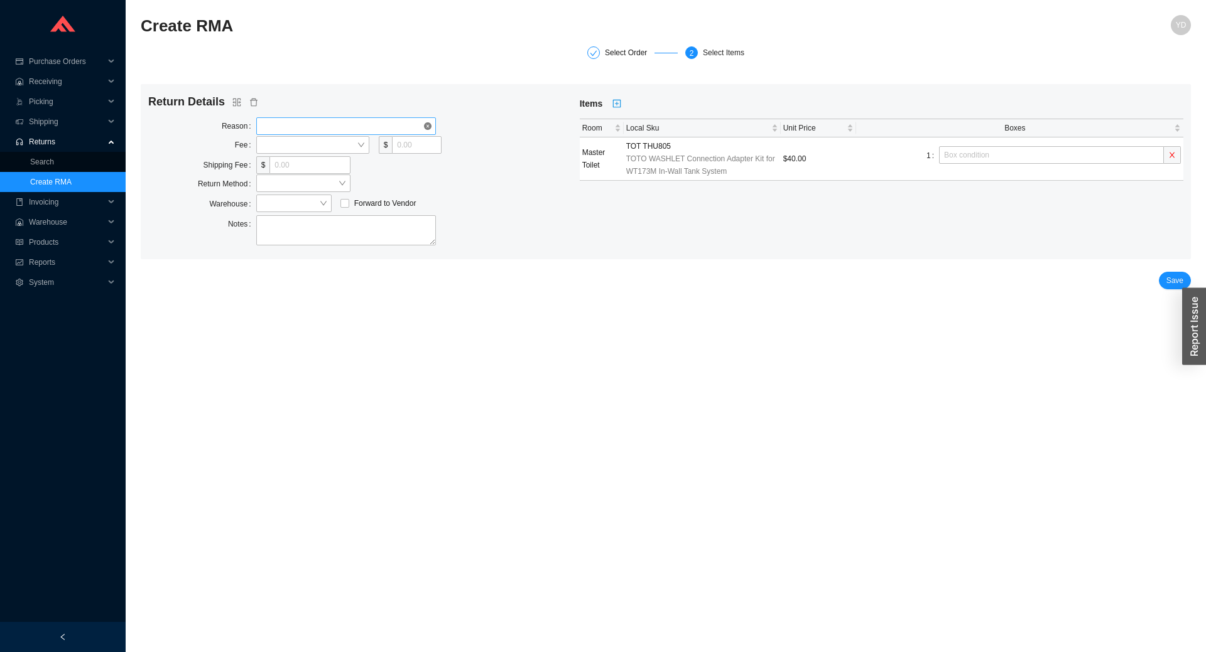
click at [332, 131] on span at bounding box center [346, 126] width 170 height 16
click at [335, 151] on div "Customer Cancel" at bounding box center [346, 148] width 170 height 11
click at [321, 152] on span at bounding box center [312, 145] width 103 height 16
click at [319, 168] on div "Dollar Amount" at bounding box center [312, 167] width 103 height 11
click at [408, 138] on input "tel" at bounding box center [416, 145] width 49 height 18
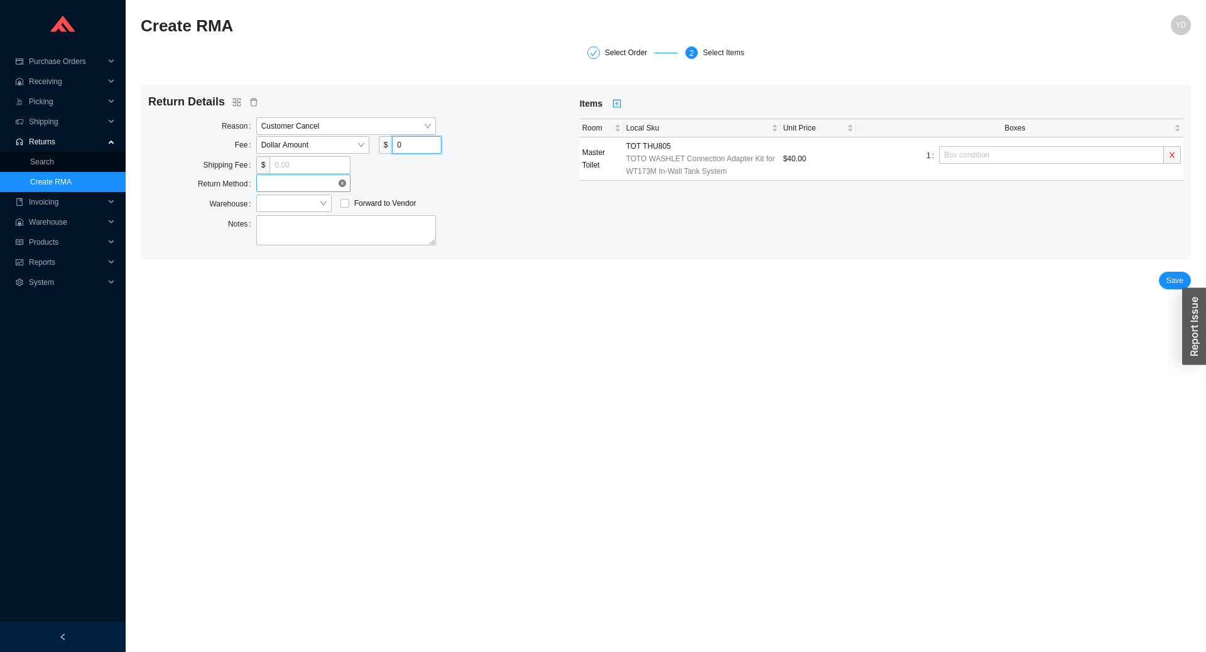
click at [305, 186] on span at bounding box center [303, 183] width 84 height 16
type input "0"
click at [303, 239] on div "Ship to Warehouse" at bounding box center [303, 240] width 84 height 11
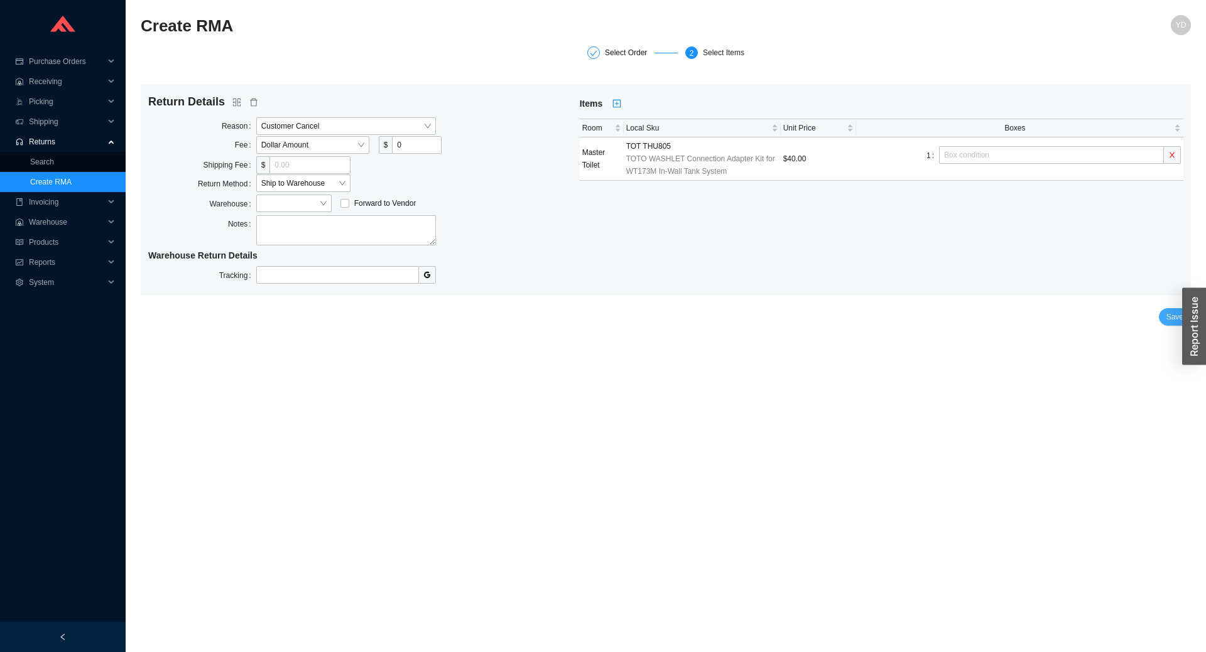
click at [1179, 313] on span "Save" at bounding box center [1174, 317] width 17 height 13
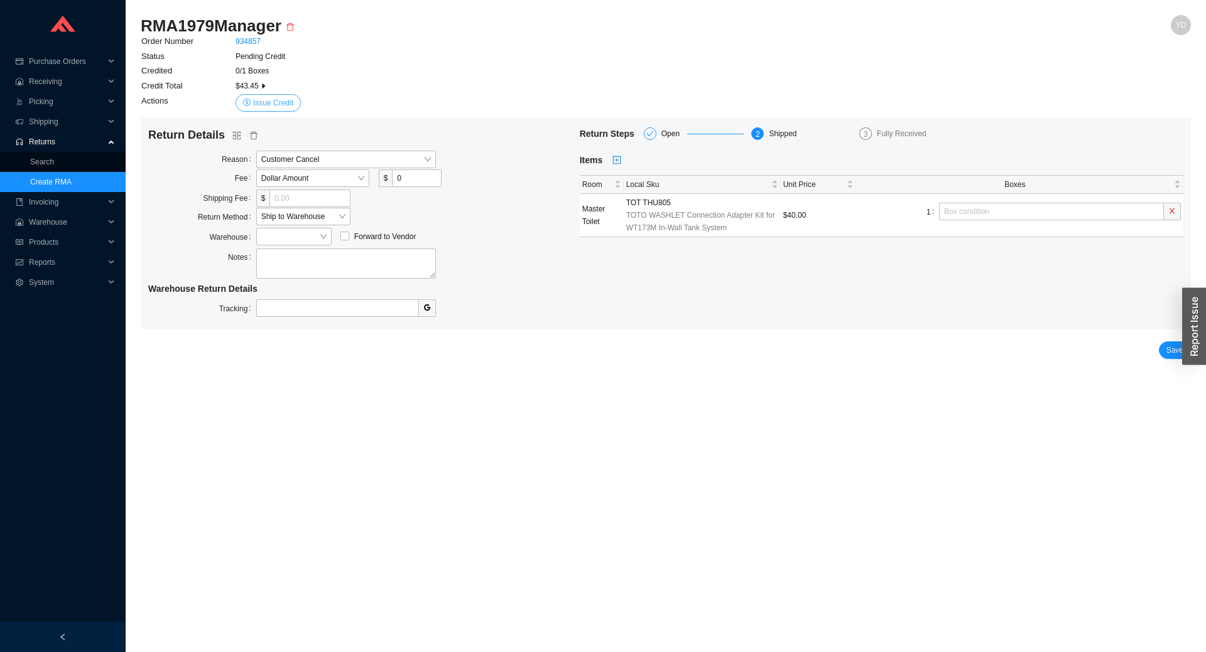
click at [291, 105] on span "Issue Credit" at bounding box center [273, 103] width 40 height 13
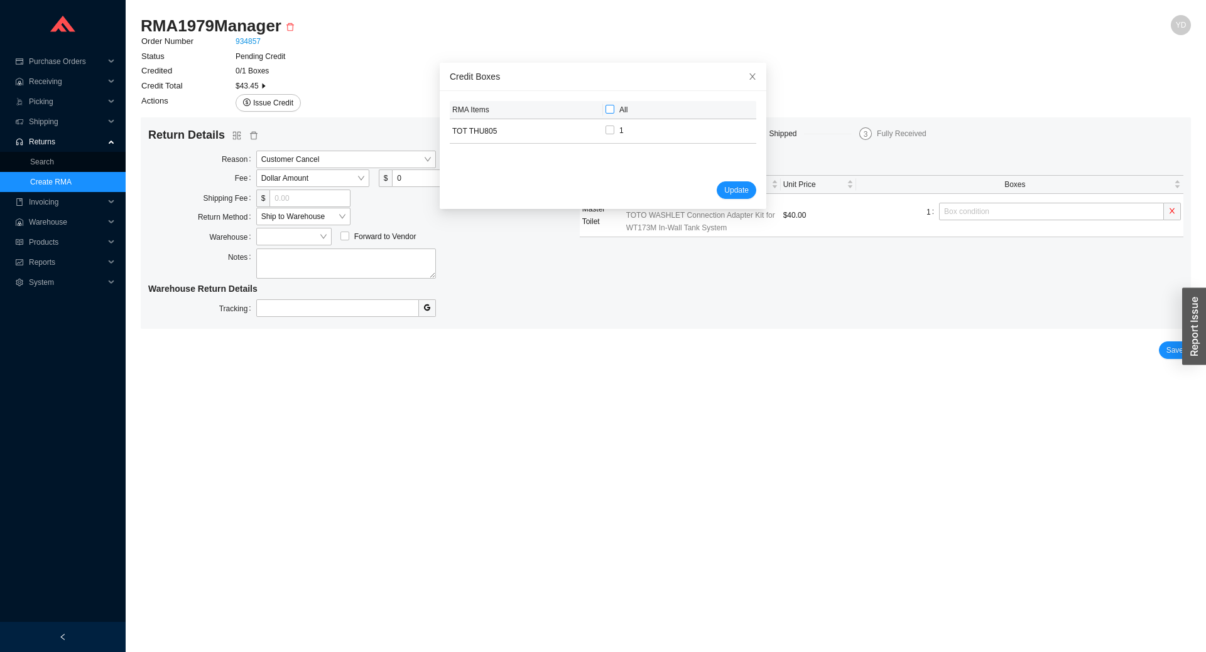
click at [605, 111] on input "All" at bounding box center [609, 109] width 9 height 9
checkbox input "true"
click at [724, 192] on span "Update" at bounding box center [736, 190] width 24 height 13
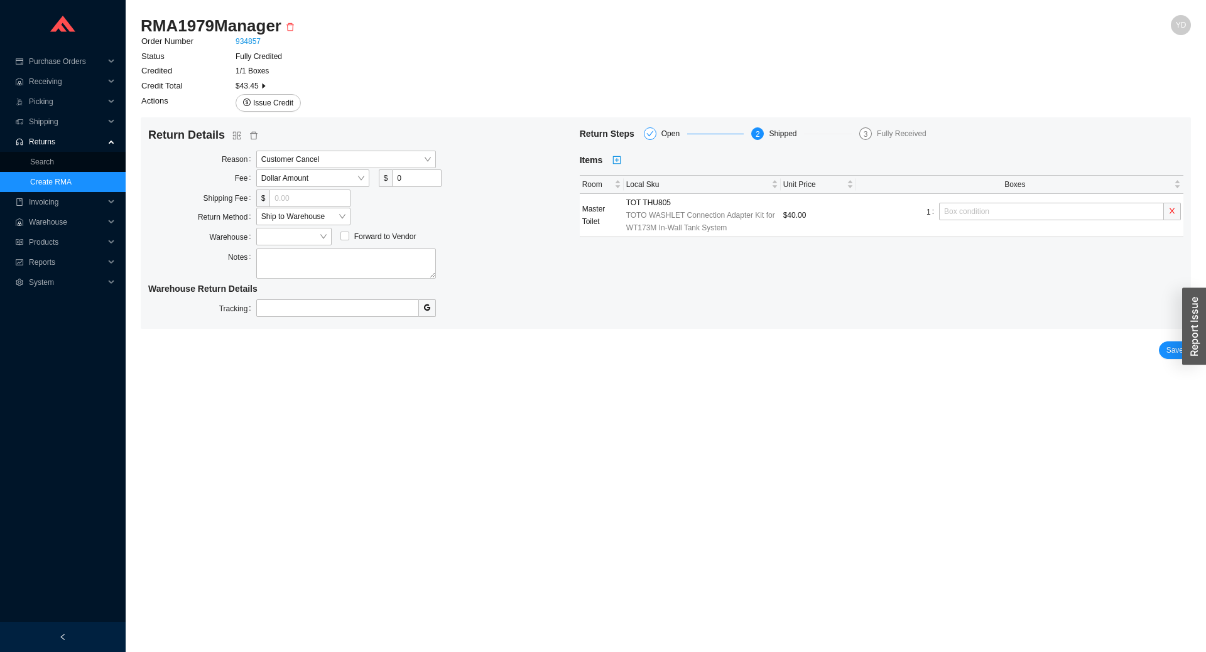
click at [72, 179] on link "Create RMA" at bounding box center [50, 182] width 41 height 9
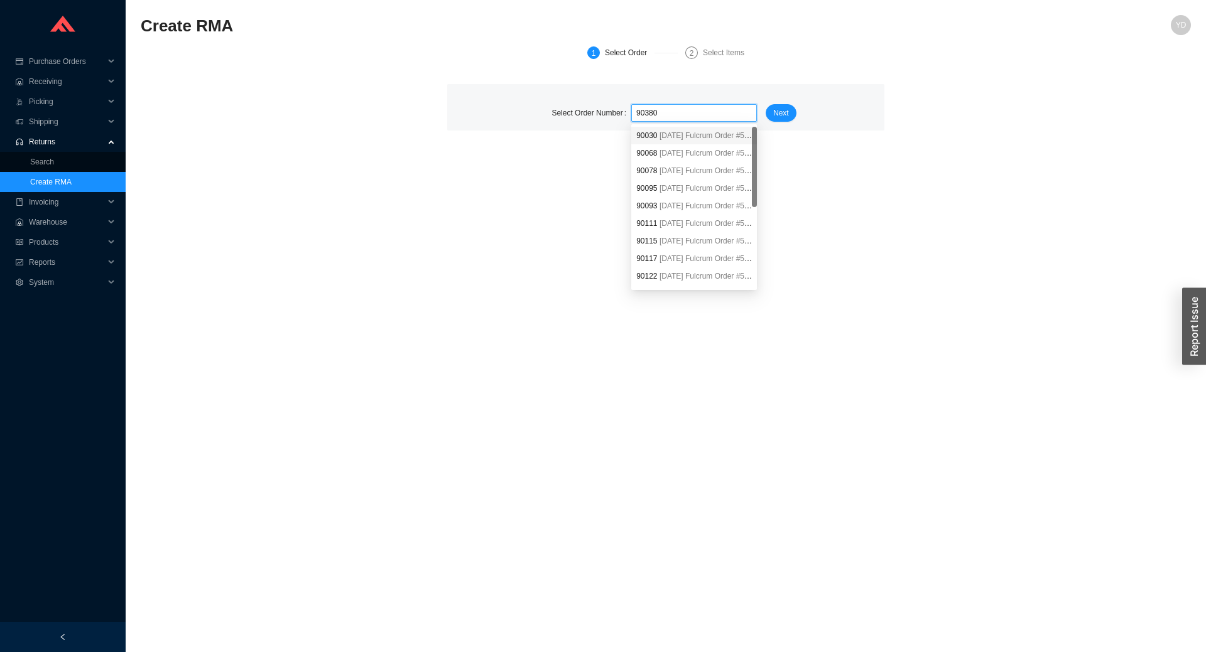
type input "903800"
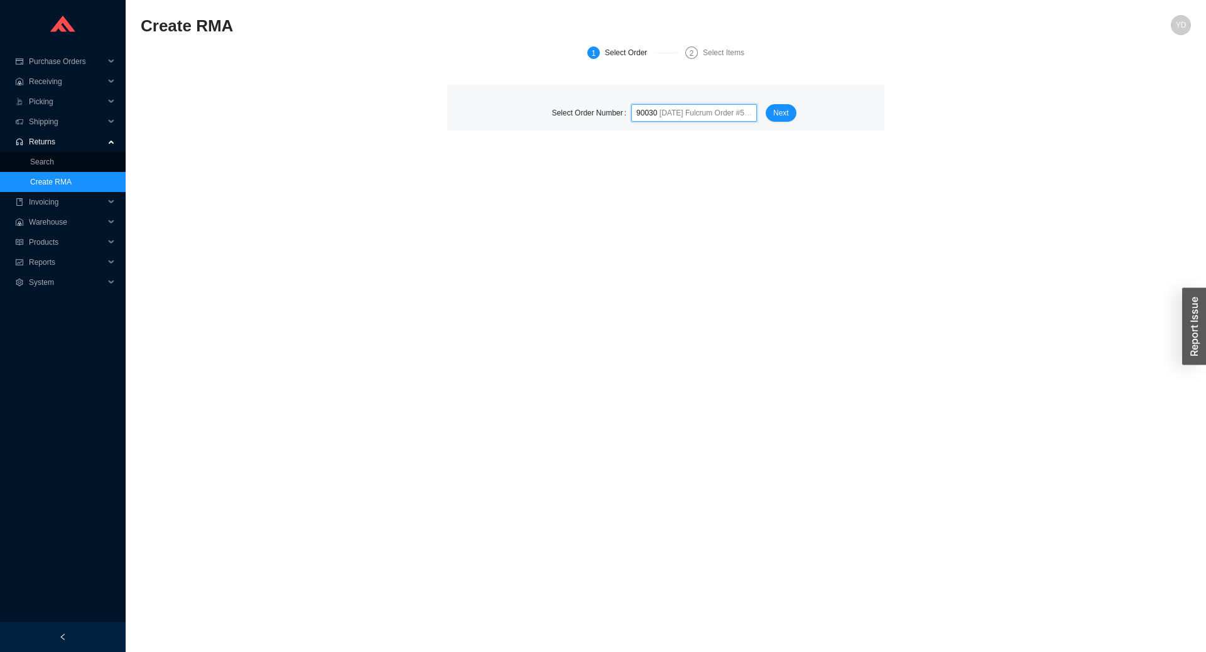
click at [659, 120] on span "90030 2/28/2011 Fulcrum Order # 500344" at bounding box center [694, 113] width 116 height 16
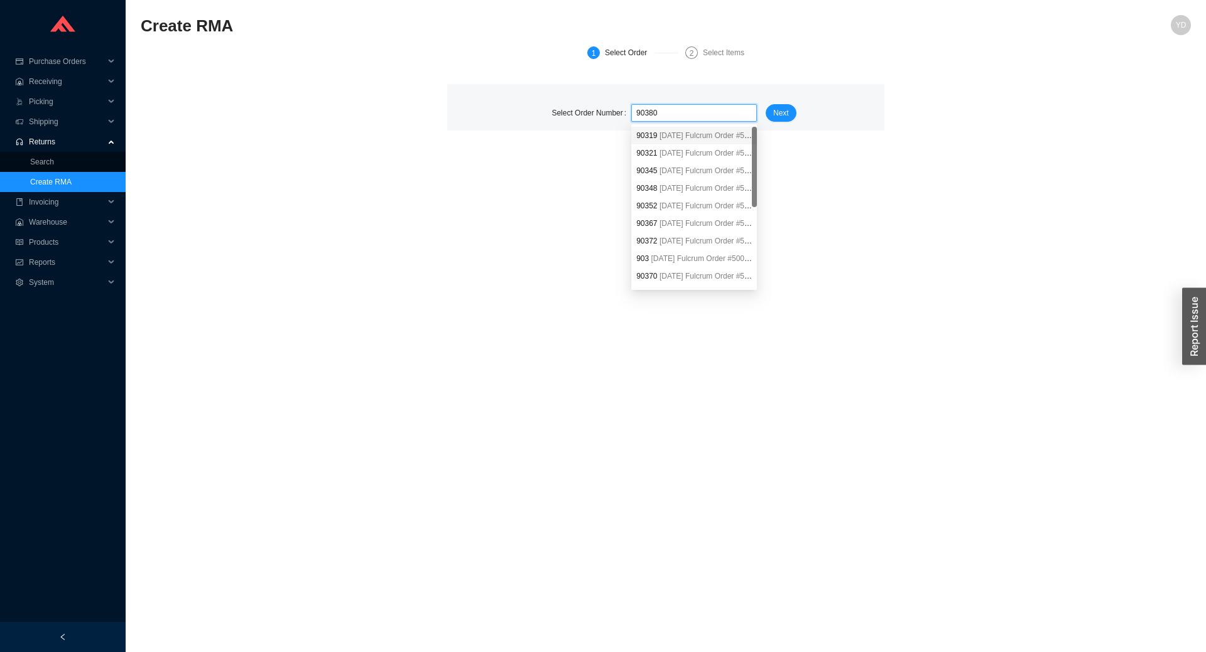
type input "903800"
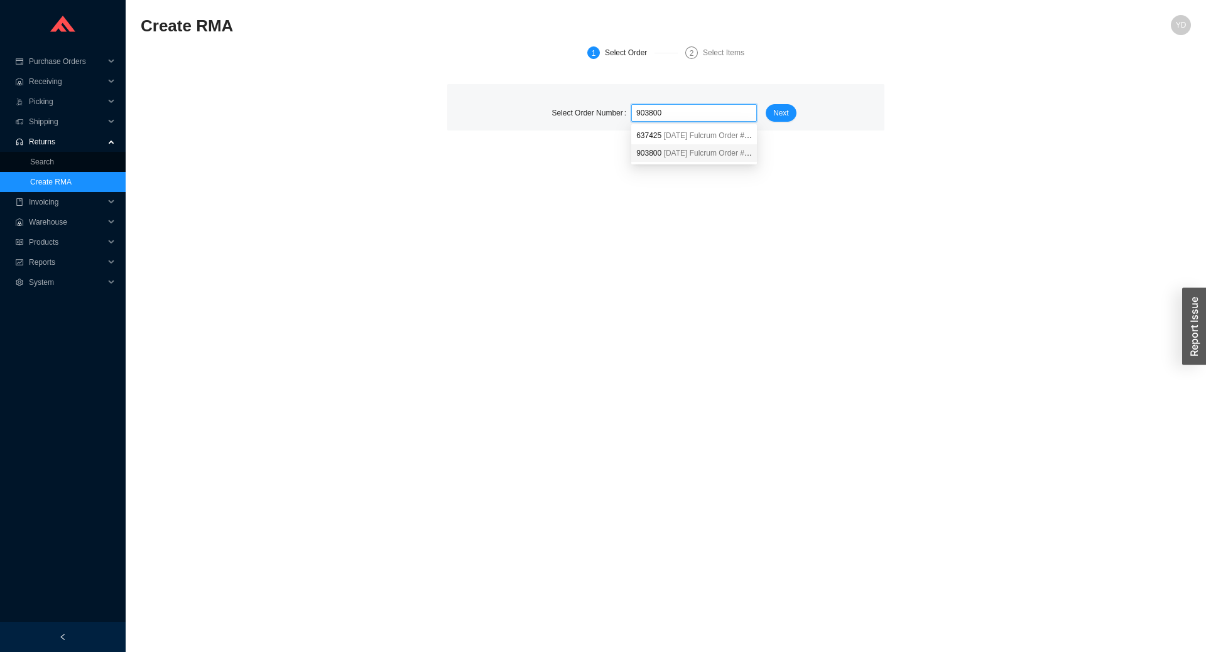
click at [666, 150] on span "3/11/2025" at bounding box center [676, 153] width 24 height 9
click at [776, 115] on span "Next" at bounding box center [781, 113] width 16 height 13
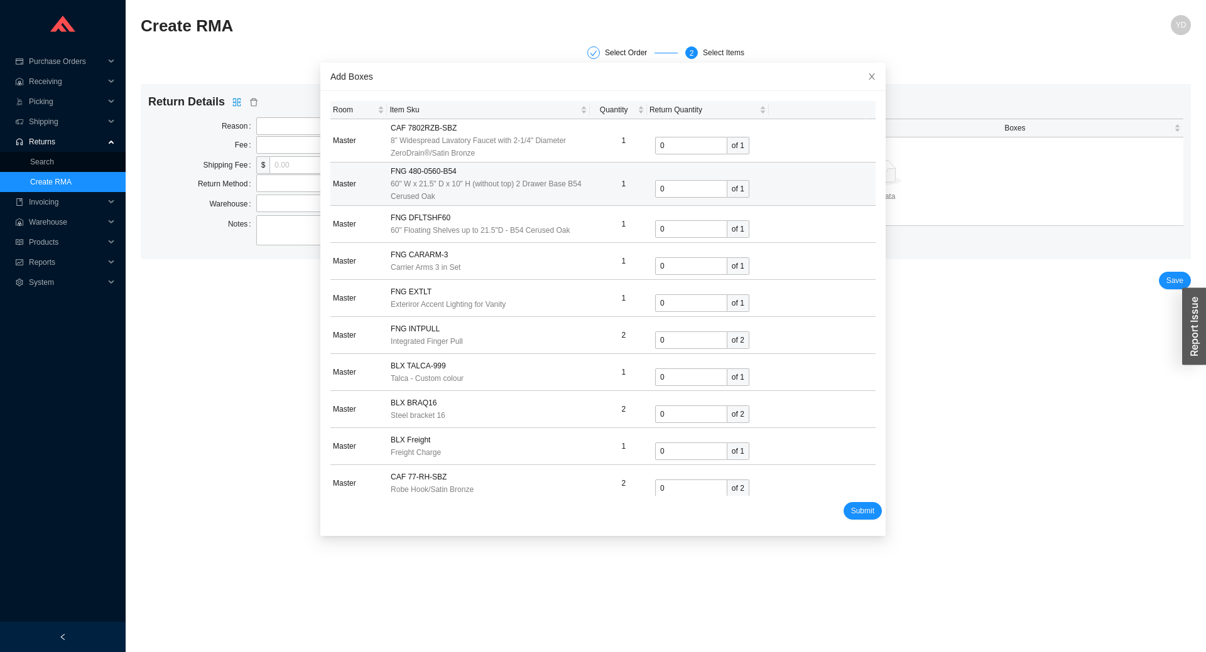
scroll to position [2516, 0]
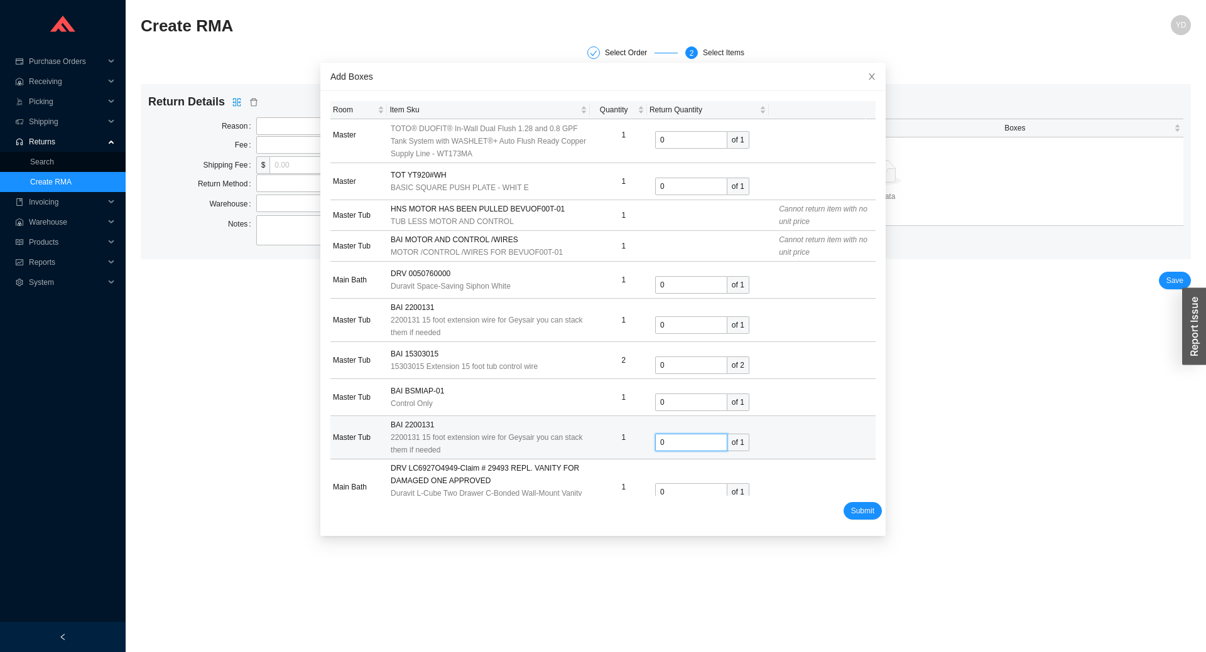
click at [686, 444] on input "0" at bounding box center [691, 443] width 72 height 18
type input "1"
click at [851, 509] on span "Submit" at bounding box center [862, 511] width 23 height 13
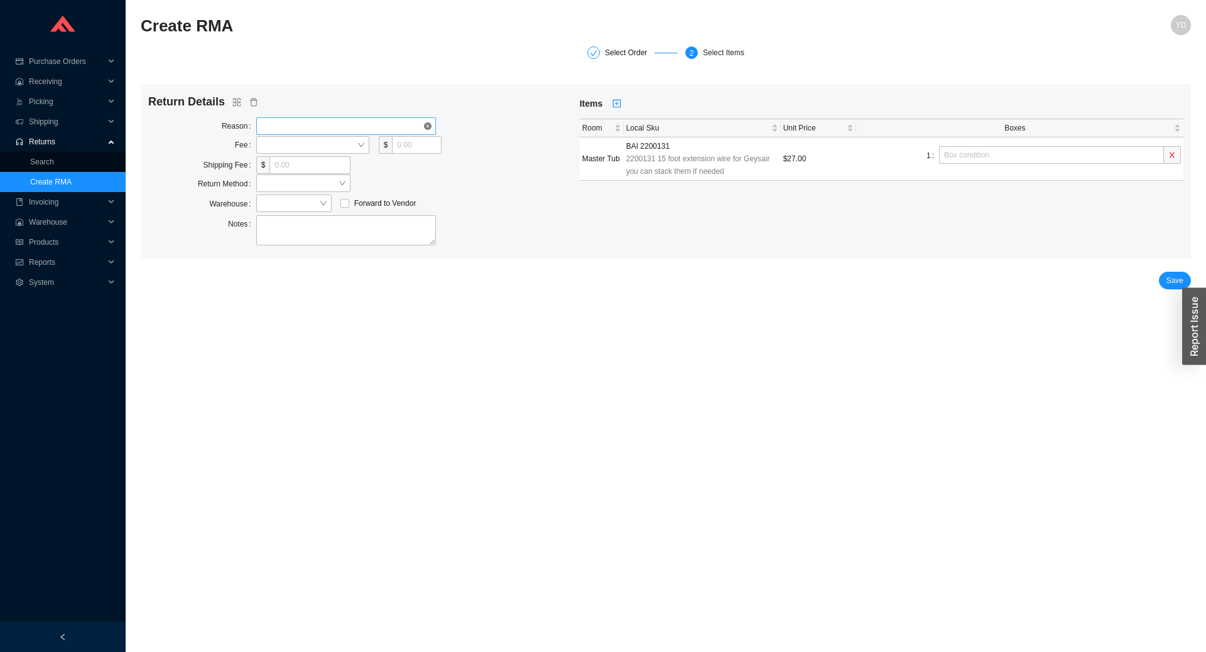
click at [334, 129] on span at bounding box center [346, 126] width 170 height 16
click at [333, 144] on div "Customer Cancel" at bounding box center [346, 148] width 170 height 11
click at [318, 144] on span at bounding box center [312, 145] width 103 height 16
drag, startPoint x: 303, startPoint y: 170, endPoint x: 370, endPoint y: 153, distance: 68.7
click at [313, 165] on div "Dollar Amount" at bounding box center [312, 167] width 103 height 11
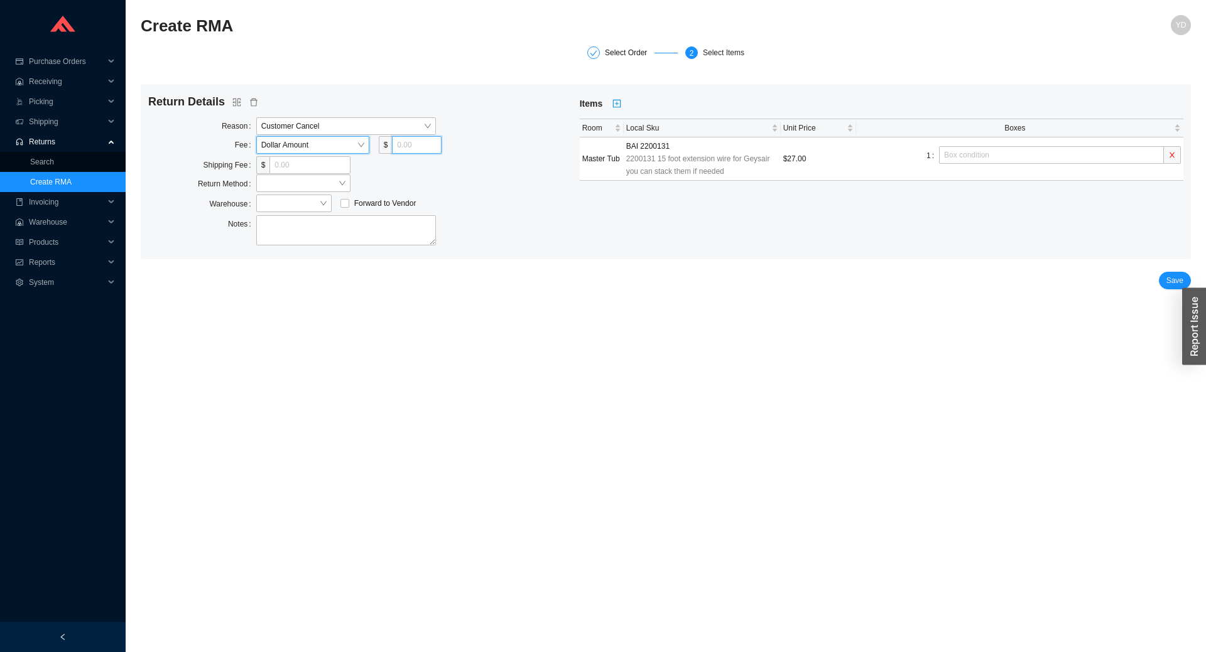
click at [420, 148] on input "tel" at bounding box center [416, 145] width 49 height 18
click at [340, 184] on icon "close-circle" at bounding box center [342, 184] width 8 height 8
click at [327, 187] on span at bounding box center [303, 183] width 84 height 16
type input "0"
click at [313, 234] on div "Ship to Warehouse" at bounding box center [303, 241] width 94 height 18
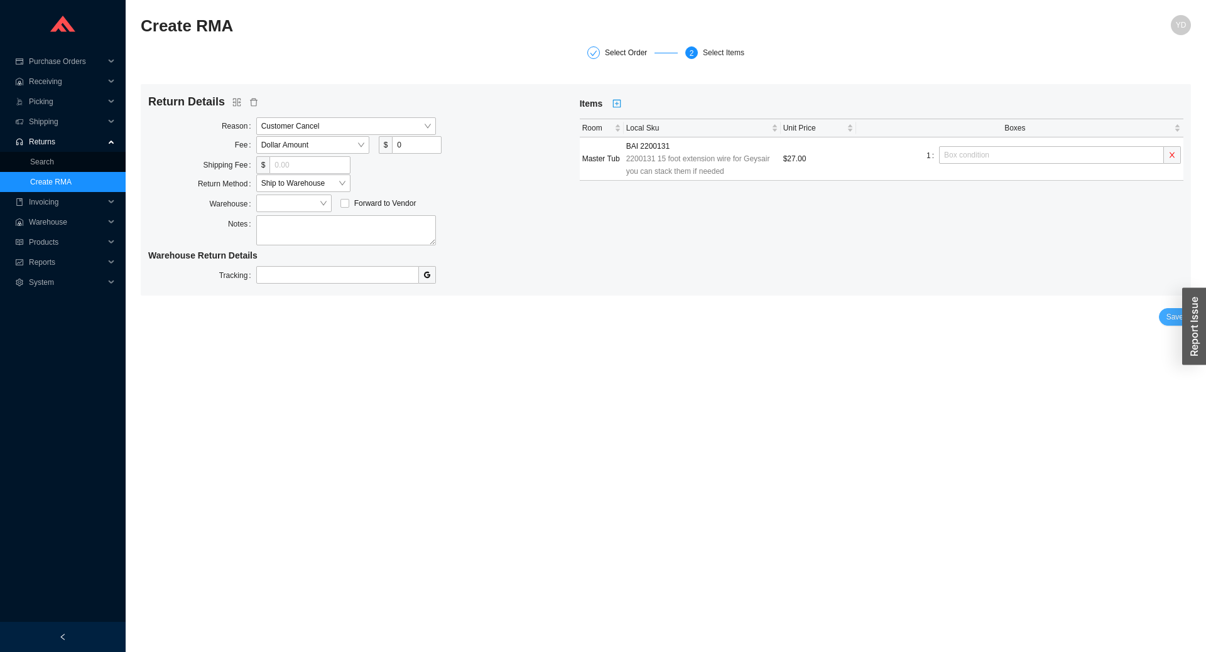
click at [1170, 317] on span "Save" at bounding box center [1174, 317] width 17 height 13
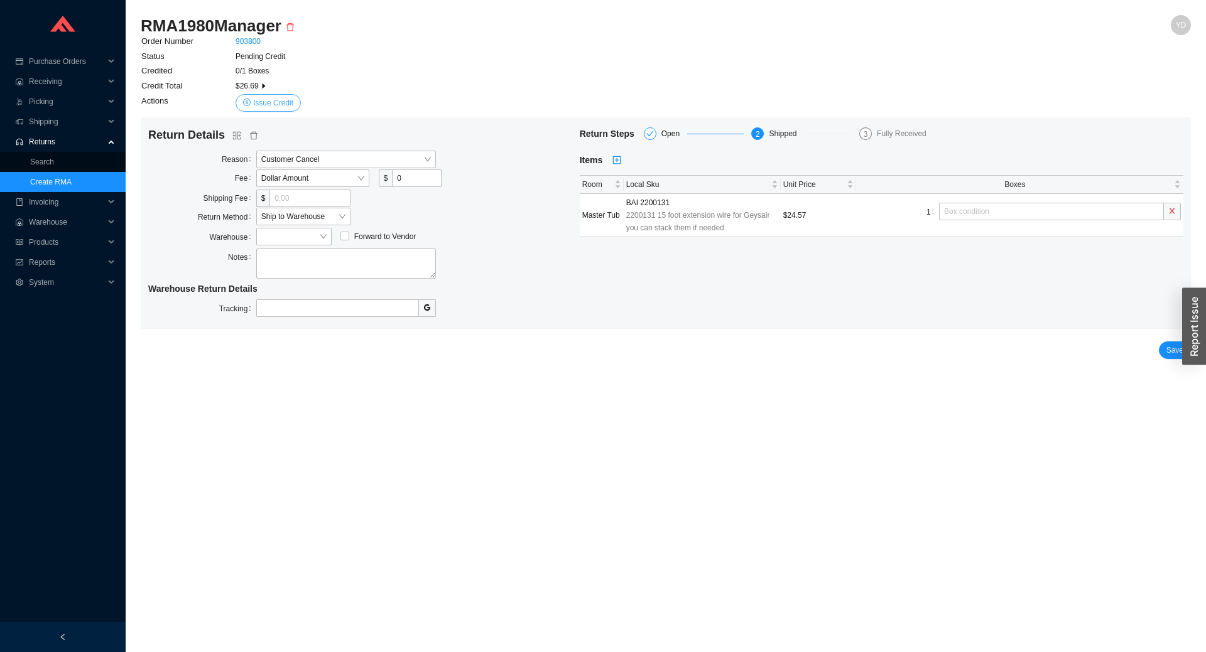
click at [256, 100] on span "Issue Credit" at bounding box center [273, 103] width 40 height 13
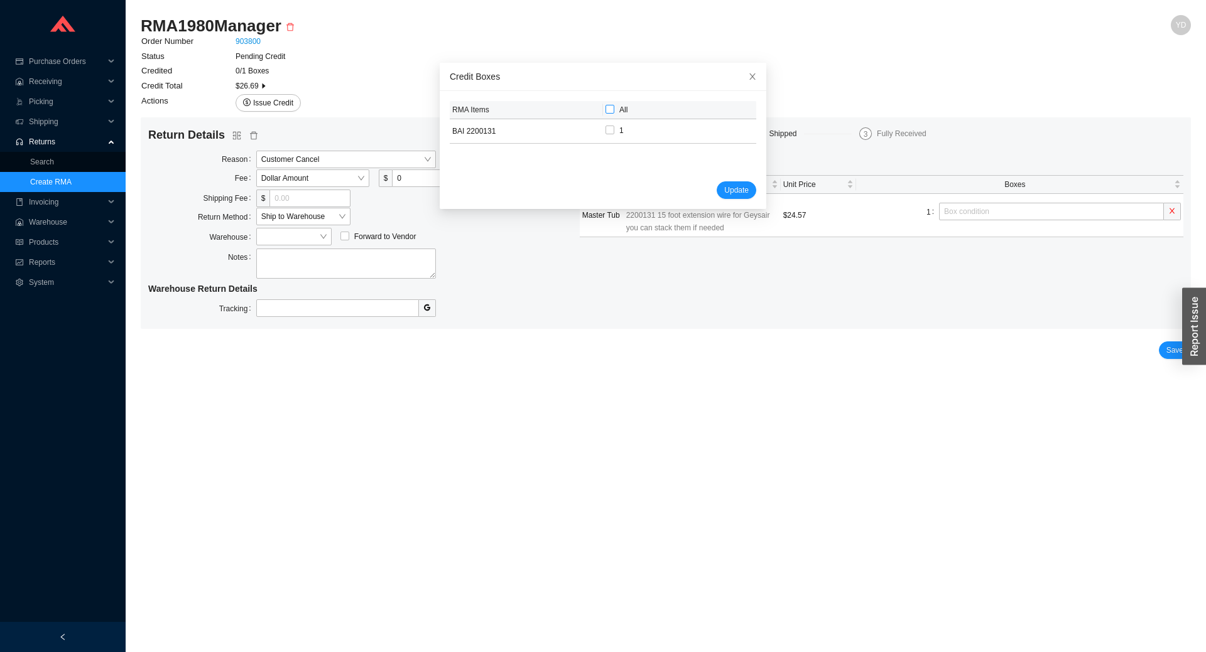
click at [619, 107] on span "All" at bounding box center [623, 109] width 8 height 9
click at [614, 107] on input "All" at bounding box center [609, 109] width 9 height 9
checkbox input "true"
click at [733, 188] on span "Update" at bounding box center [736, 190] width 24 height 13
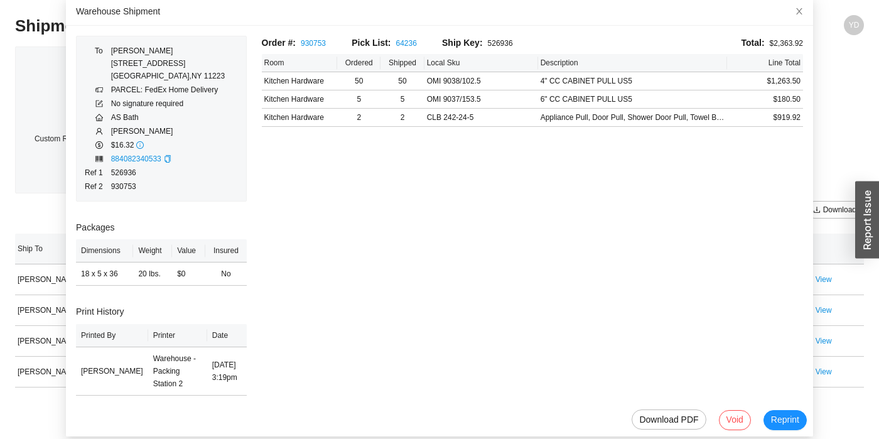
scroll to position [66, 0]
click at [151, 159] on link "884082340533" at bounding box center [136, 158] width 50 height 9
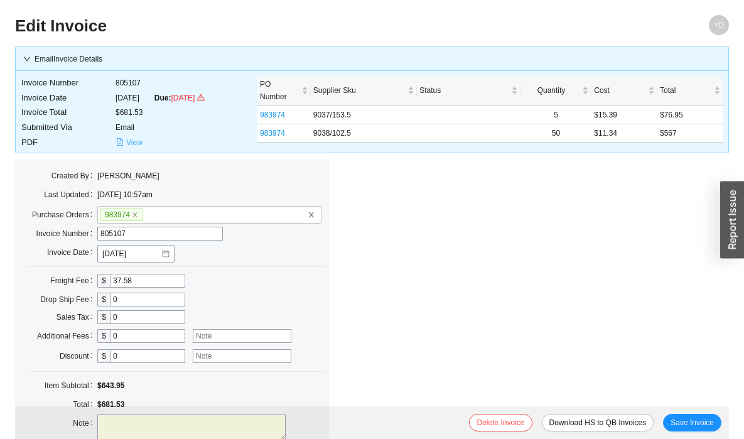
click at [126, 148] on span "View" at bounding box center [134, 142] width 16 height 13
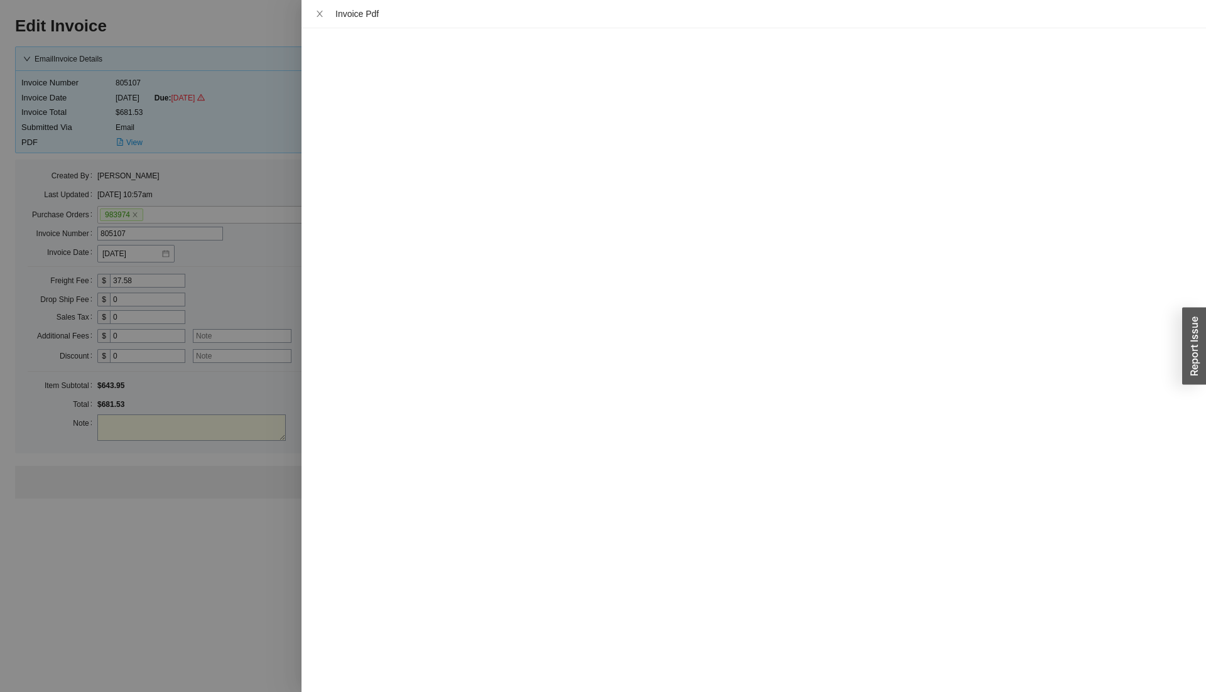
click at [241, 198] on div at bounding box center [603, 346] width 1206 height 692
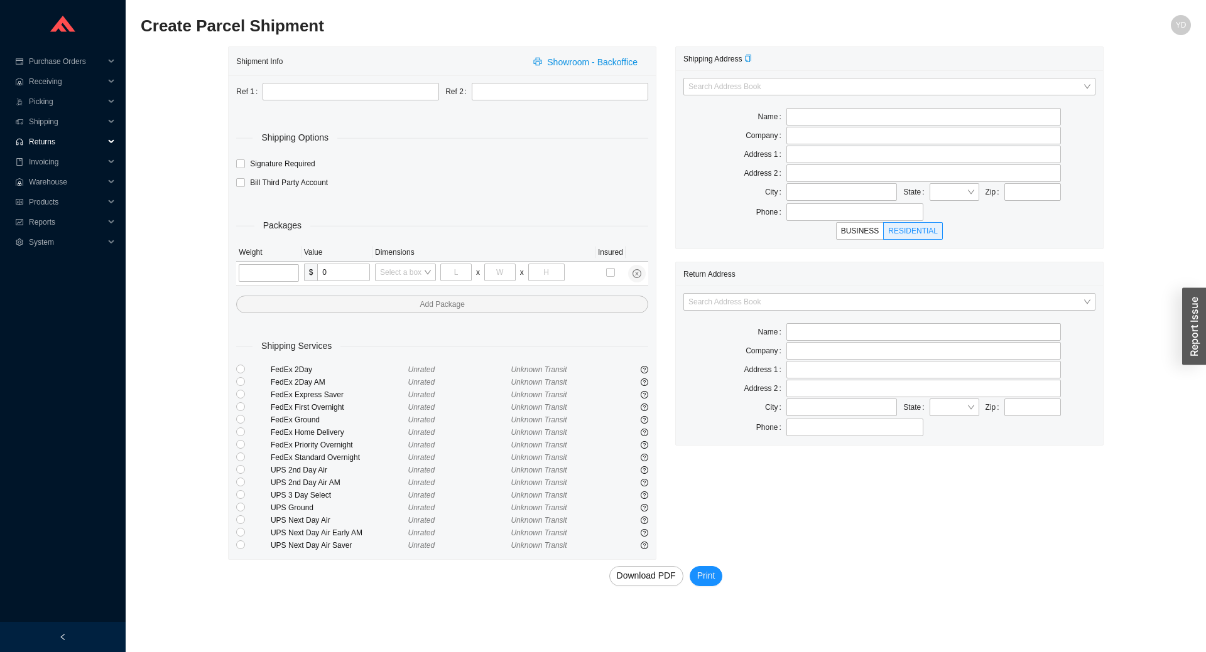
click at [53, 144] on span "Returns" at bounding box center [66, 142] width 75 height 20
click at [64, 182] on link "Create RMA" at bounding box center [50, 182] width 41 height 9
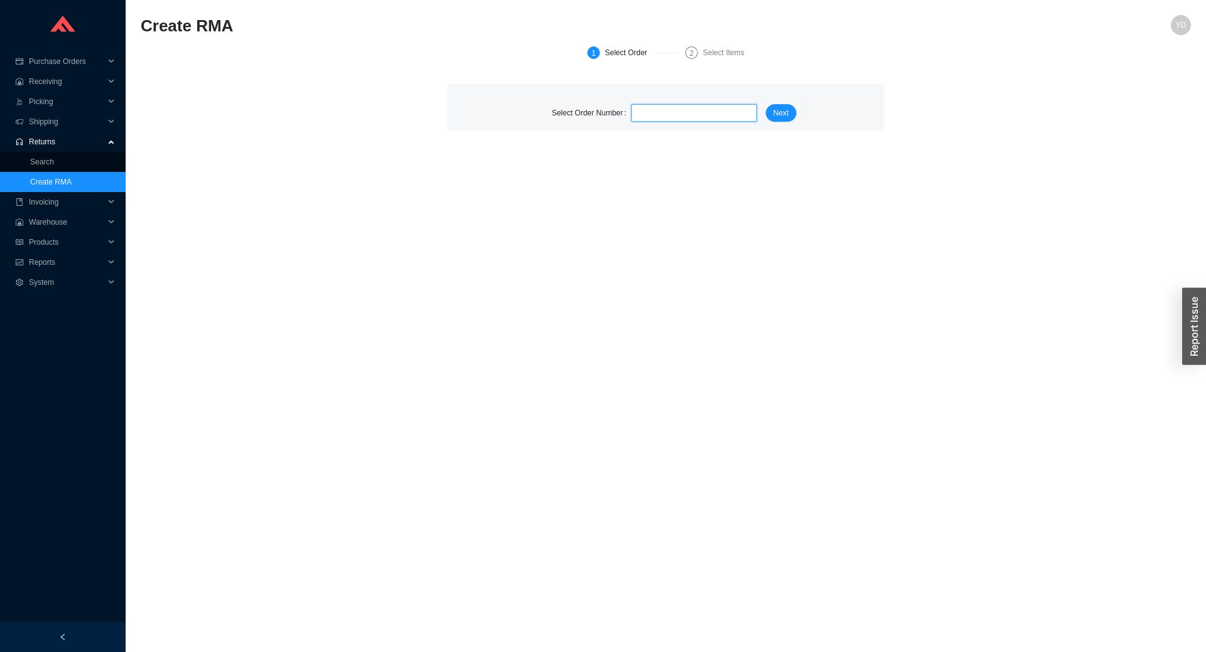
type input "930753"
click at [703, 149] on span "Fulcrum Order # 1093041" at bounding box center [731, 153] width 84 height 9
click at [784, 107] on span "Next" at bounding box center [781, 113] width 16 height 13
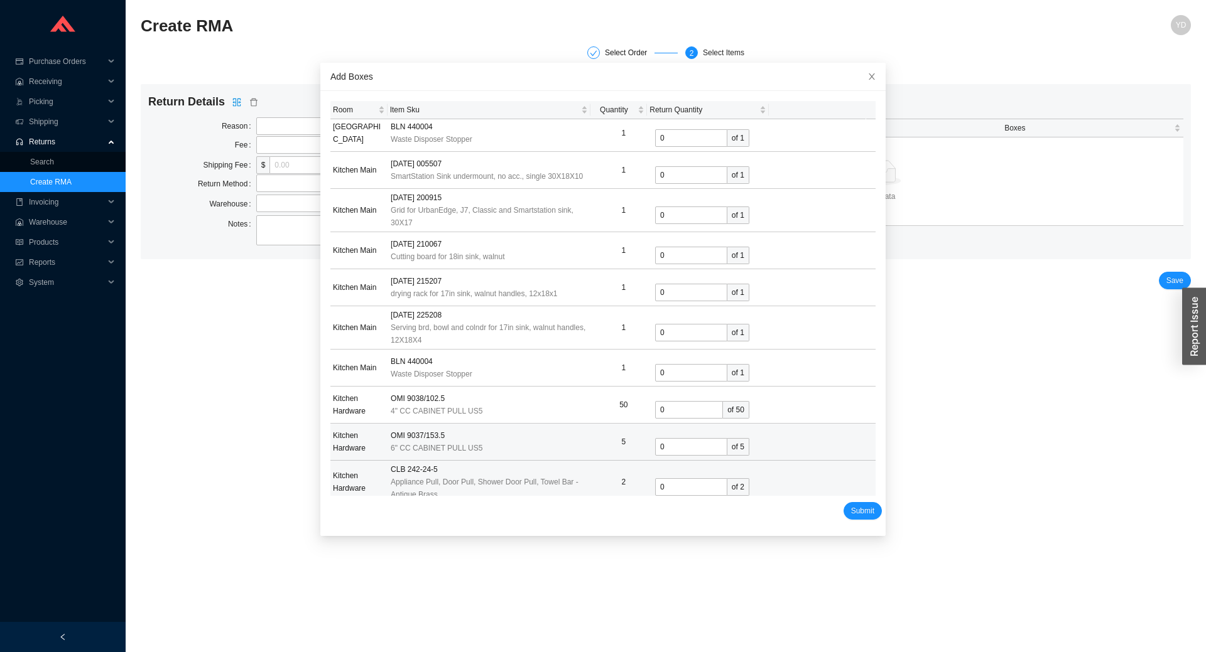
scroll to position [124, 0]
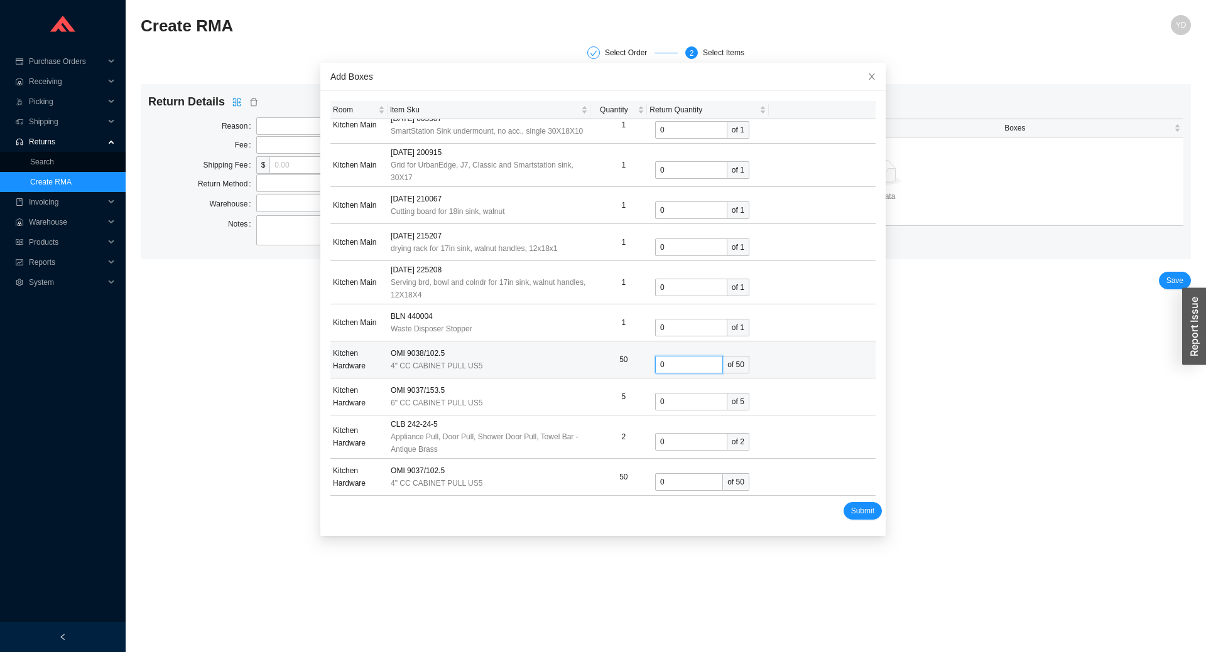
click at [671, 364] on input "0" at bounding box center [689, 365] width 68 height 18
type input "50"
click at [857, 506] on span "Submit" at bounding box center [862, 511] width 23 height 13
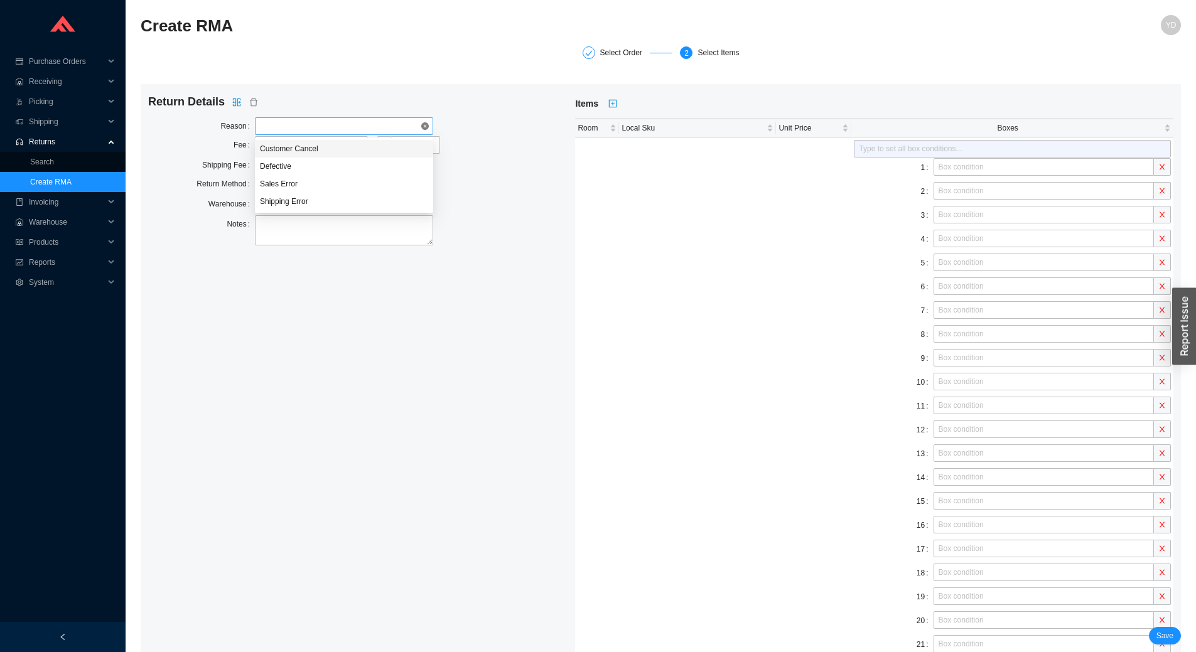
click at [297, 129] on span at bounding box center [344, 126] width 168 height 16
click at [302, 151] on div "Customer Cancel" at bounding box center [344, 148] width 168 height 11
click at [301, 144] on span at bounding box center [311, 145] width 103 height 16
drag, startPoint x: 302, startPoint y: 183, endPoint x: 331, endPoint y: 160, distance: 37.1
click at [305, 176] on div "Percentage" at bounding box center [311, 185] width 113 height 18
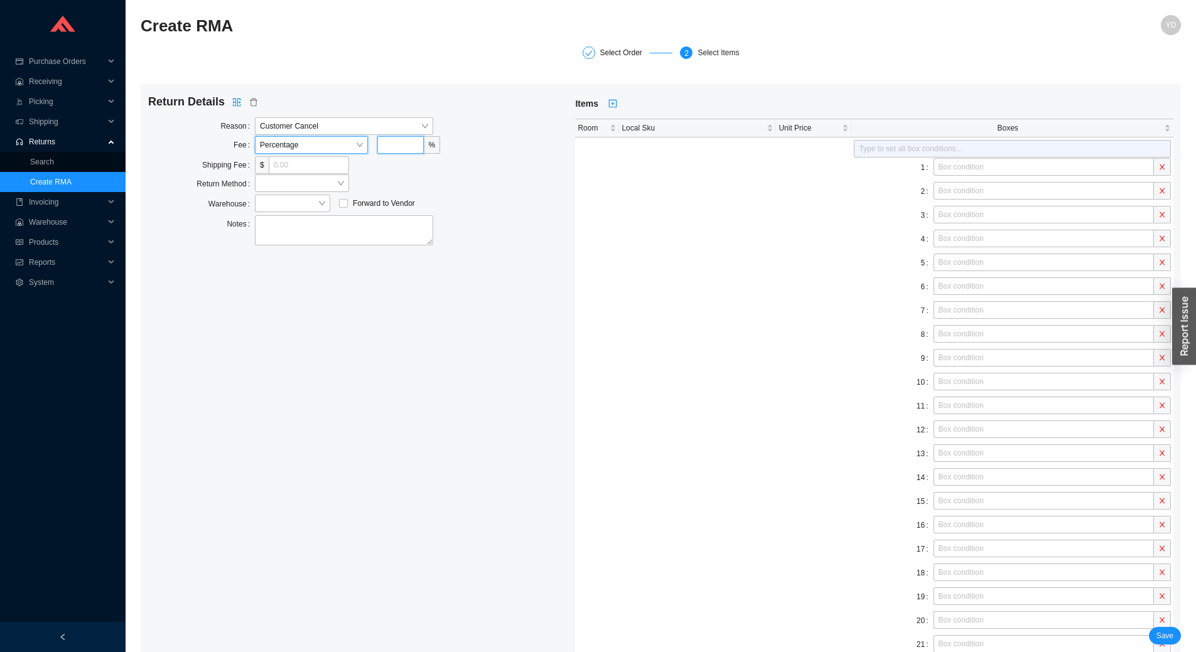
click at [379, 149] on input "tel" at bounding box center [400, 145] width 46 height 18
type input "25"
click at [297, 172] on input "tel" at bounding box center [309, 165] width 80 height 18
click at [298, 188] on span at bounding box center [302, 183] width 84 height 16
type input "15"
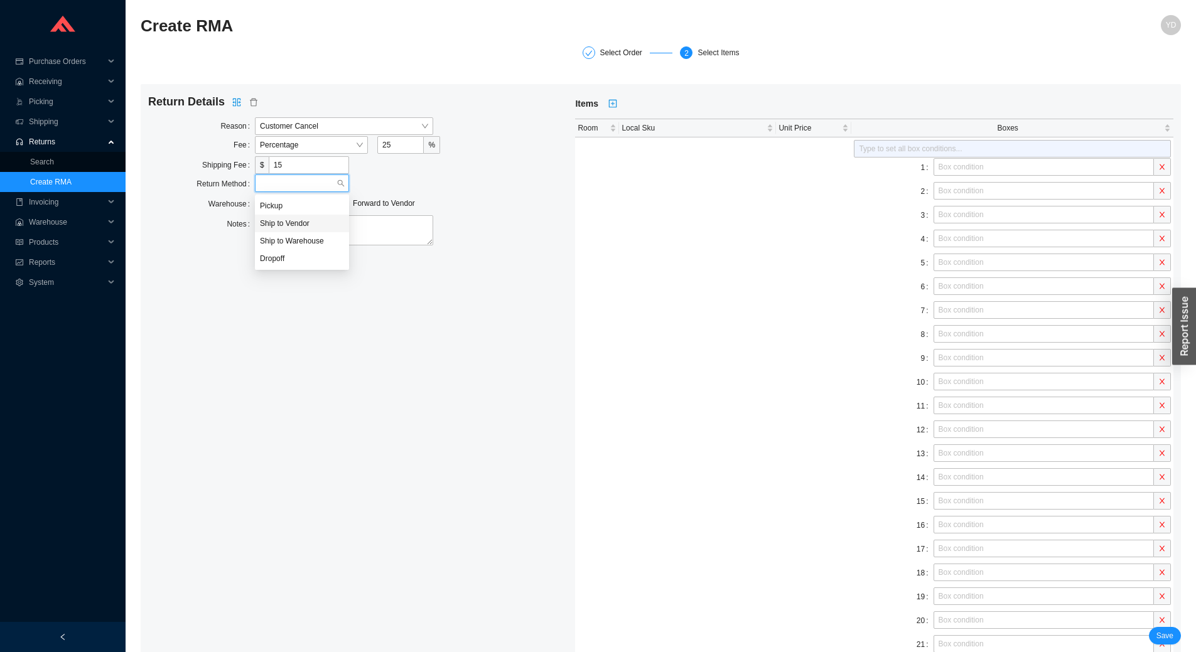
click at [312, 218] on div "Ship to Vendor" at bounding box center [302, 223] width 84 height 11
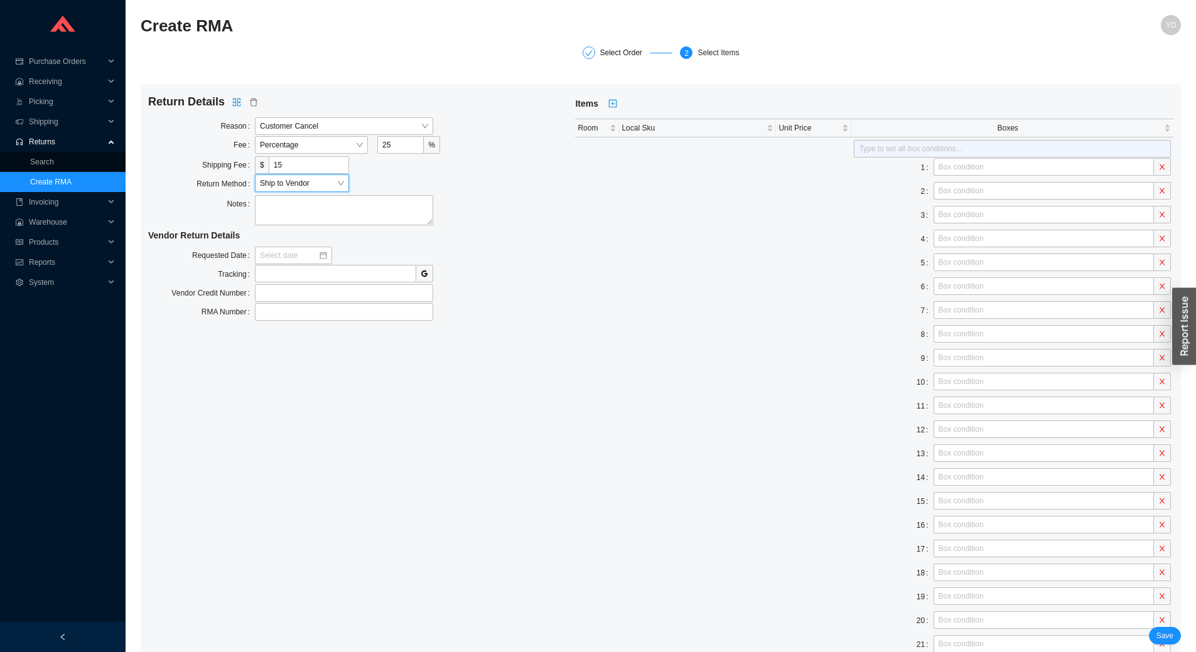
click at [1165, 625] on span at bounding box center [1162, 621] width 17 height 18
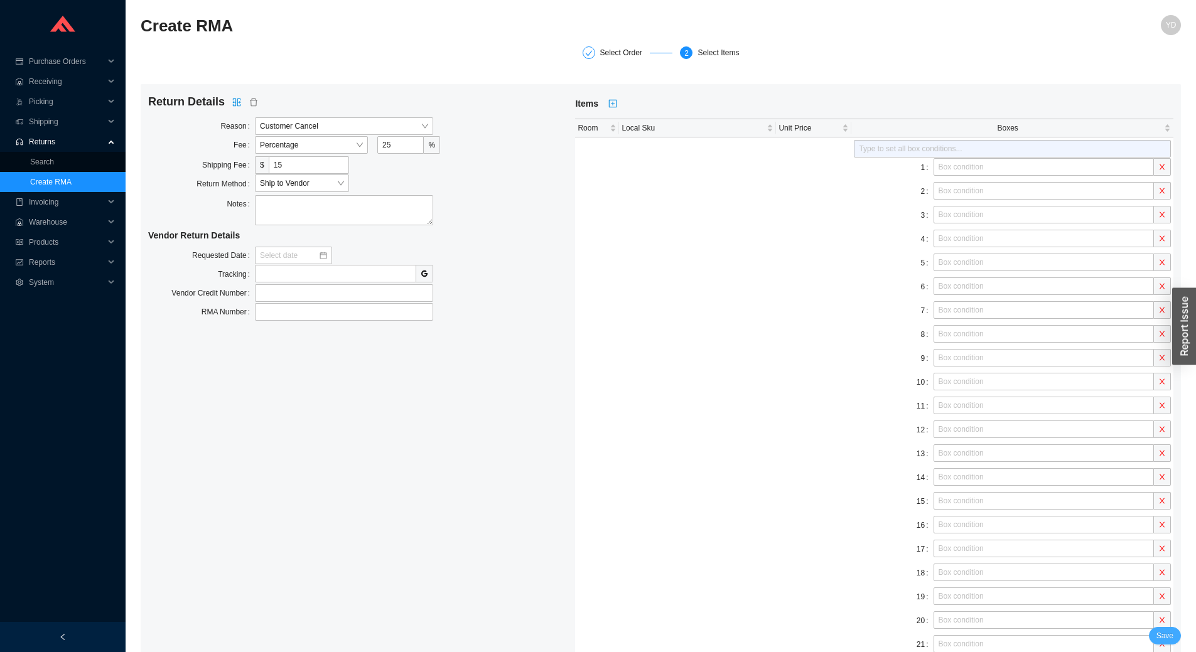
click at [1174, 636] on button "Save" at bounding box center [1165, 636] width 32 height 18
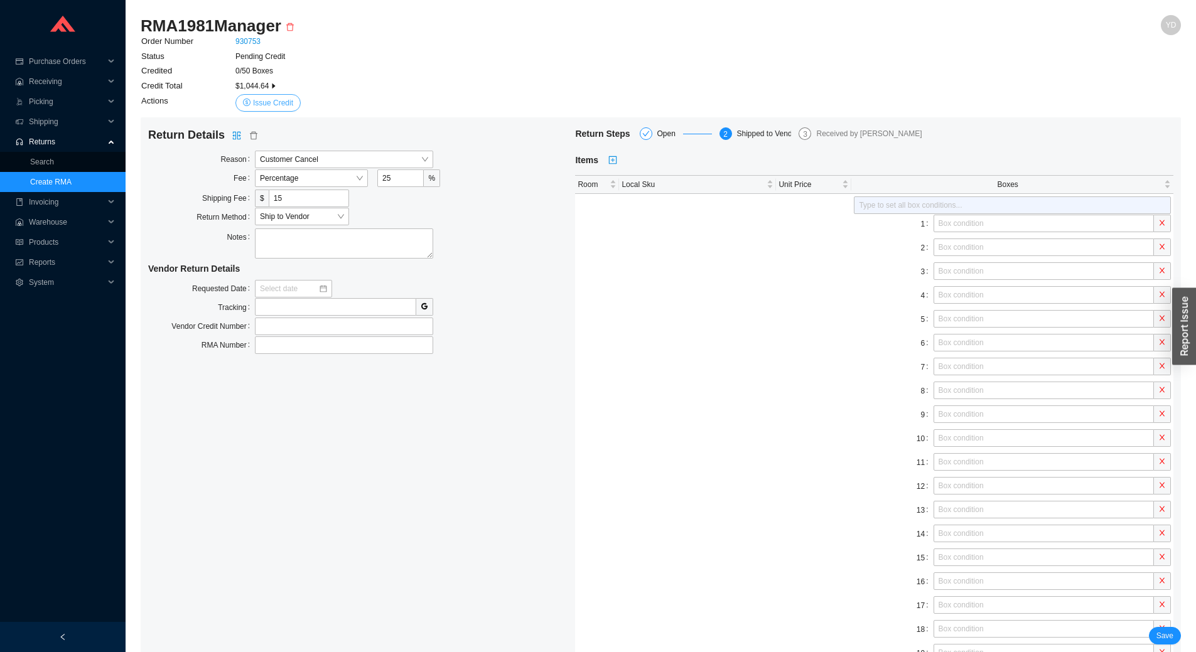
click at [278, 109] on span "Issue Credit" at bounding box center [273, 103] width 40 height 13
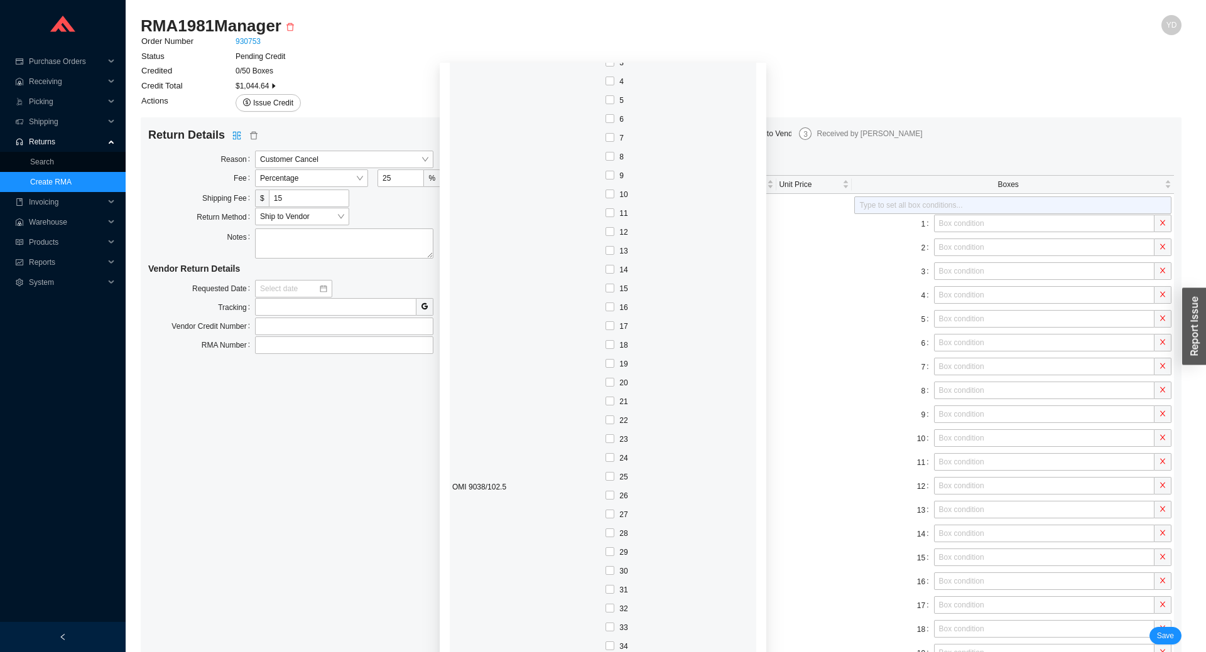
scroll to position [40, 0]
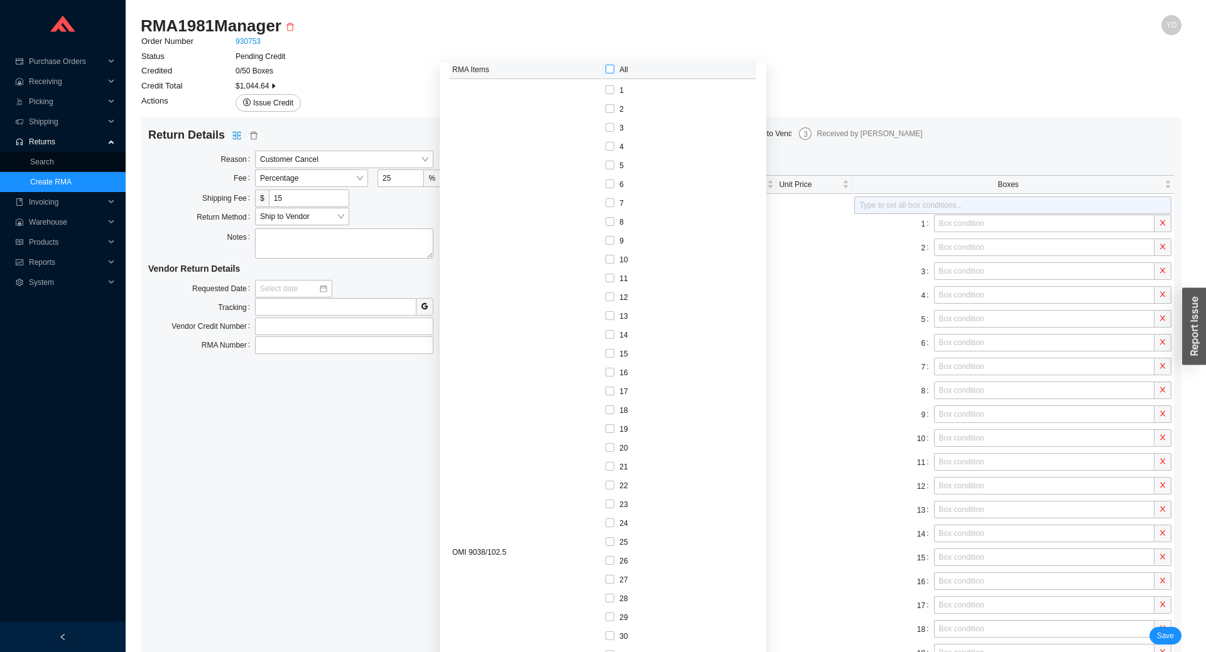
click at [619, 68] on span "All" at bounding box center [623, 69] width 8 height 9
click at [612, 68] on input "All" at bounding box center [609, 69] width 9 height 9
checkbox input "true"
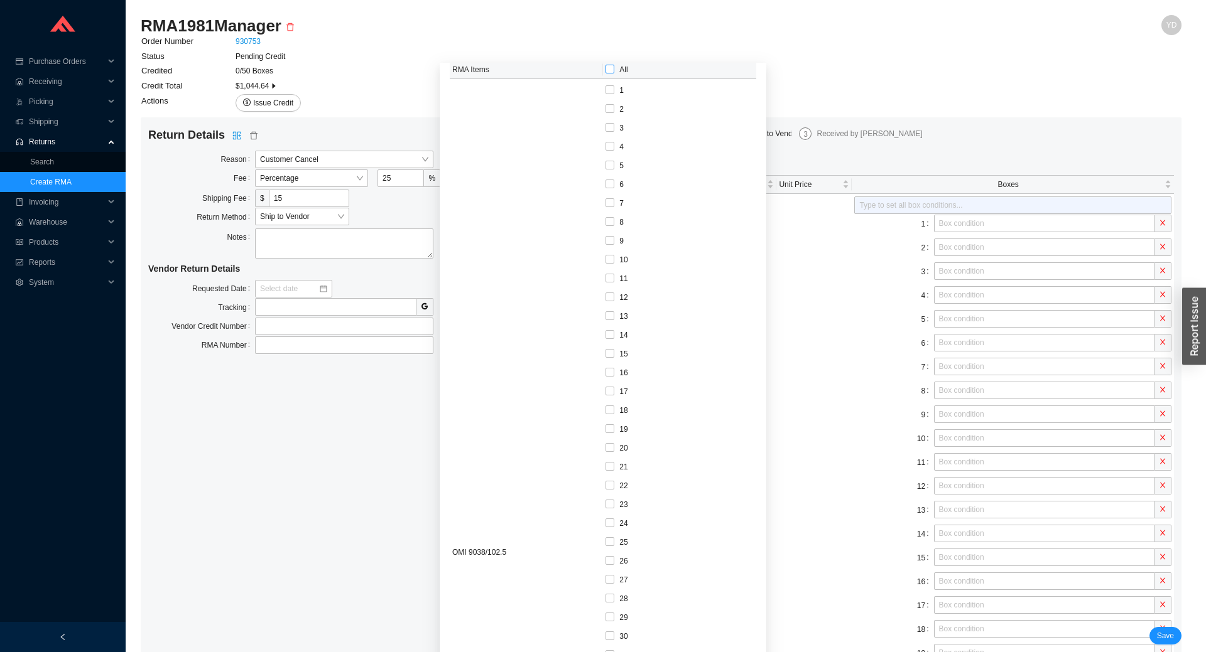
checkbox input "true"
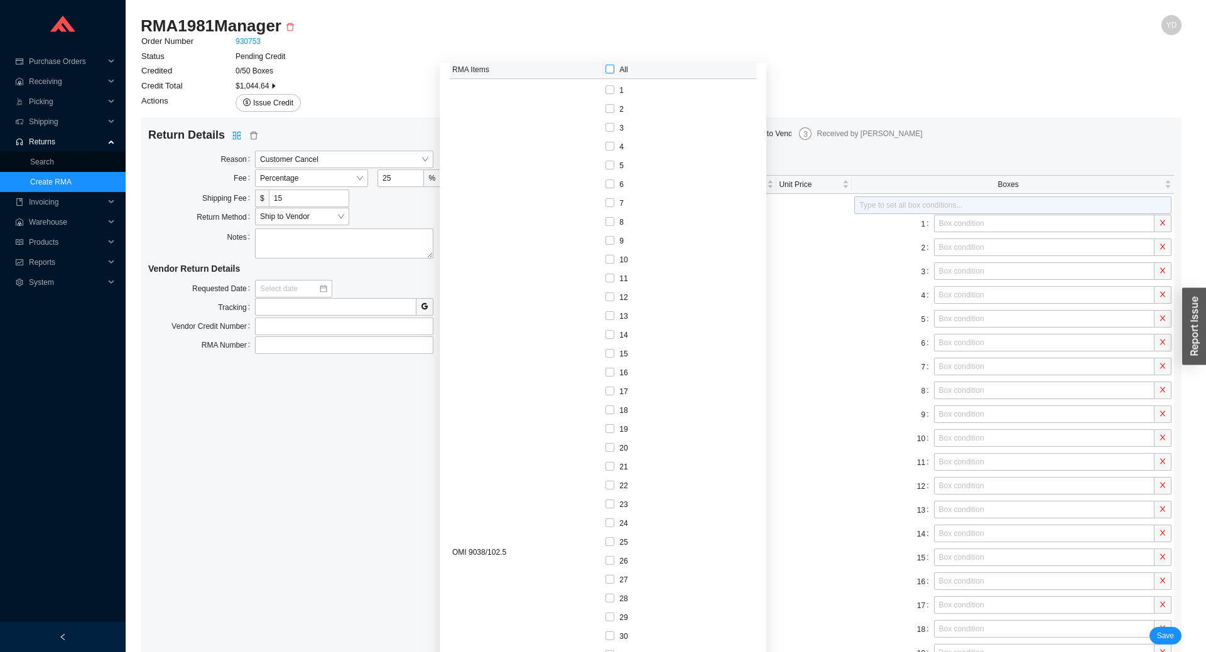
checkbox input "true"
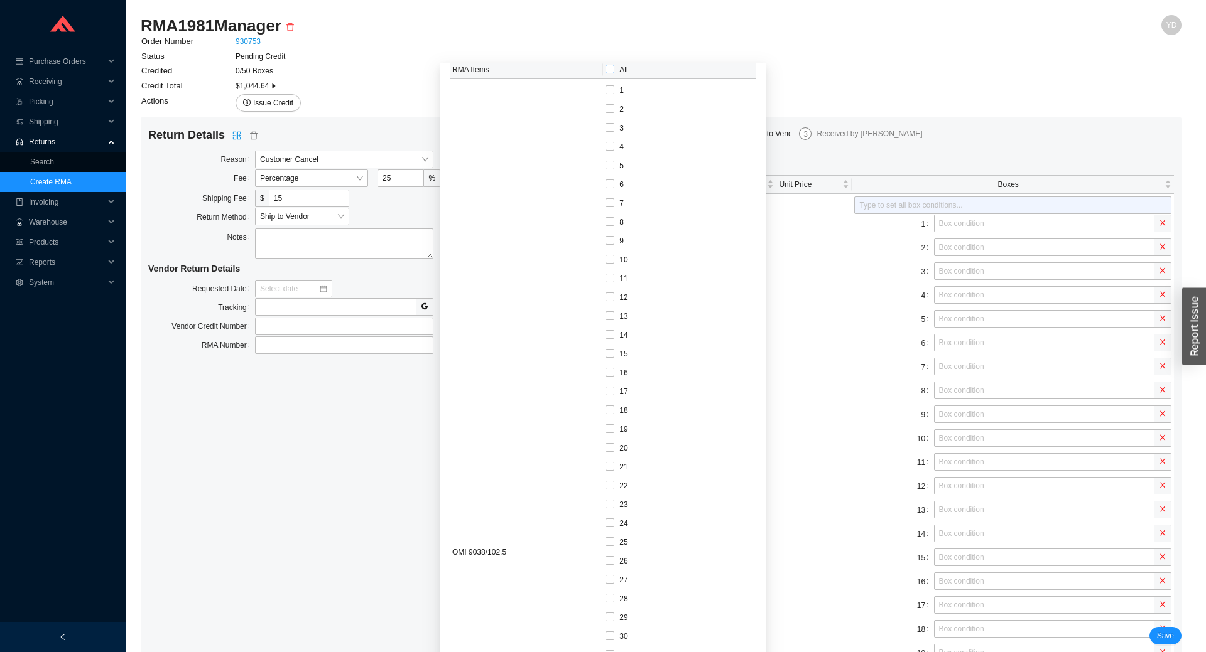
checkbox input "true"
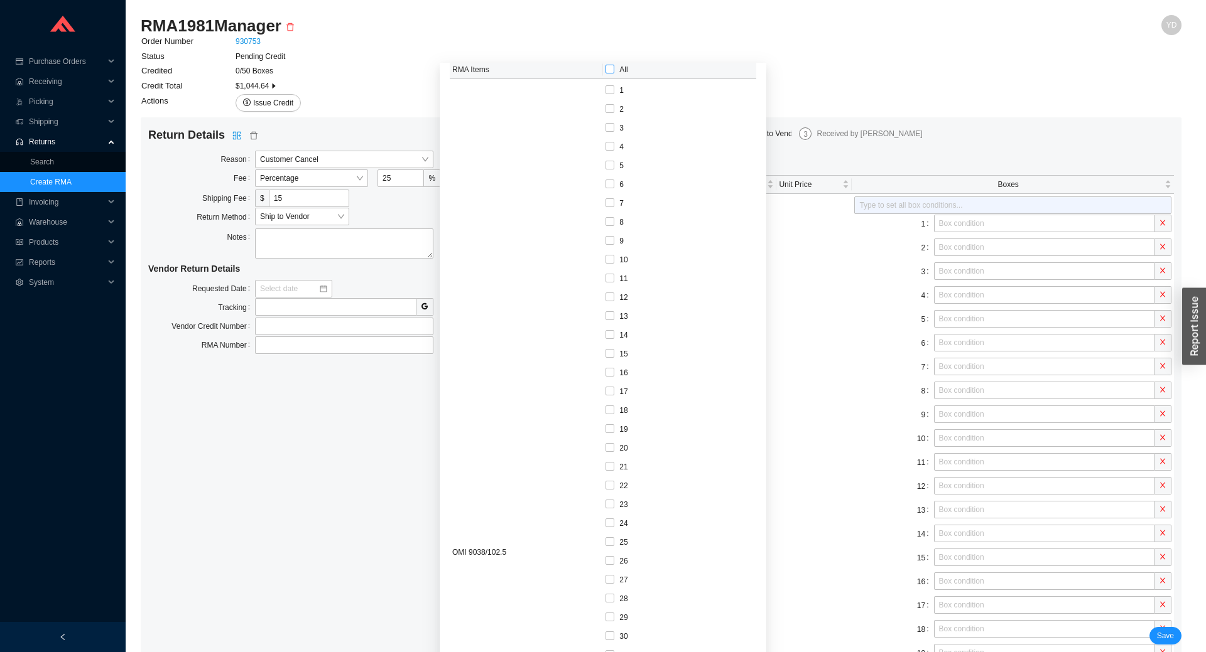
checkbox input "true"
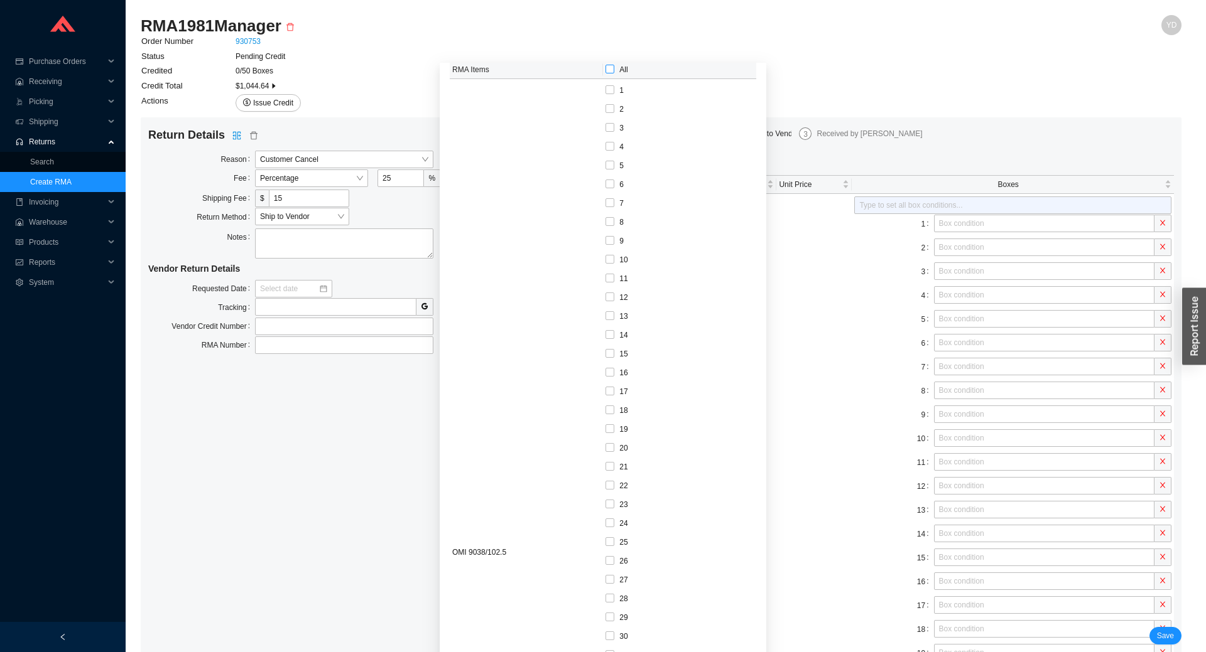
checkbox input "true"
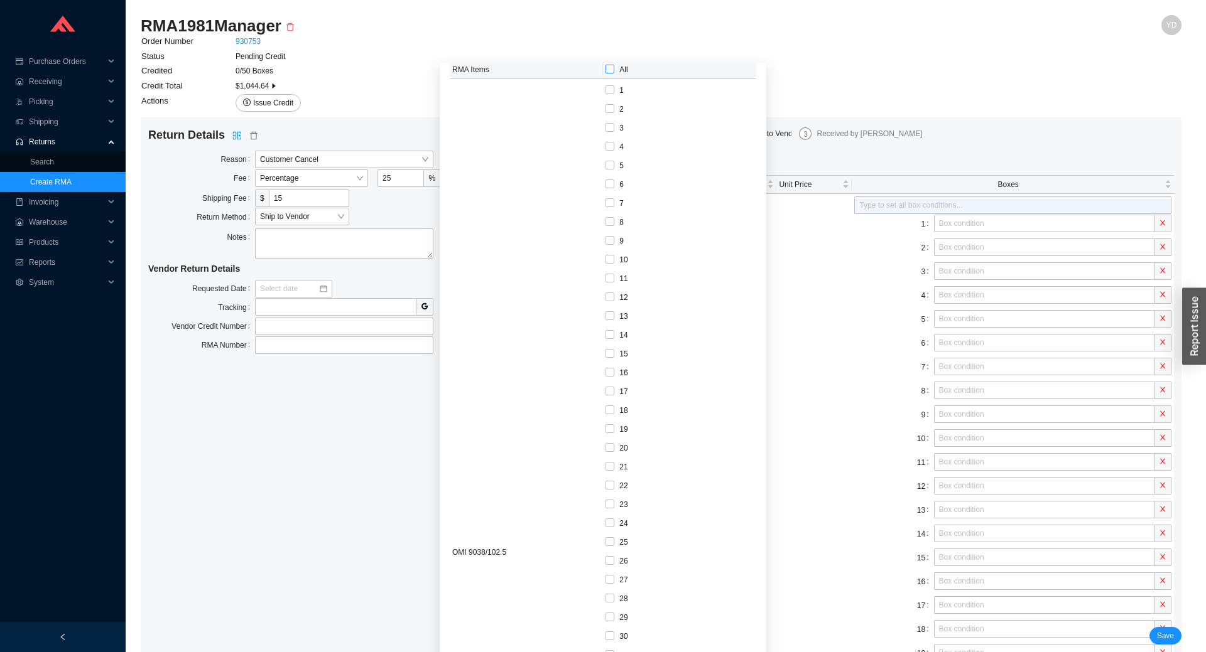
checkbox input "true"
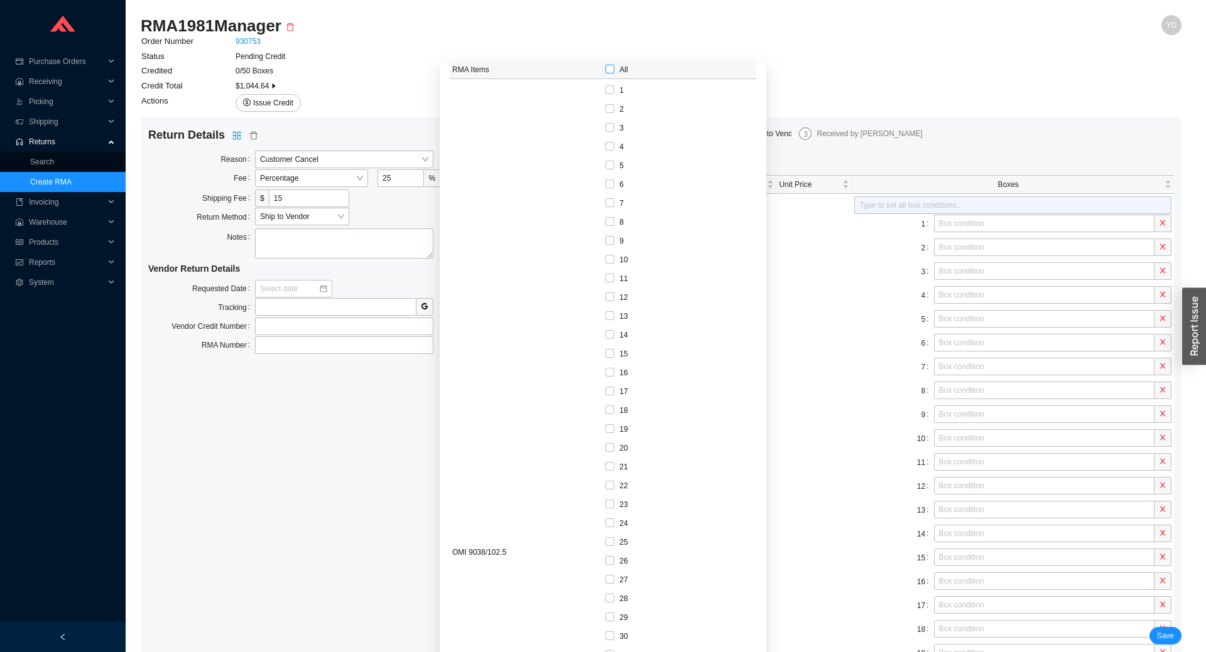
checkbox input "true"
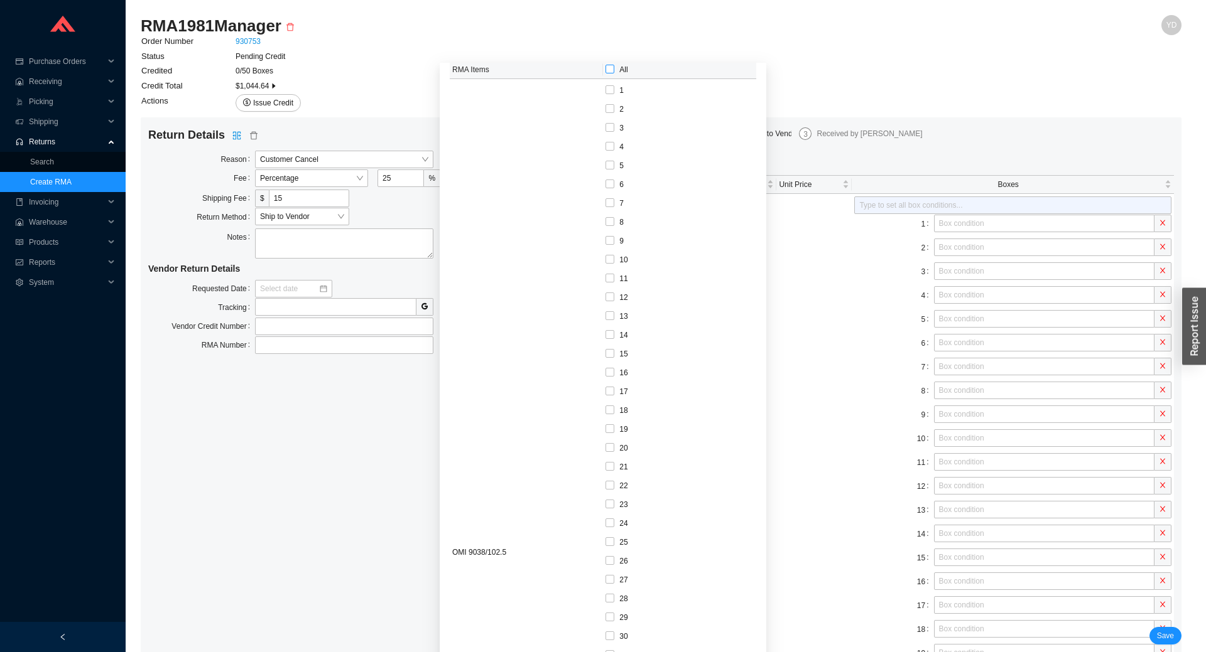
checkbox input "true"
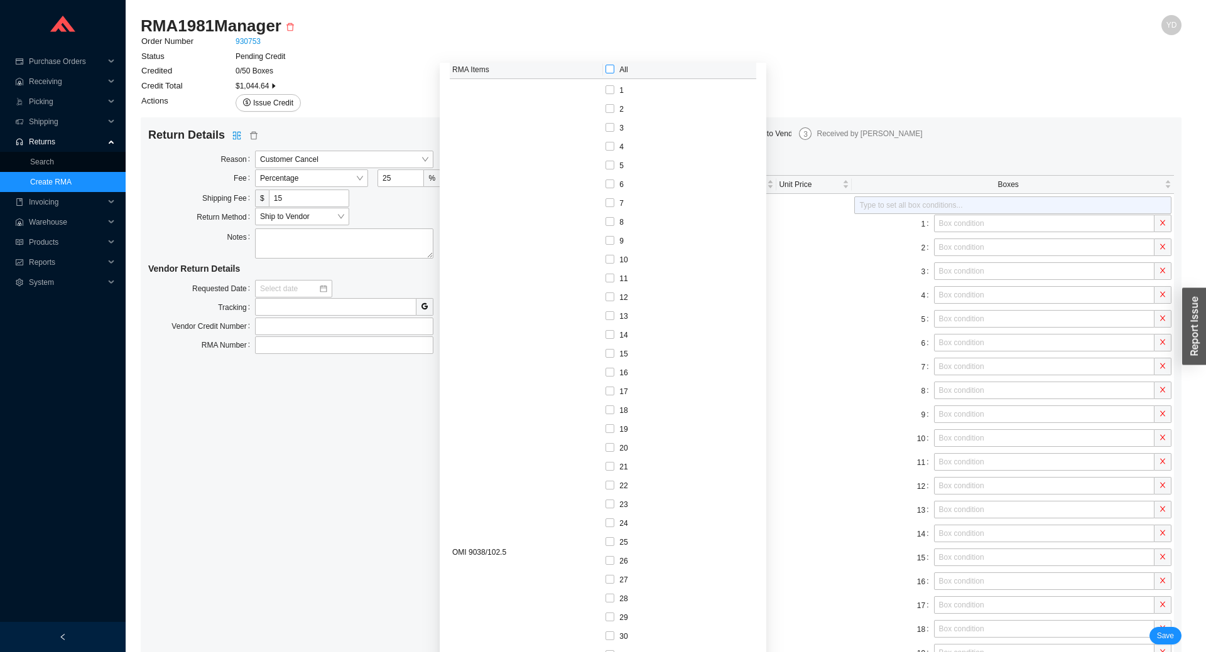
checkbox input "true"
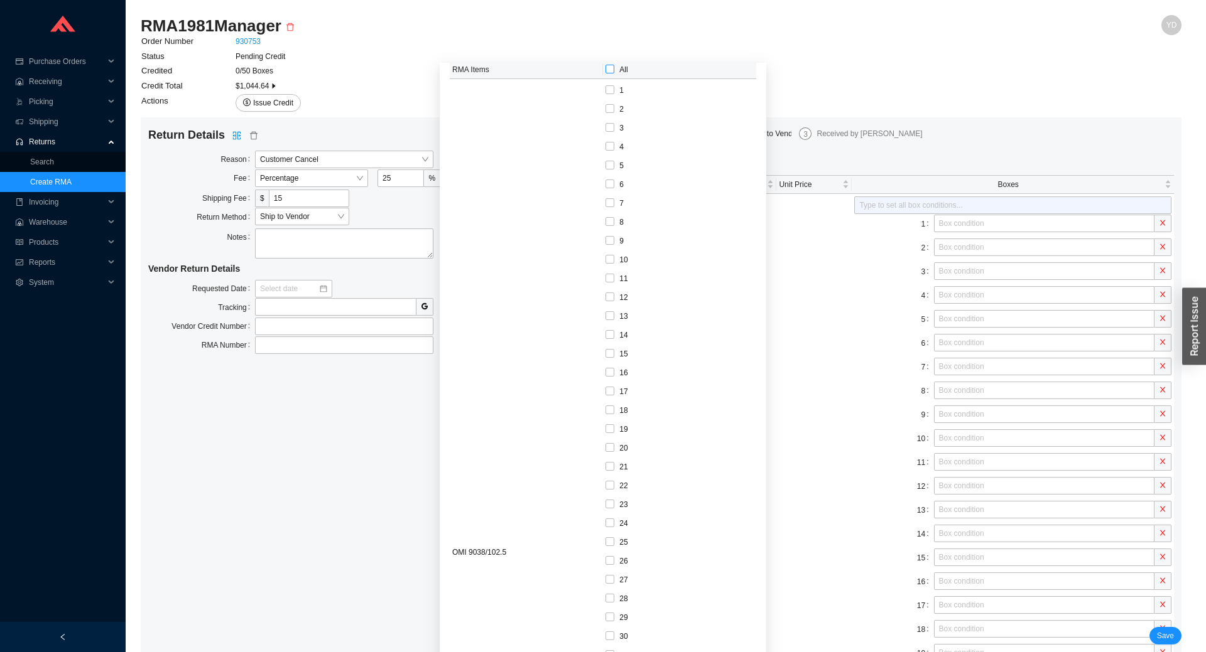
checkbox input "true"
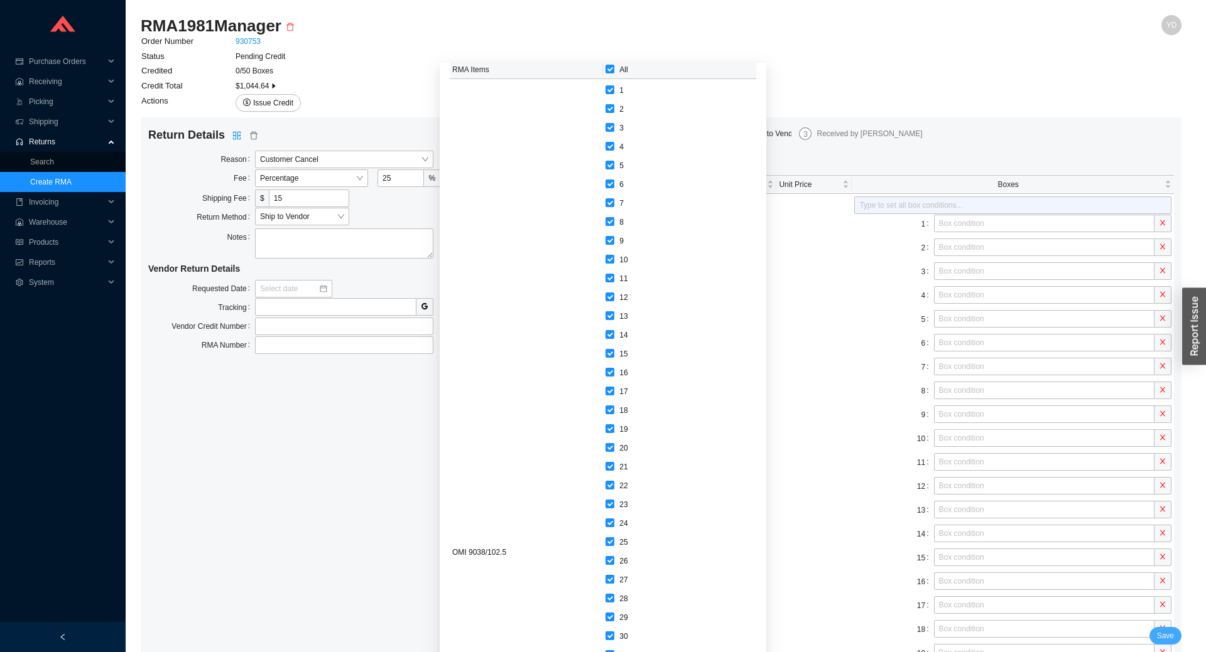
click at [1172, 629] on button "Save" at bounding box center [1165, 636] width 32 height 18
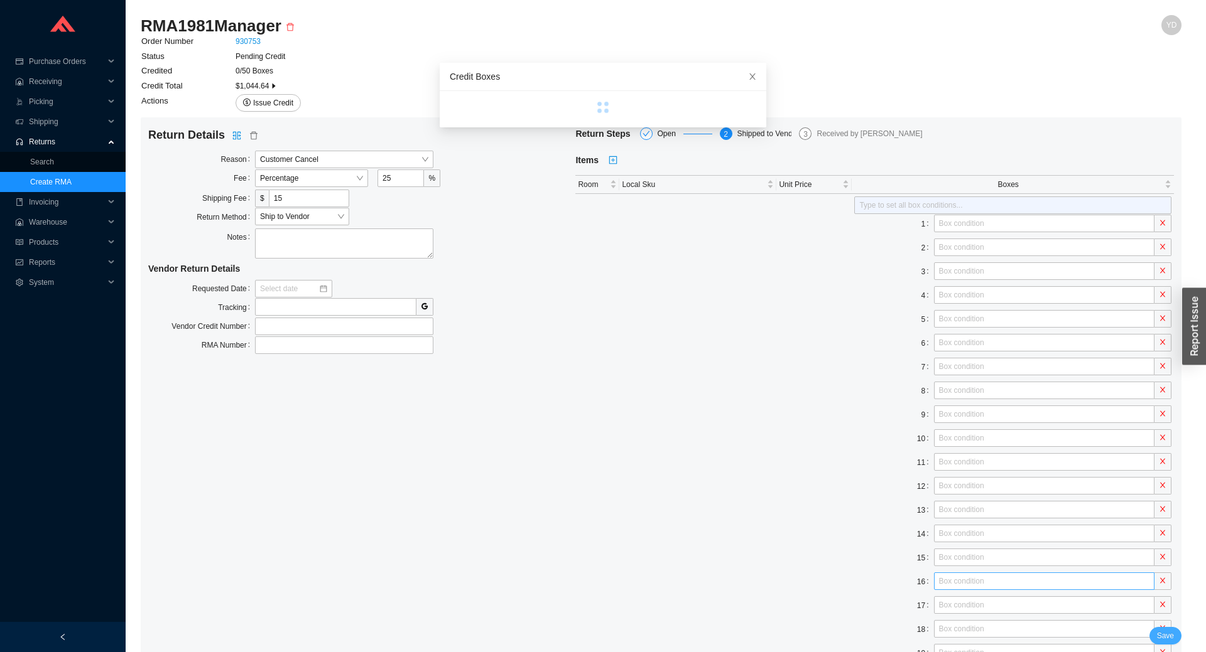
scroll to position [0, 0]
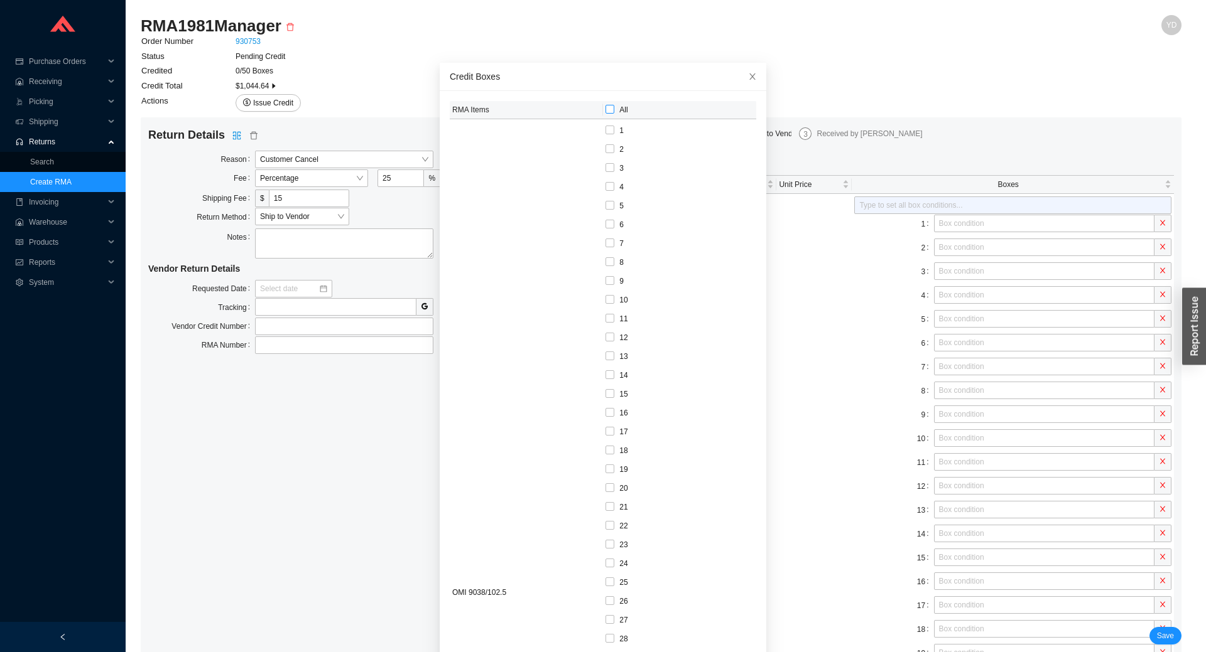
click at [614, 111] on span "All" at bounding box center [623, 110] width 18 height 13
click at [607, 111] on input "All" at bounding box center [609, 109] width 9 height 9
checkbox input "true"
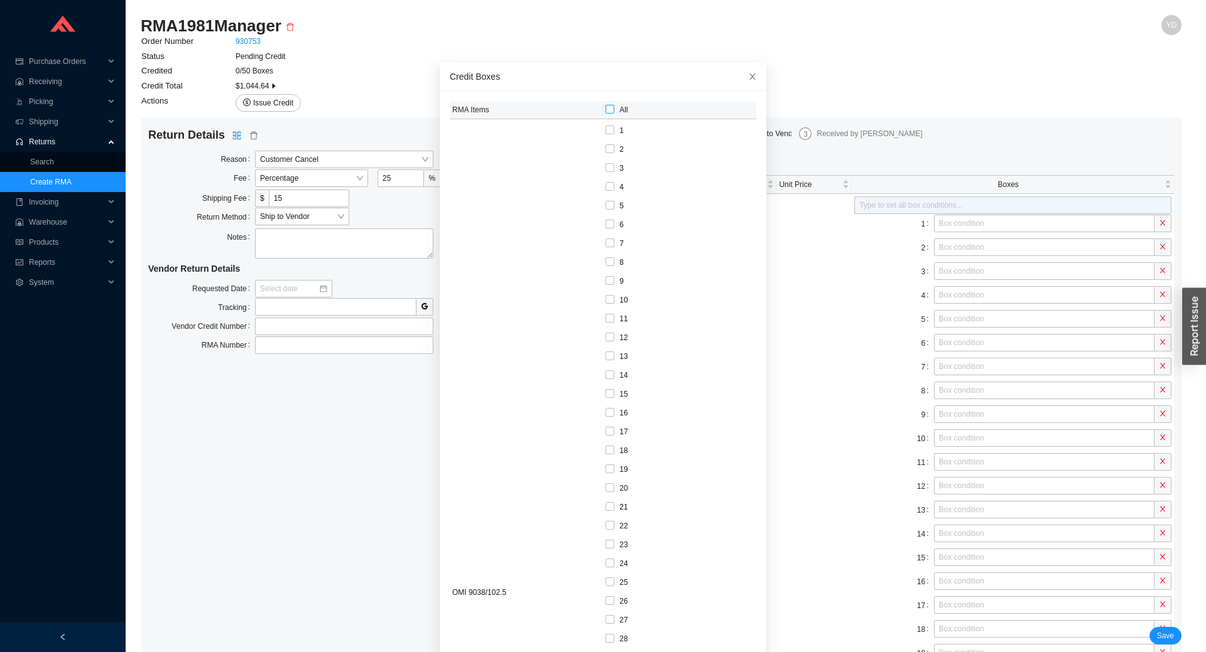
checkbox input "true"
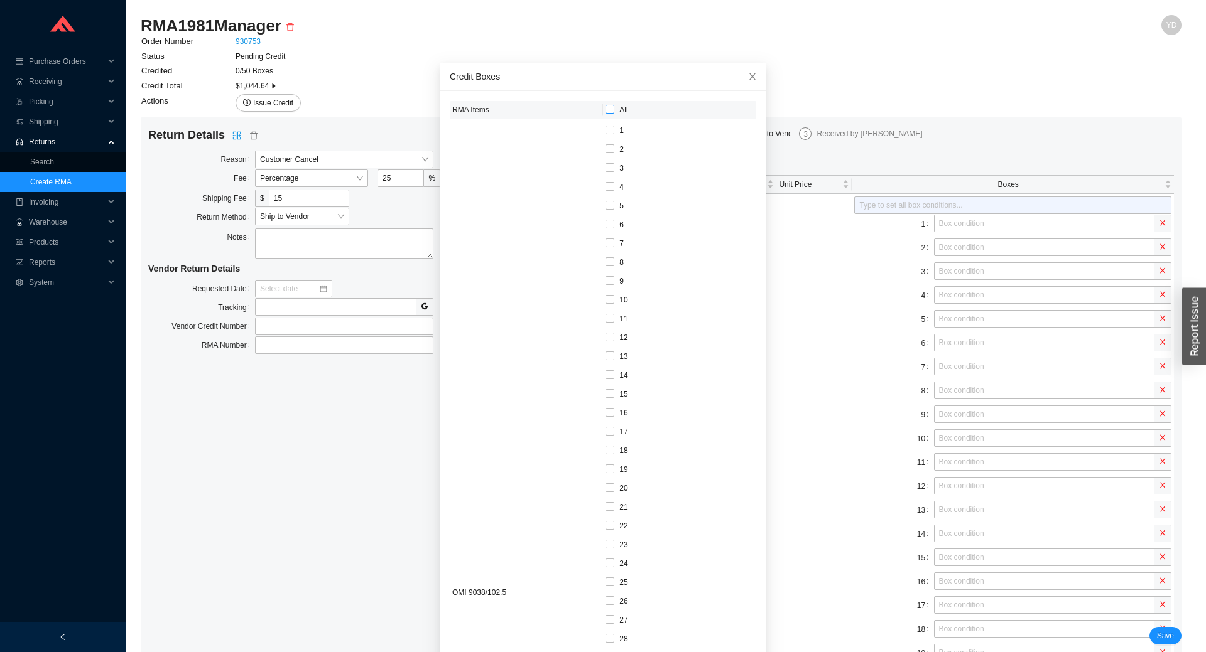
checkbox input "true"
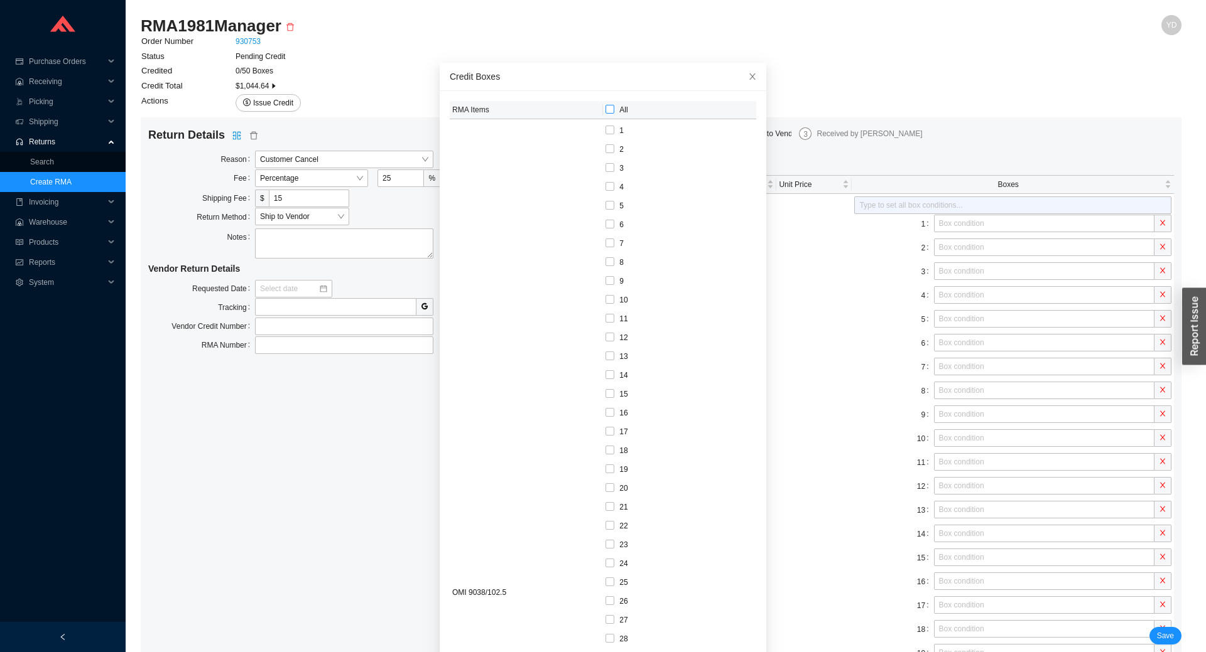
checkbox input "true"
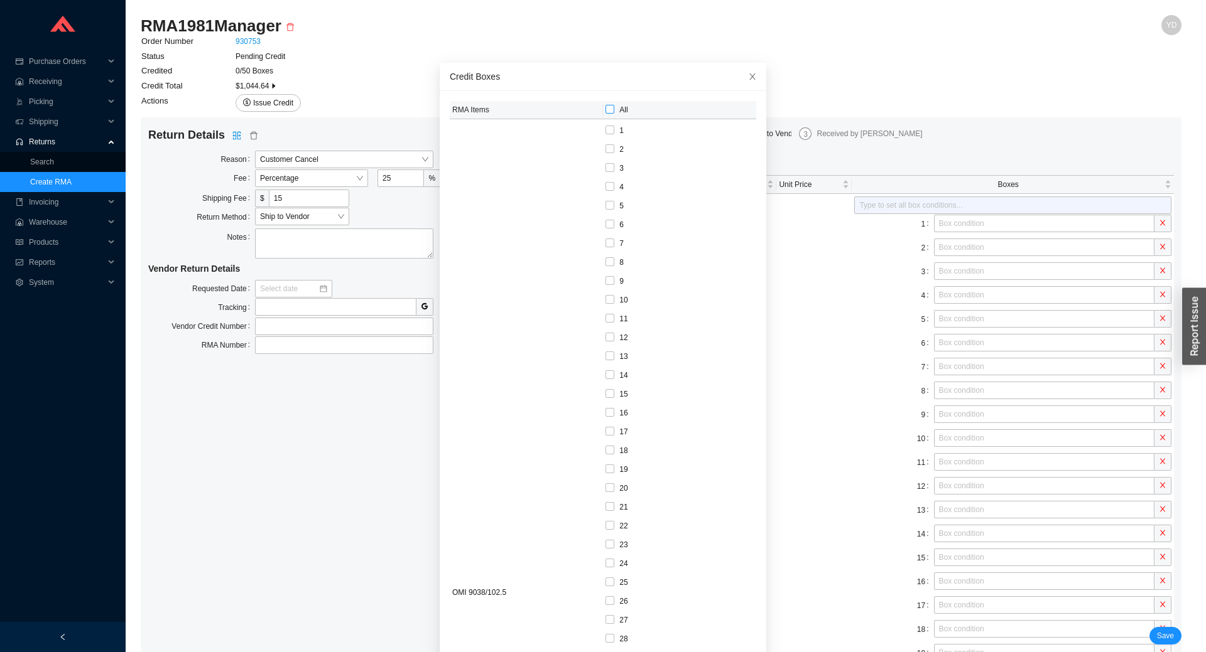
checkbox input "true"
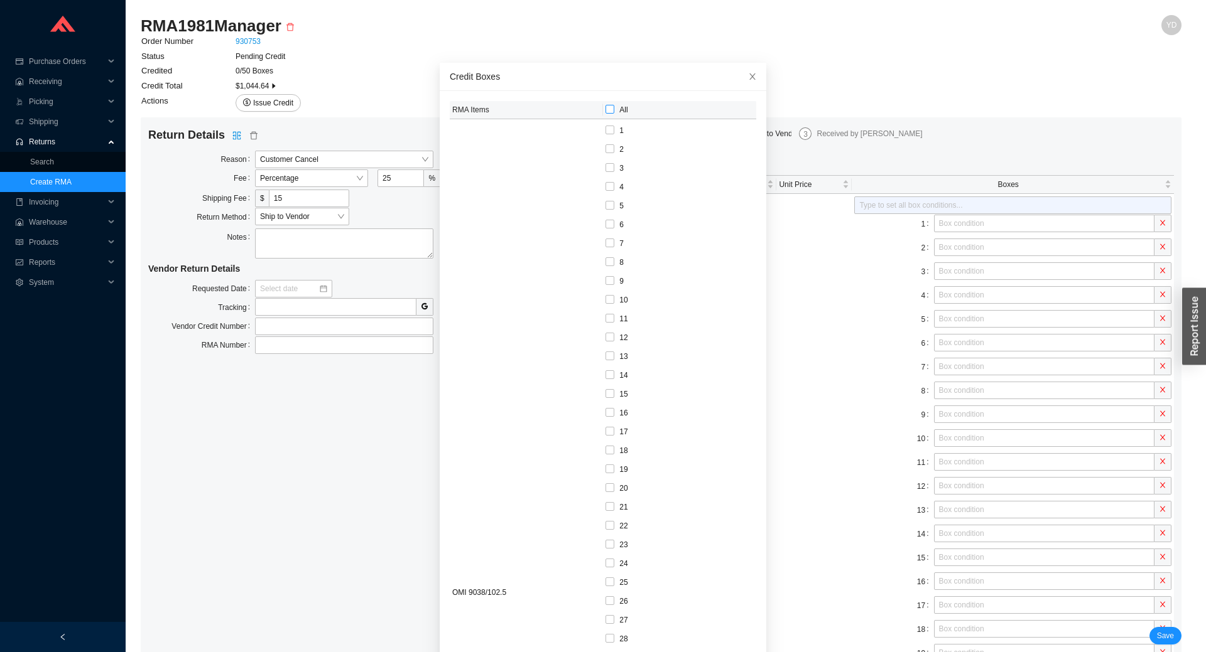
checkbox input "true"
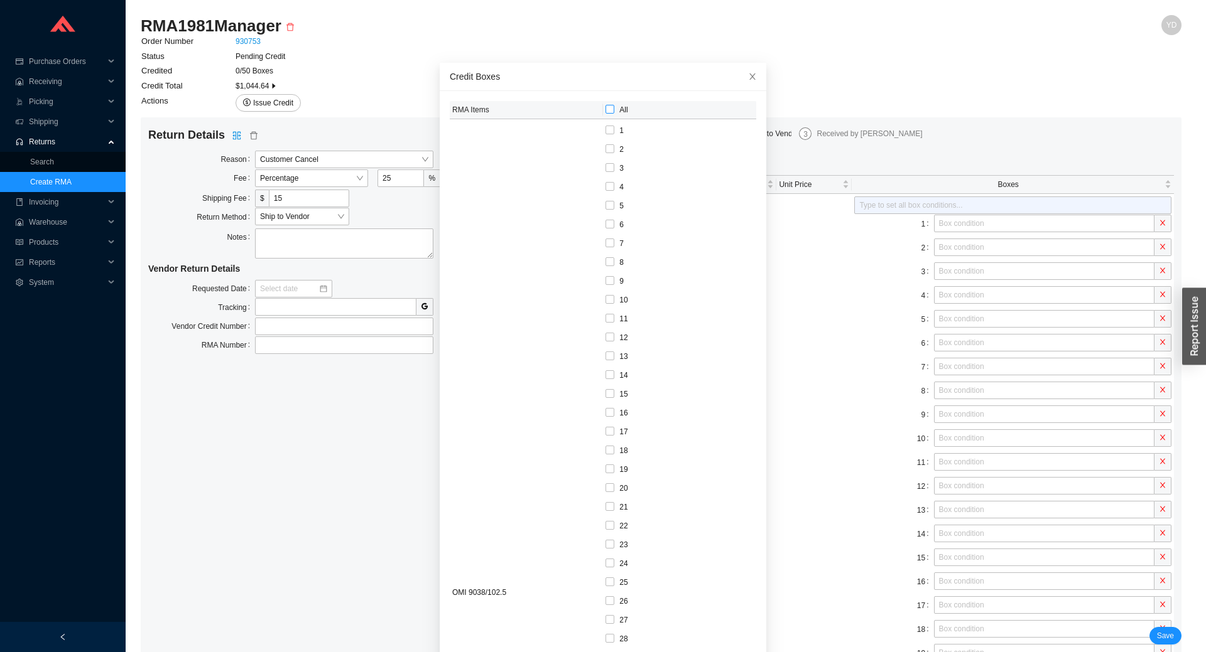
checkbox input "true"
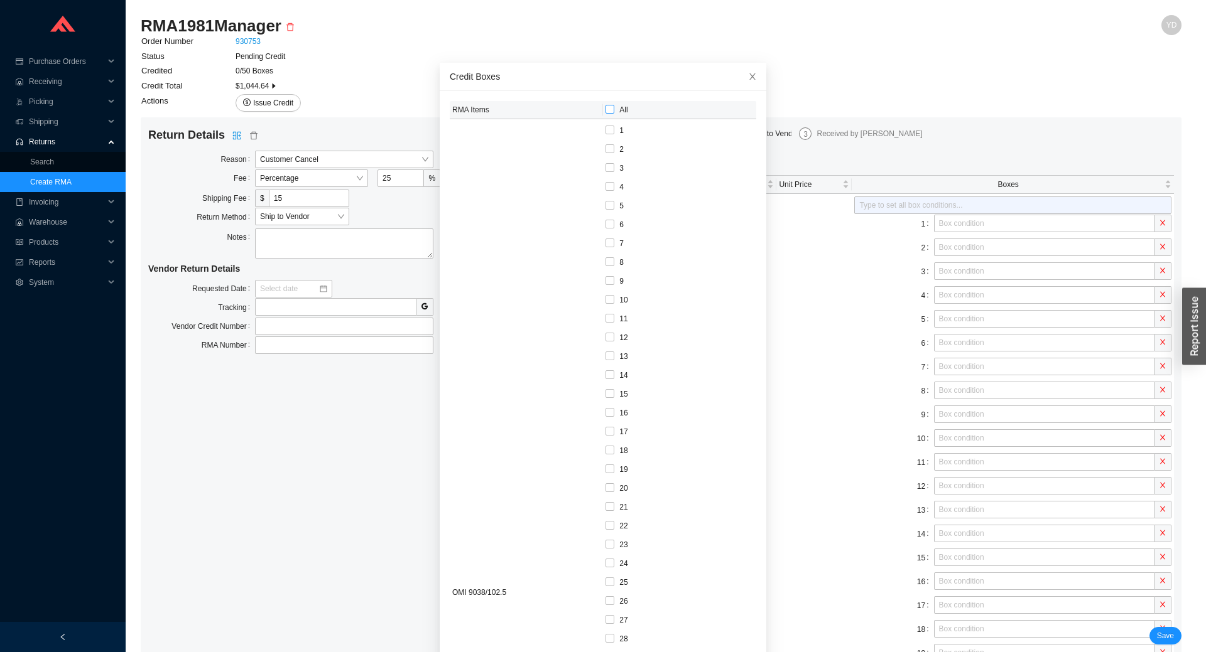
checkbox input "true"
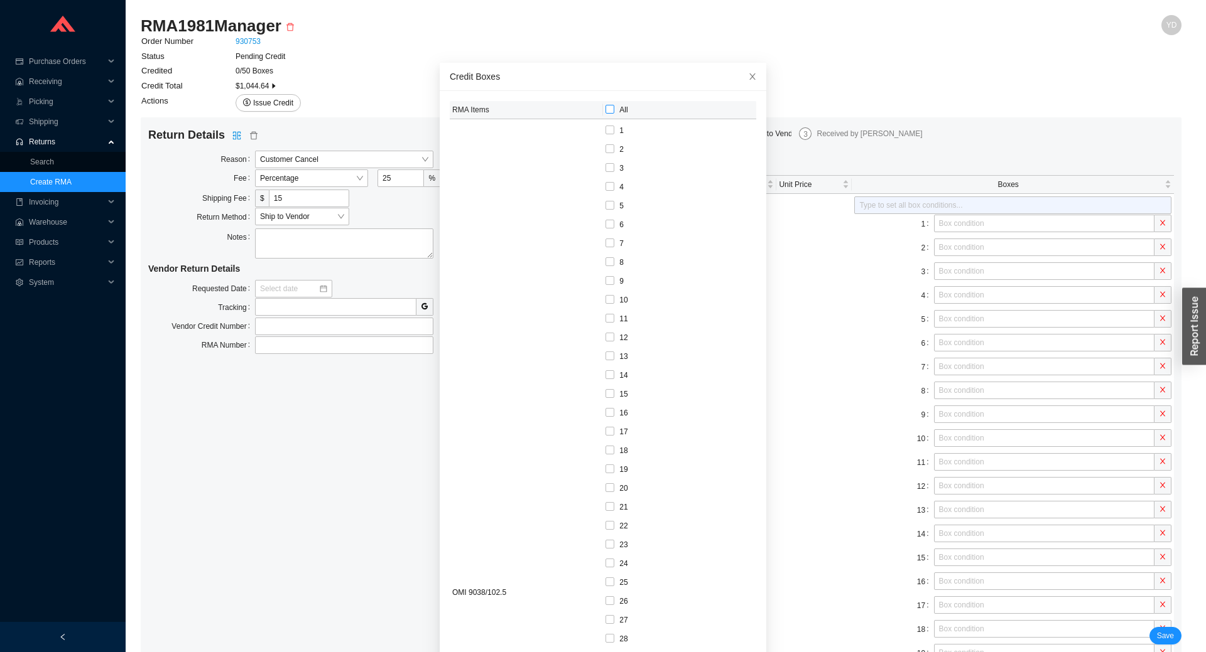
checkbox input "true"
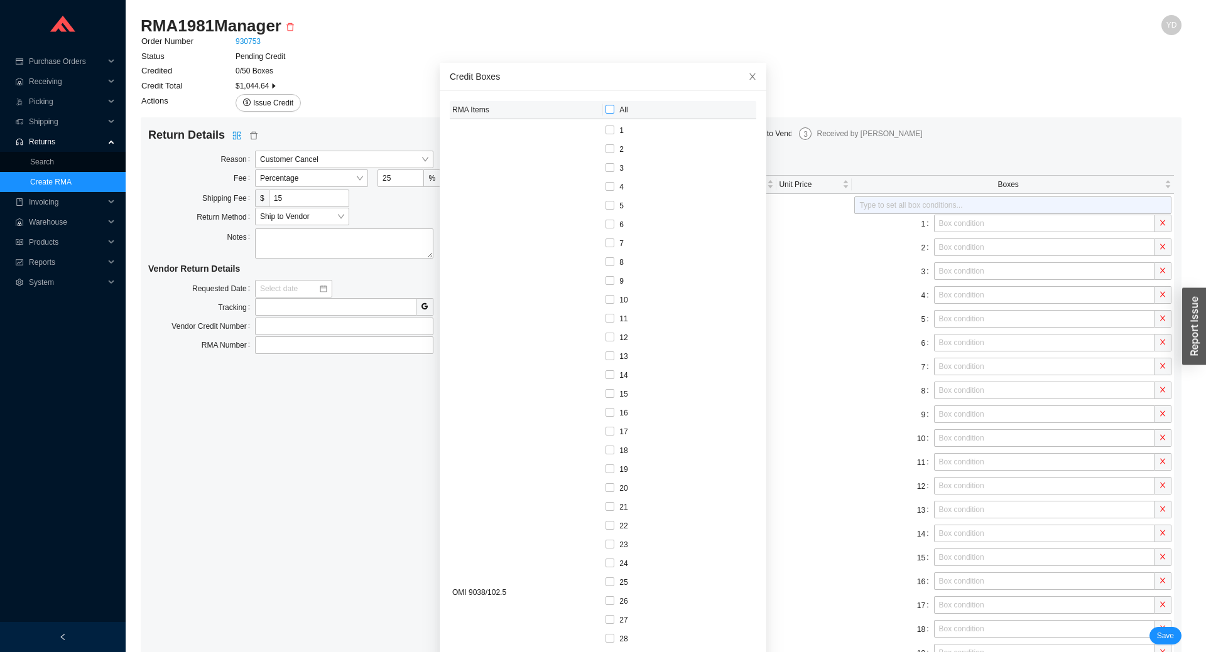
checkbox input "true"
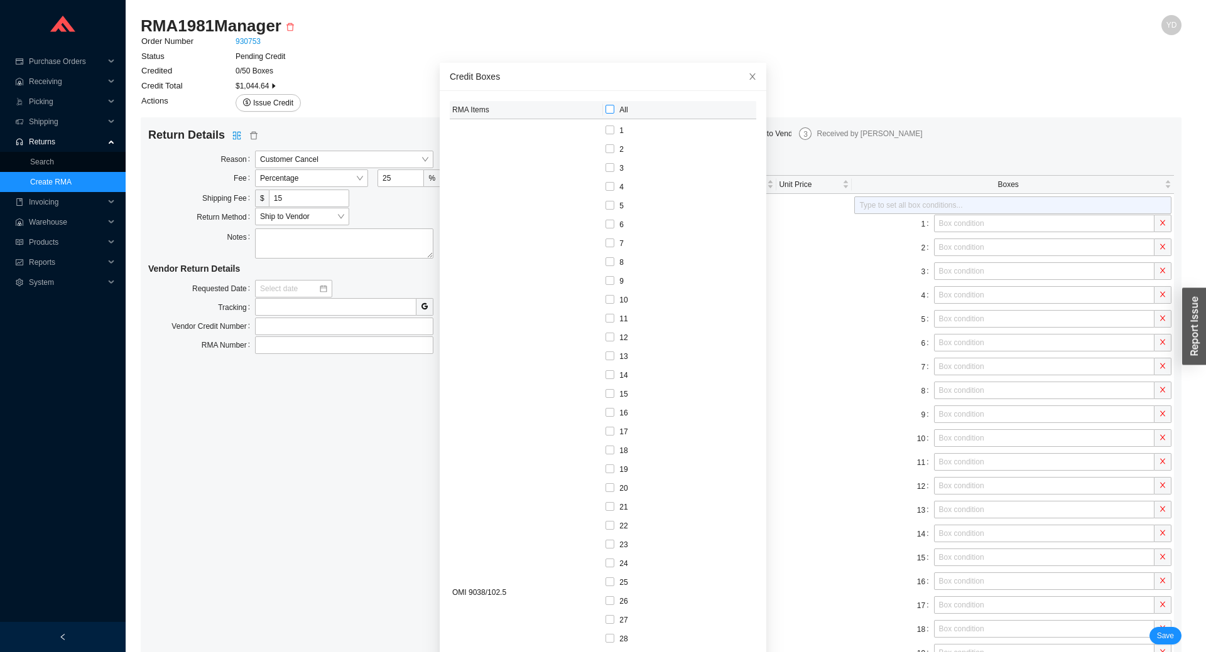
checkbox input "true"
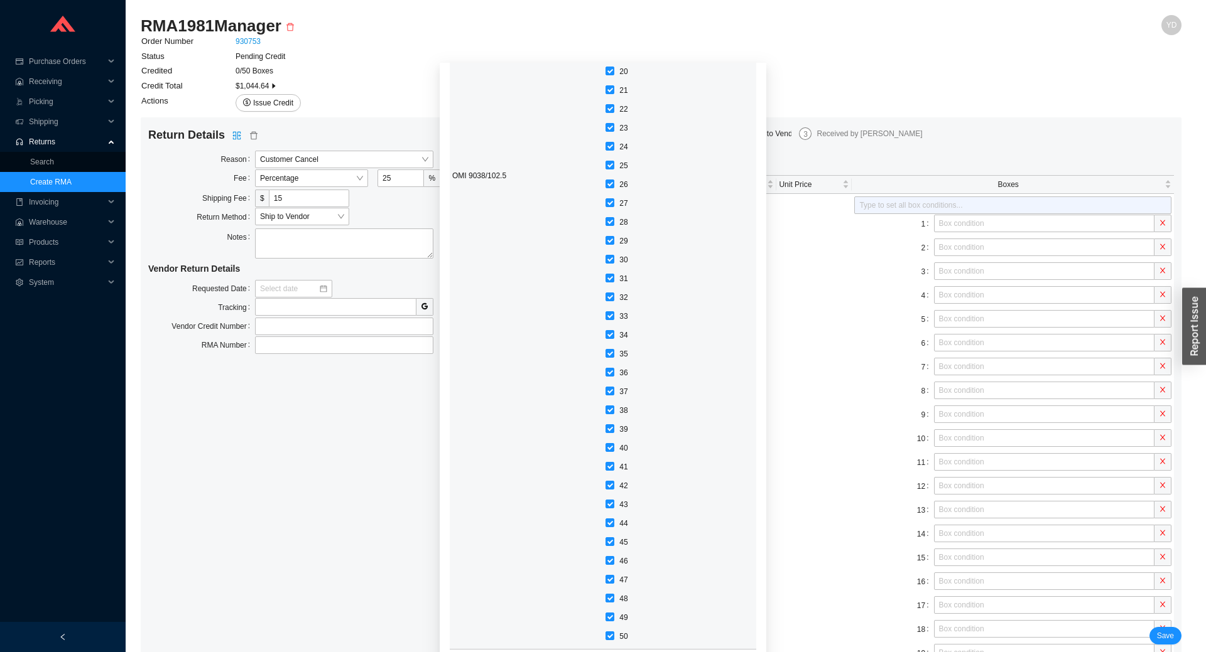
scroll to position [78, 0]
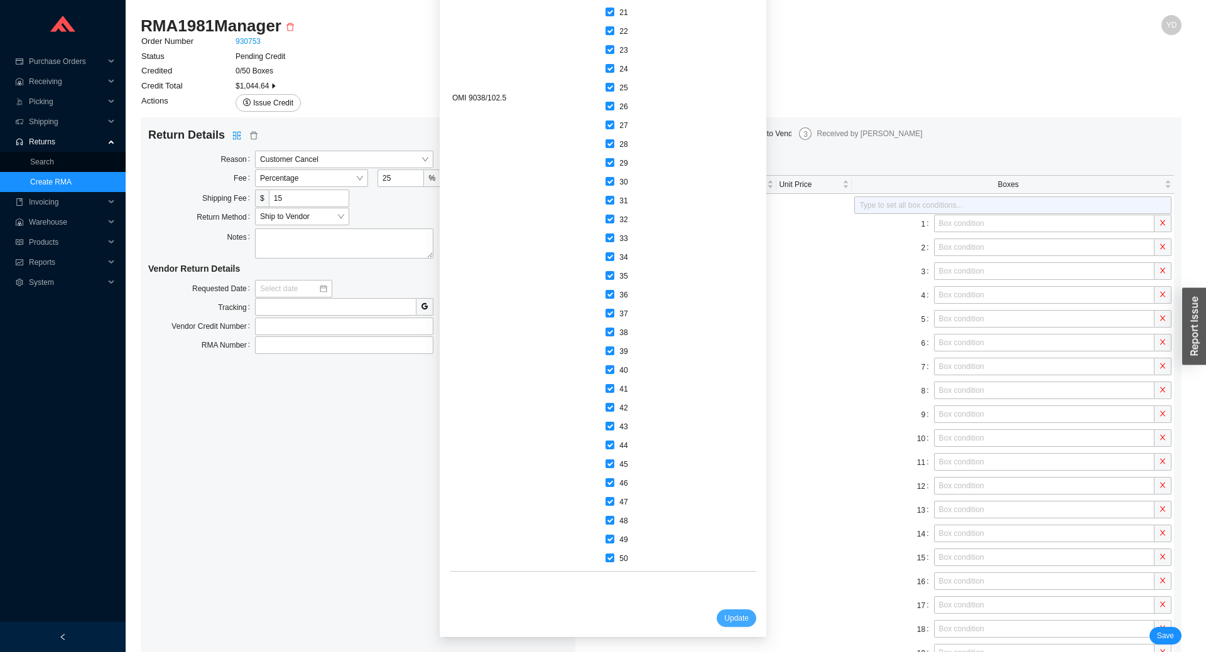
click at [724, 619] on span "Update" at bounding box center [736, 618] width 24 height 13
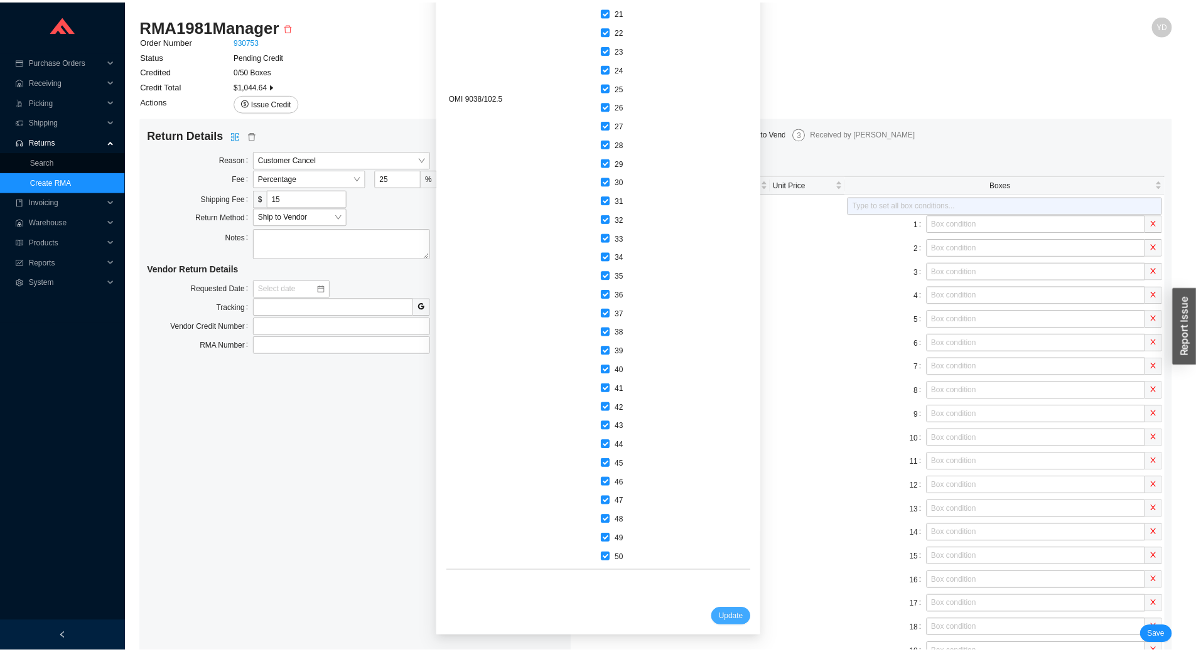
scroll to position [0, 0]
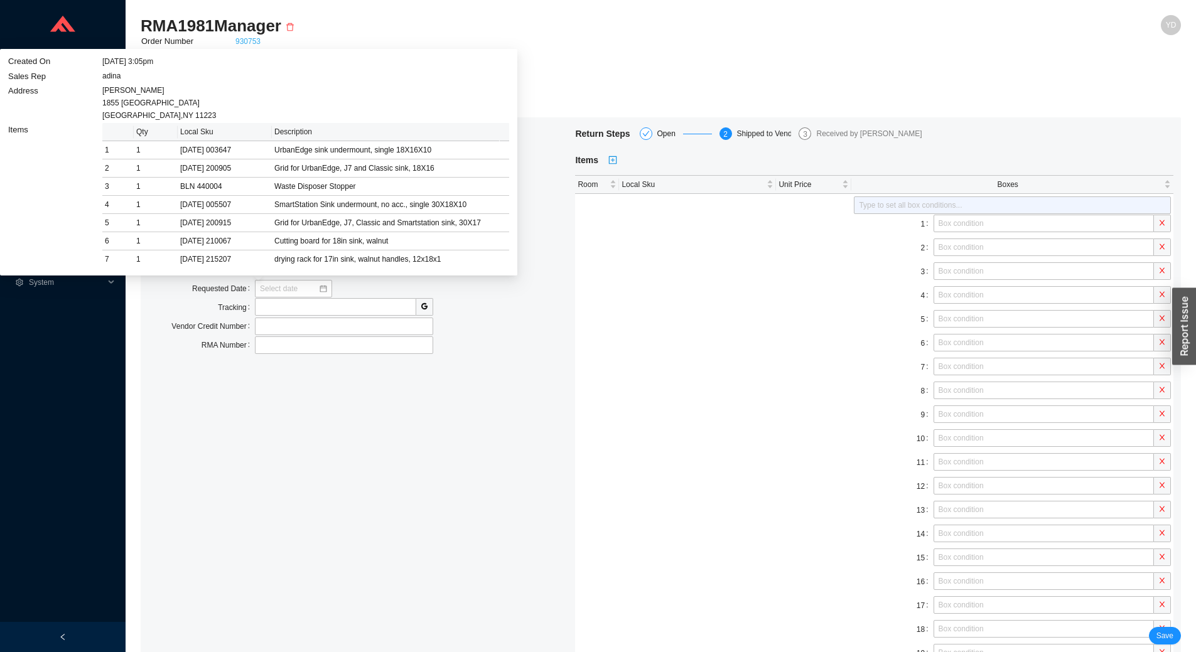
click at [250, 42] on link "930753" at bounding box center [247, 41] width 25 height 9
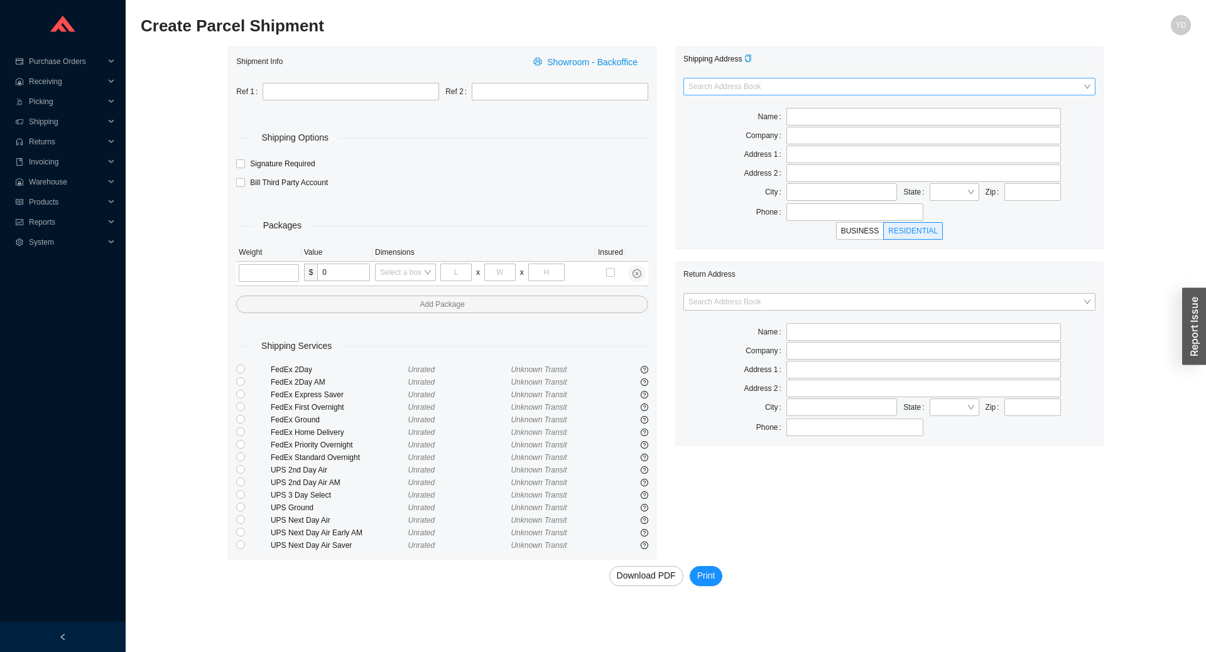
drag, startPoint x: 770, startPoint y: 73, endPoint x: 762, endPoint y: 82, distance: 12.0
click at [767, 75] on div "Search Address Book Name Company Address 1 Address 2 City State Zip Phone BUSIN…" at bounding box center [889, 159] width 427 height 178
click at [760, 87] on input "search" at bounding box center [885, 86] width 394 height 16
type input "omni"
click at [760, 109] on div "OMNIA INDUSTRIES" at bounding box center [889, 109] width 402 height 11
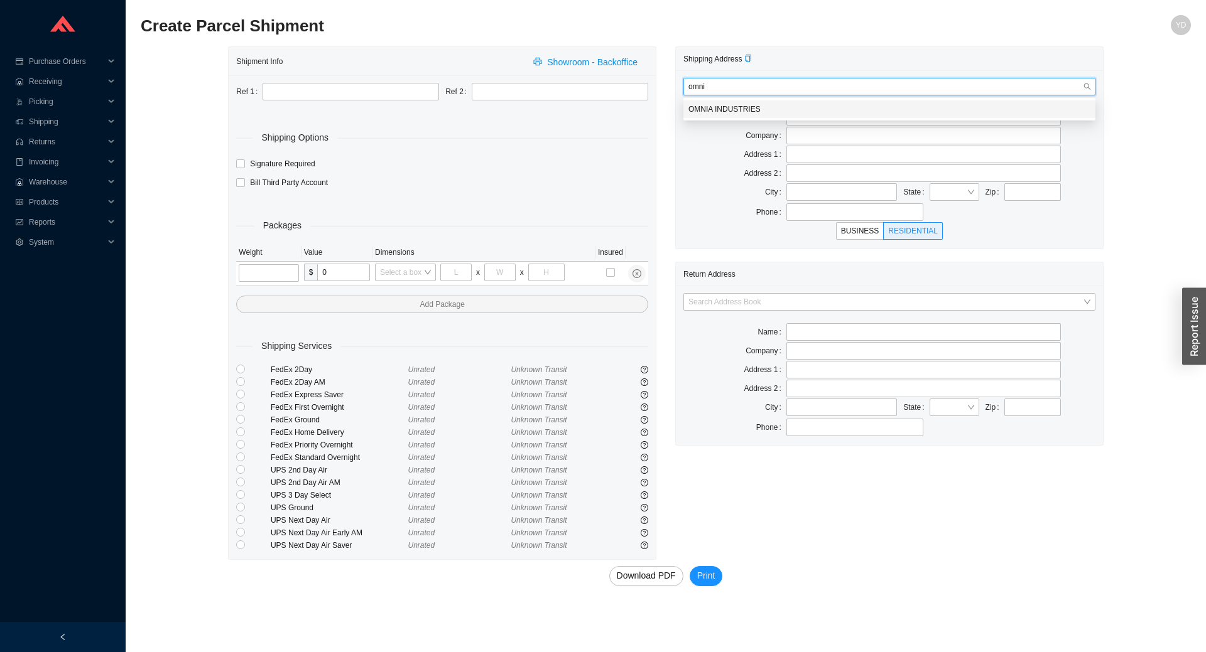
type input "OMNIA INDUSTRIES"
type input "[STREET_ADDRESS]"
type input "[GEOGRAPHIC_DATA]"
type input "07009-1234"
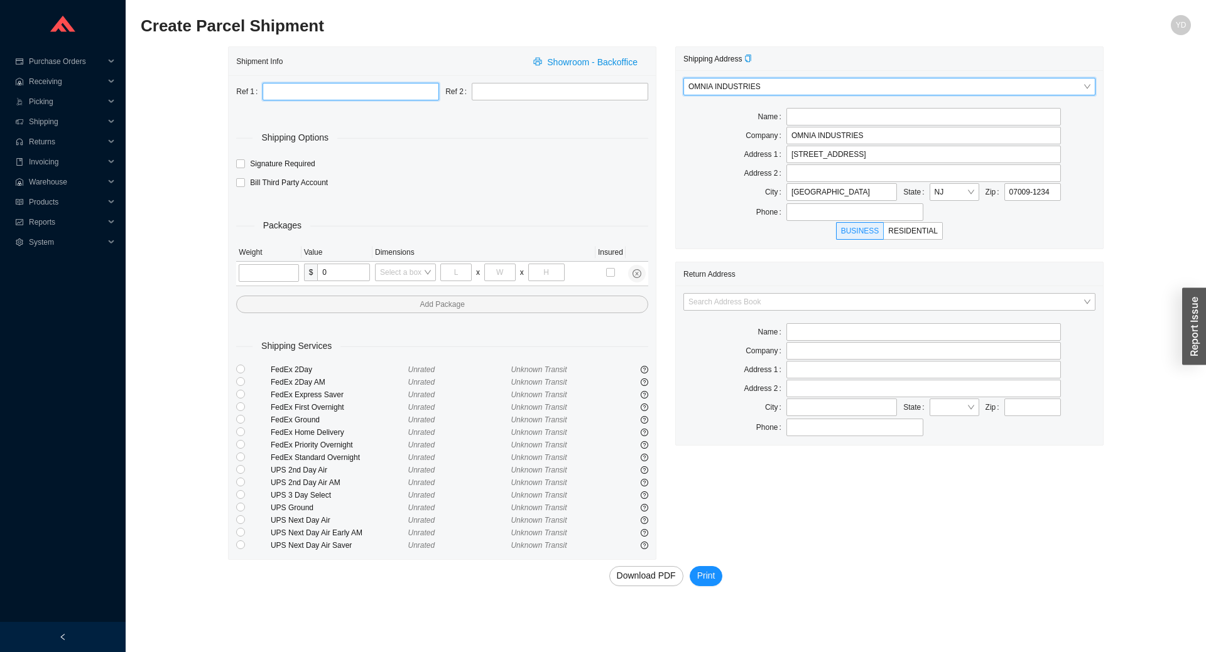
click at [286, 83] on input "text" at bounding box center [350, 92] width 176 height 18
click at [343, 96] on input "RGA PO" at bounding box center [350, 92] width 176 height 18
type input "RGA PO 983974"
click at [271, 268] on input "tel" at bounding box center [269, 273] width 60 height 18
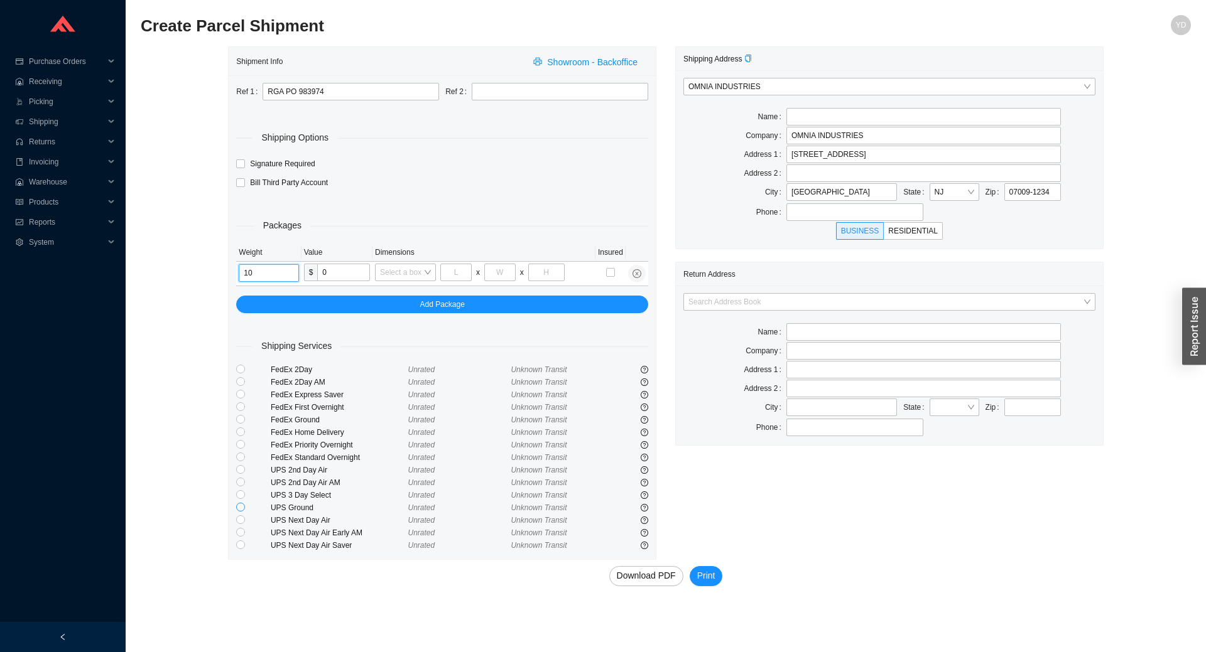
type input "10"
click at [244, 508] on input "radio" at bounding box center [240, 507] width 9 height 9
radio input "true"
click at [708, 580] on span "Print" at bounding box center [706, 576] width 18 height 14
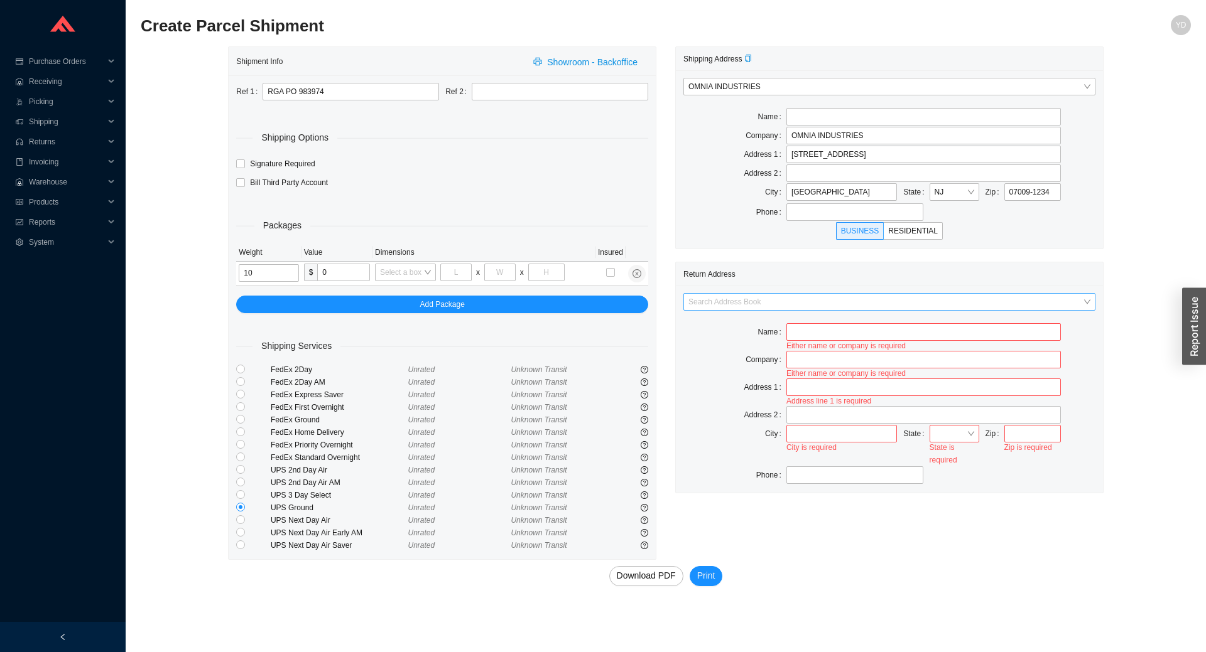
click at [765, 296] on input "search" at bounding box center [885, 302] width 394 height 16
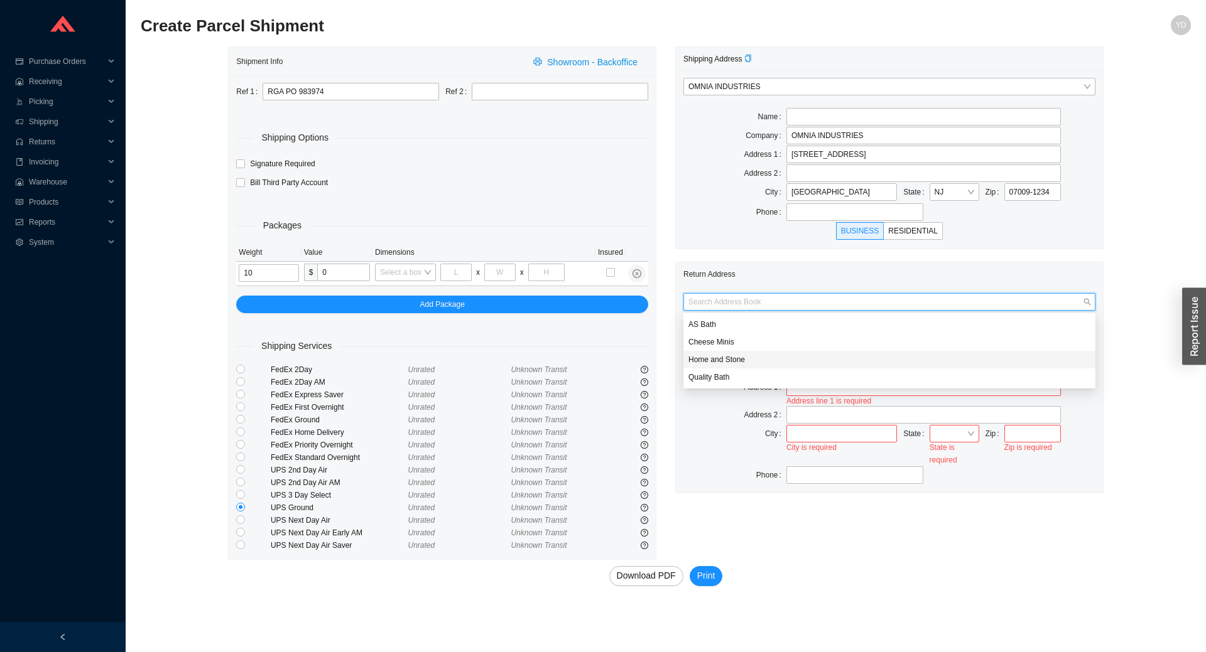
click at [760, 356] on div "Home and Stone" at bounding box center [889, 359] width 402 height 11
type input "Home and Stone"
type input "1663 [GEOGRAPHIC_DATA]."
type input "[GEOGRAPHIC_DATA]"
type input "11230"
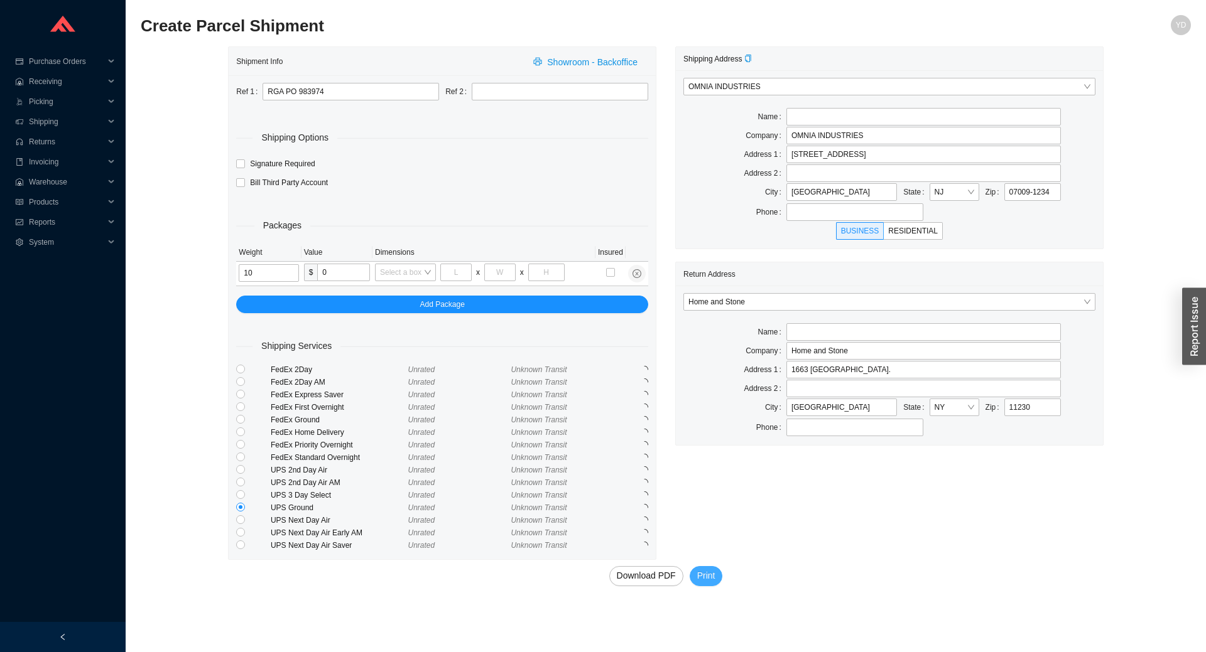
click at [698, 578] on span "Print" at bounding box center [706, 576] width 18 height 14
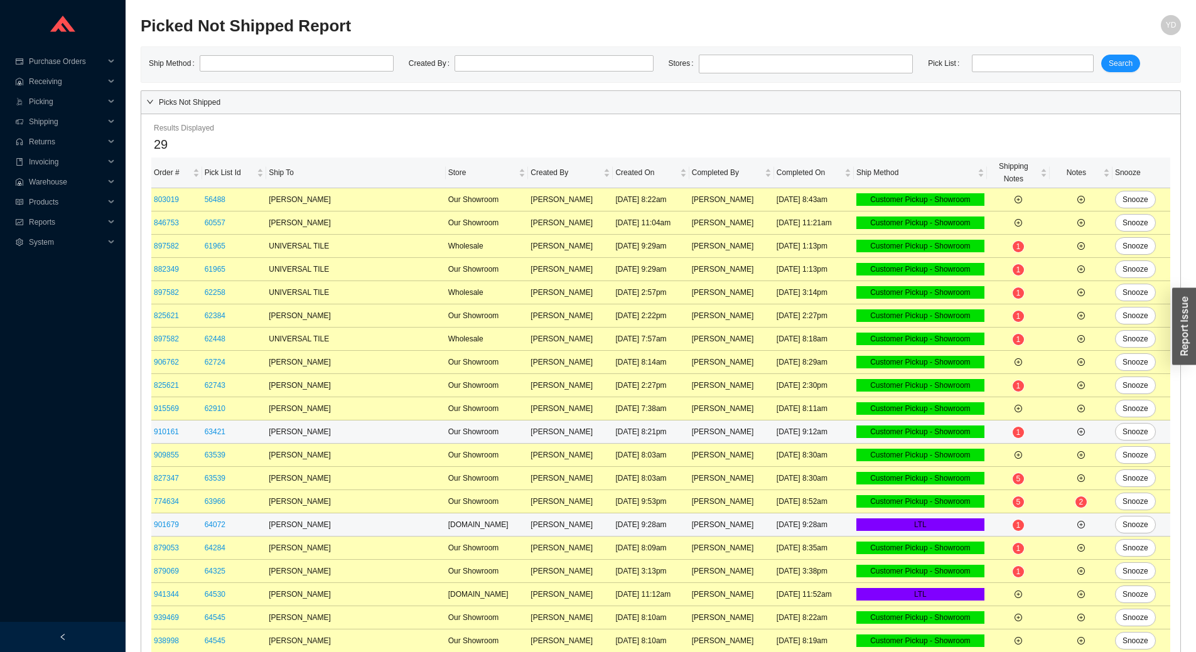
scroll to position [239, 0]
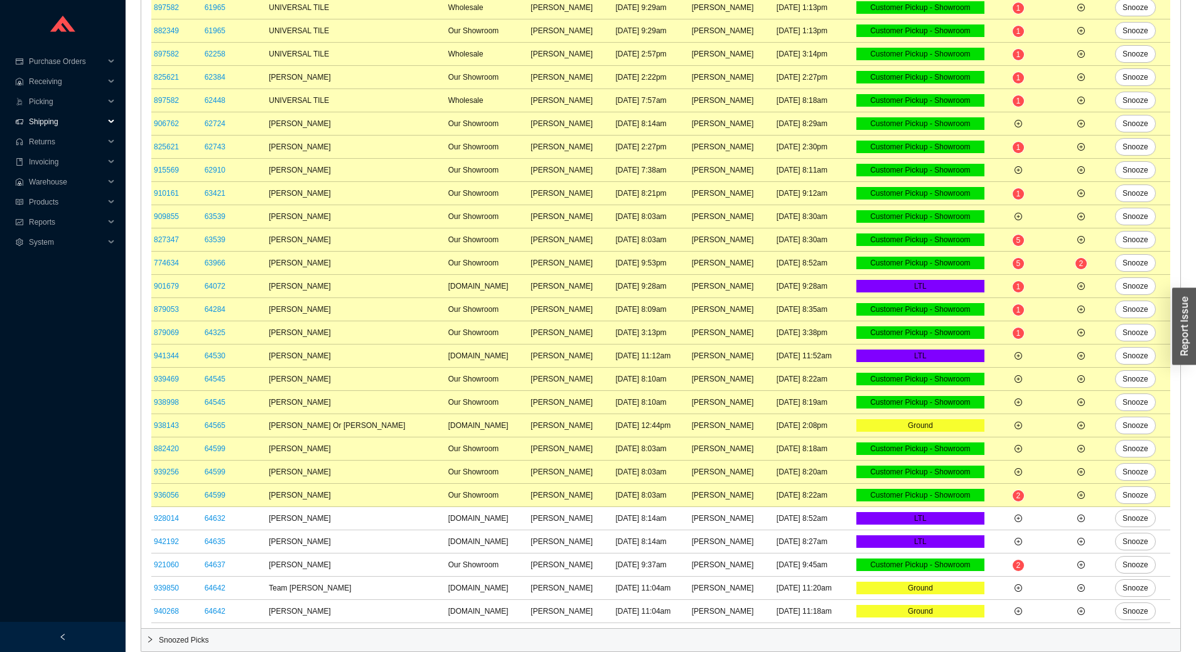
click at [67, 124] on span "Shipping" at bounding box center [66, 122] width 75 height 20
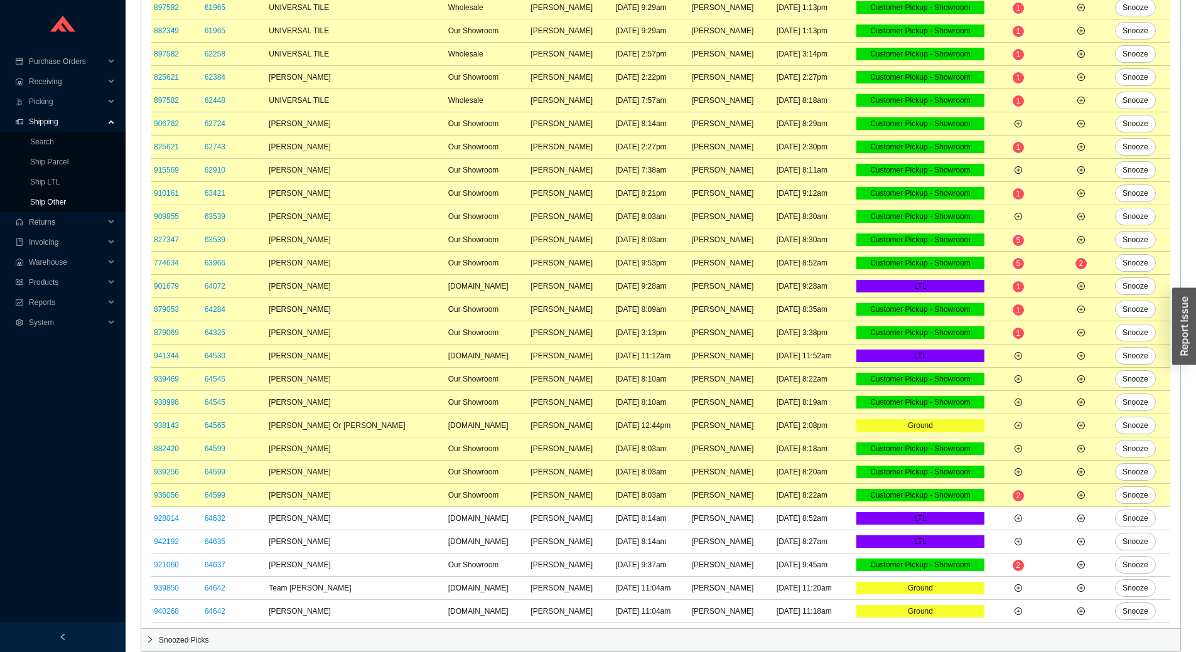
click at [63, 205] on link "Ship Other" at bounding box center [48, 202] width 36 height 9
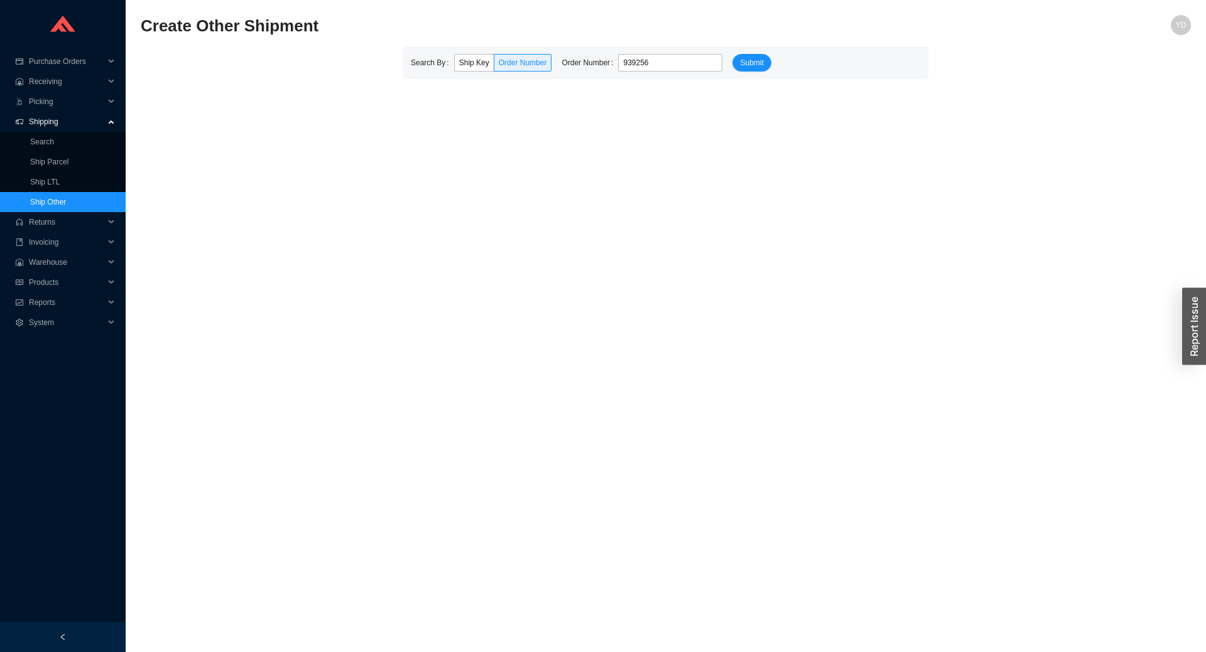
type input "939256"
click at [732, 54] on button "Submit" at bounding box center [751, 63] width 38 height 18
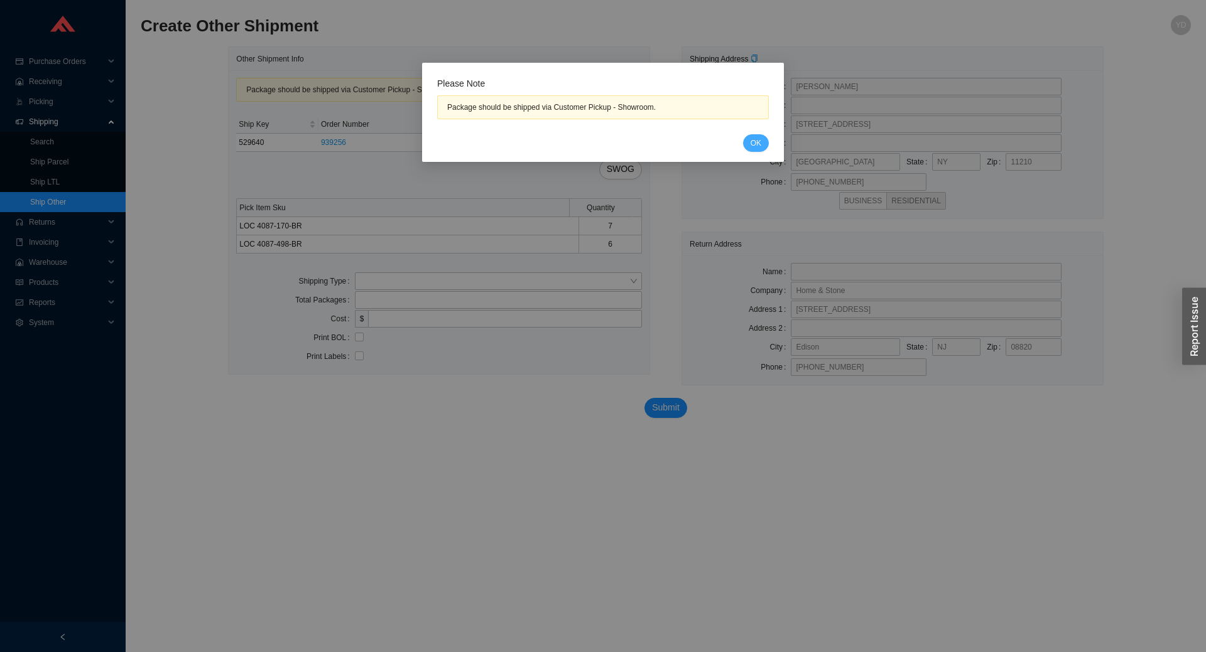
click at [755, 142] on span "OK" at bounding box center [755, 143] width 11 height 13
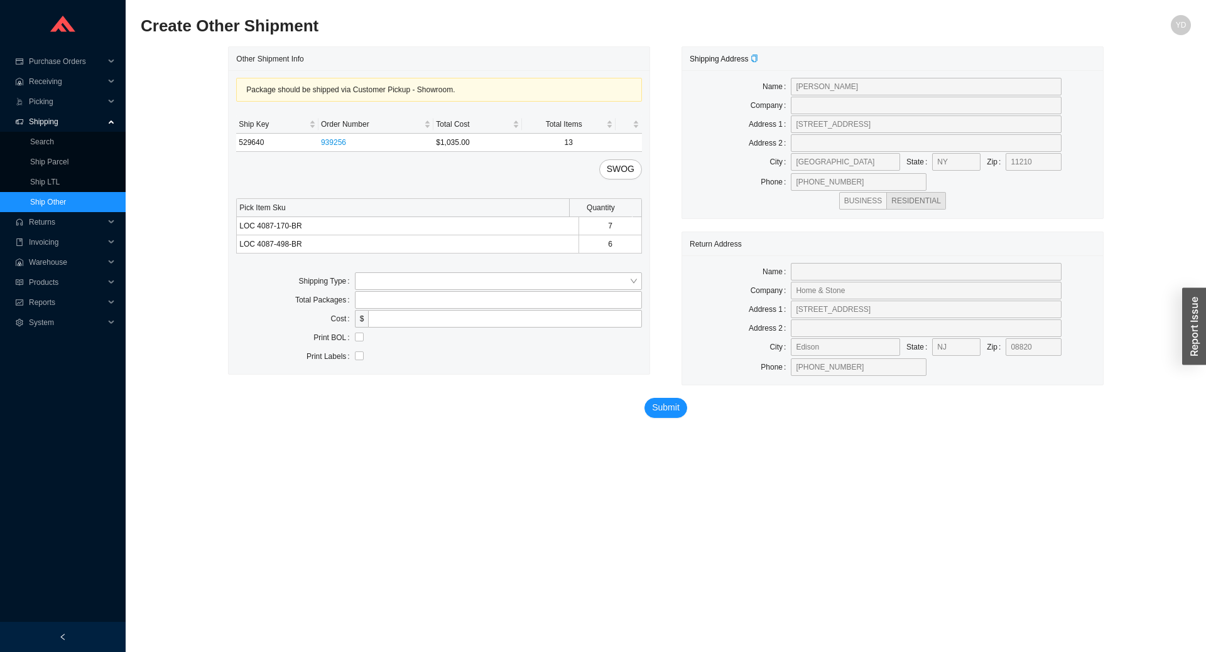
click at [585, 269] on div "Package should be shipped via Customer Pickup - Showroom. Ship Key Order Number…" at bounding box center [439, 222] width 421 height 304
click at [583, 275] on input "search" at bounding box center [494, 281] width 269 height 16
click at [546, 323] on div "Customer Pickup" at bounding box center [498, 321] width 277 height 11
click at [410, 322] on input "text" at bounding box center [498, 319] width 287 height 18
type input "merev"
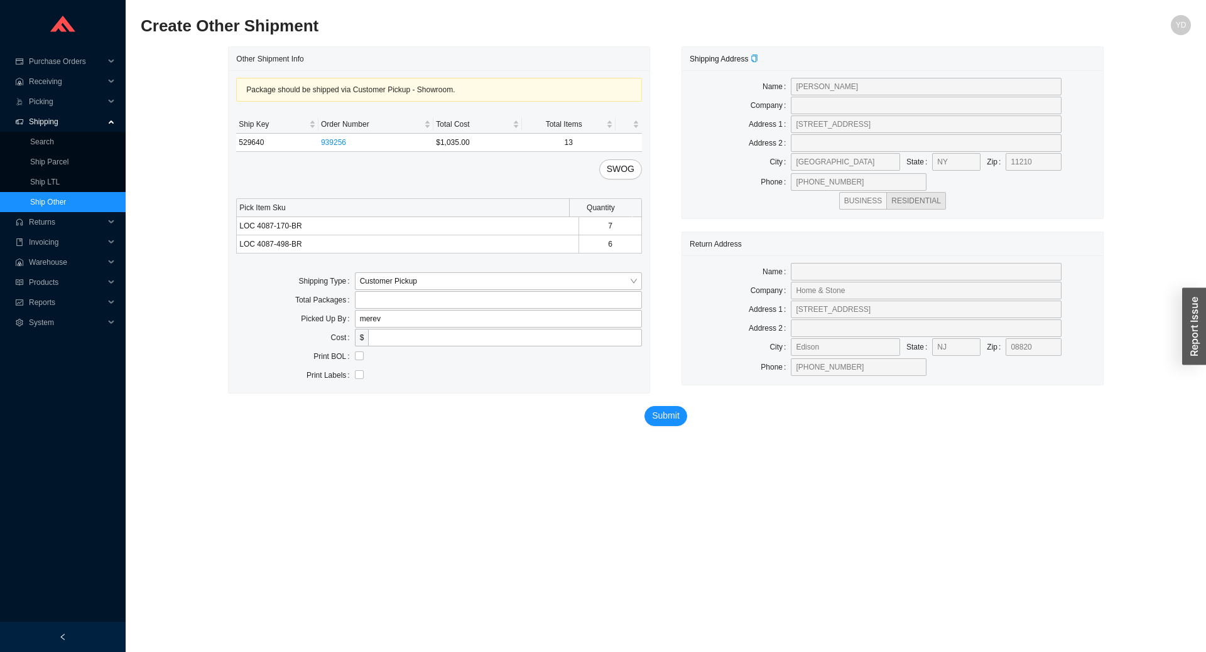
click at [689, 425] on div "Submit" at bounding box center [665, 419] width 875 height 51
drag, startPoint x: 358, startPoint y: 355, endPoint x: 370, endPoint y: 362, distance: 13.8
click at [360, 357] on input "checkbox" at bounding box center [359, 356] width 9 height 9
checkbox input "true"
click at [671, 413] on span "Submit" at bounding box center [666, 416] width 28 height 14
